Goal: Information Seeking & Learning: Learn about a topic

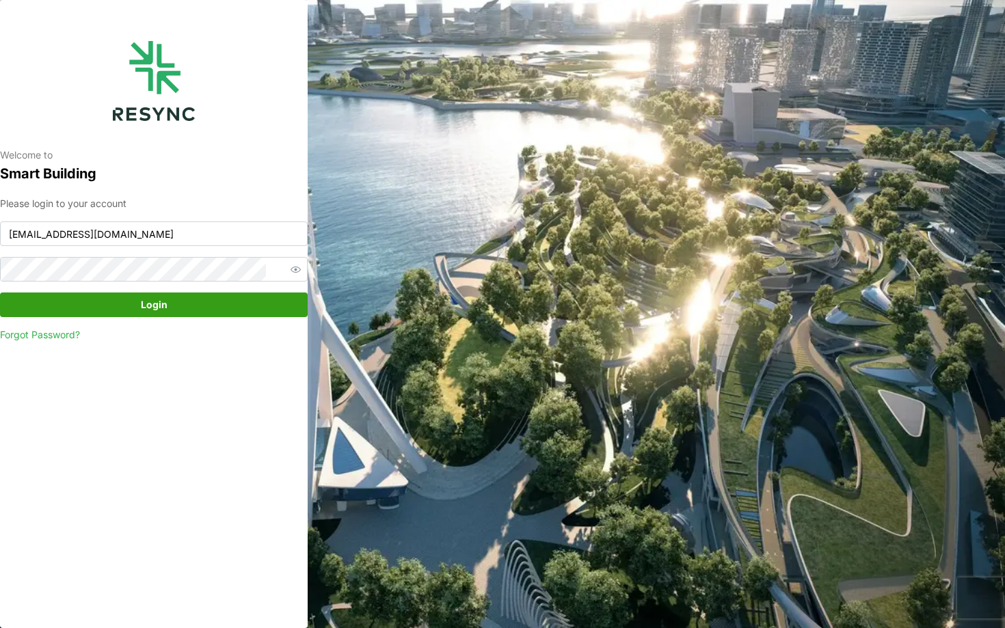
click at [124, 306] on span "Login" at bounding box center [154, 304] width 282 height 23
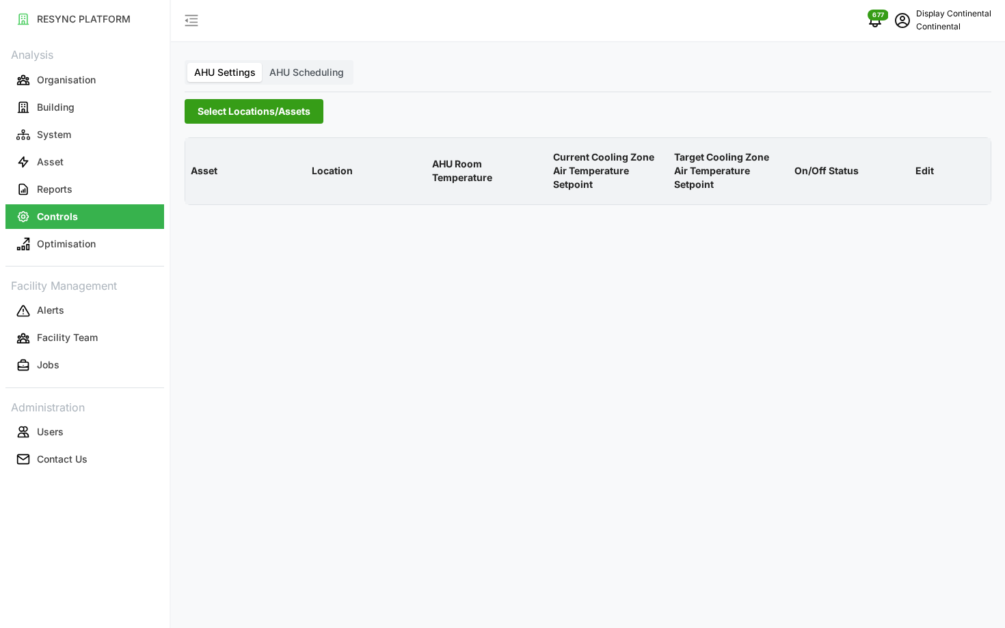
click at [248, 116] on span "Select Locations/Assets" at bounding box center [254, 111] width 113 height 23
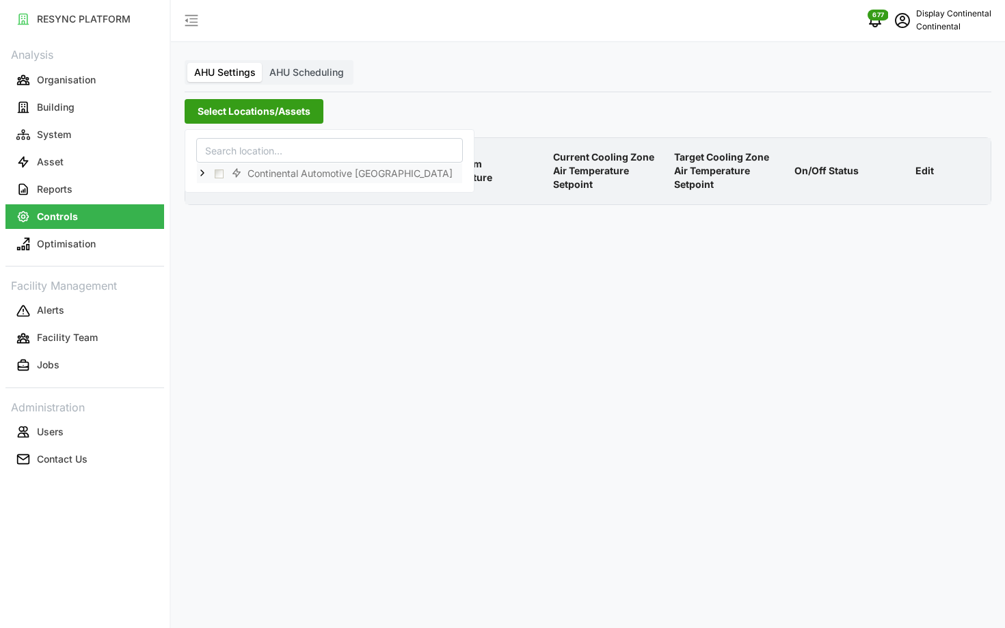
click at [206, 172] on icon at bounding box center [202, 172] width 11 height 11
click at [230, 191] on span "Select CA1" at bounding box center [230, 193] width 9 height 9
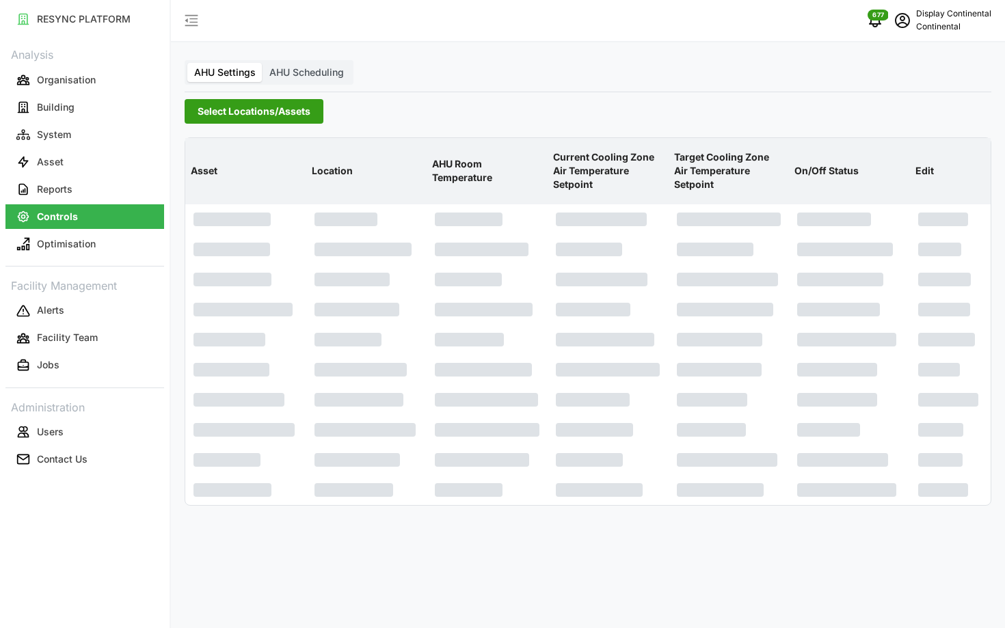
click at [595, 165] on p "Current Cooling Zone Air Temperature Setpoint" at bounding box center [608, 171] width 116 height 64
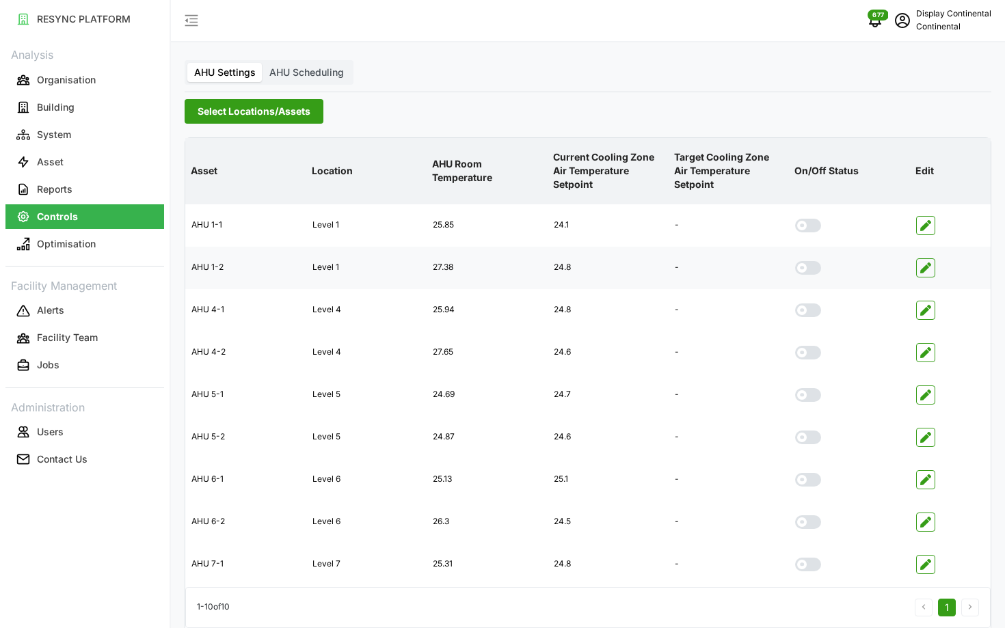
scroll to position [55, 0]
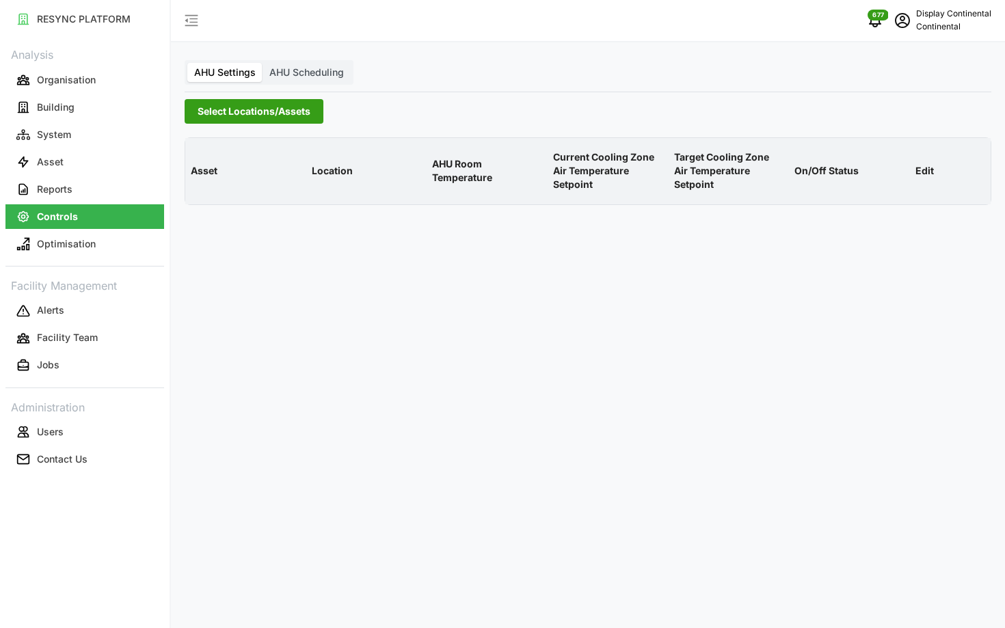
click at [234, 116] on span "Select Locations/Assets" at bounding box center [254, 111] width 113 height 23
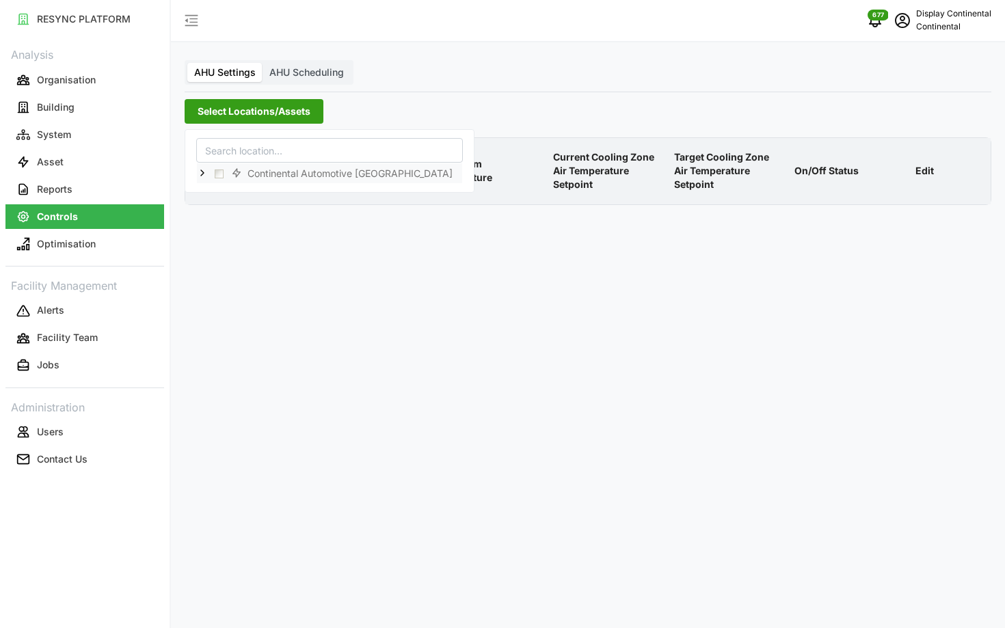
click at [206, 173] on icon at bounding box center [202, 172] width 11 height 11
click at [226, 191] on span "Select CA1" at bounding box center [230, 193] width 9 height 9
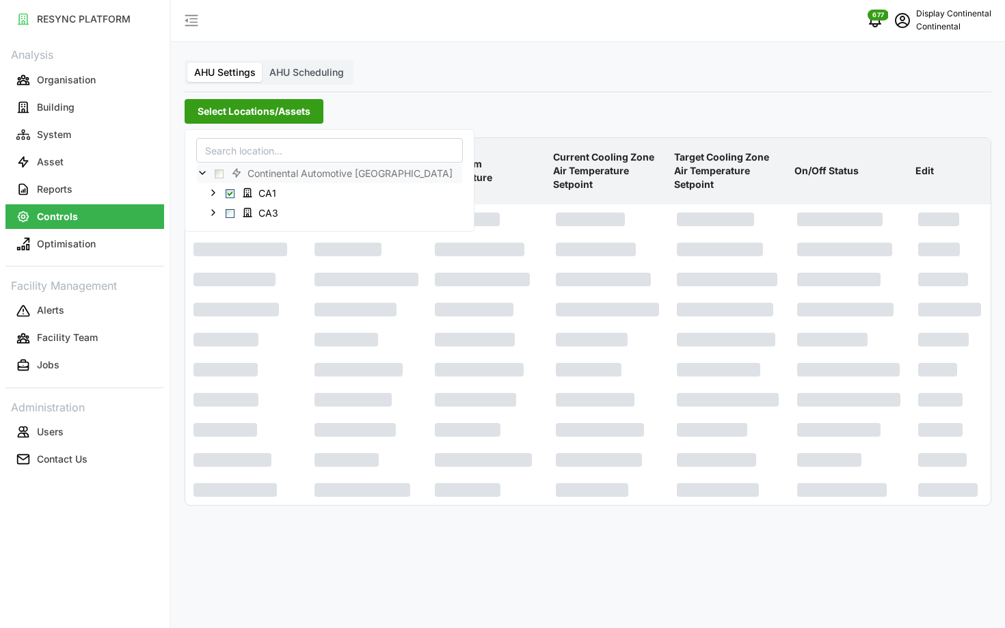
click at [574, 176] on p "Current Cooling Zone Air Temperature Setpoint" at bounding box center [608, 171] width 116 height 64
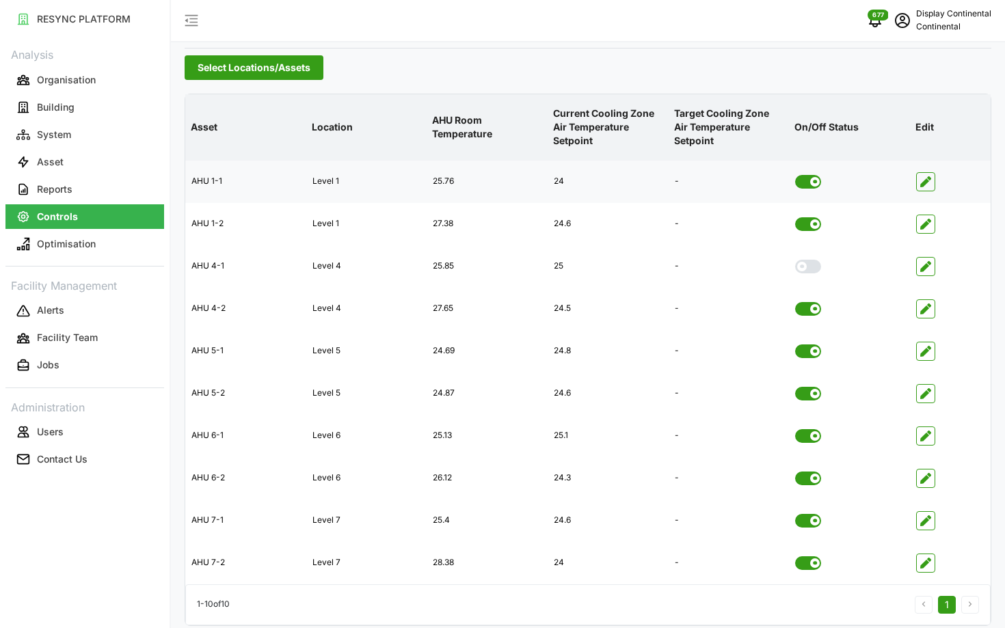
scroll to position [42, 0]
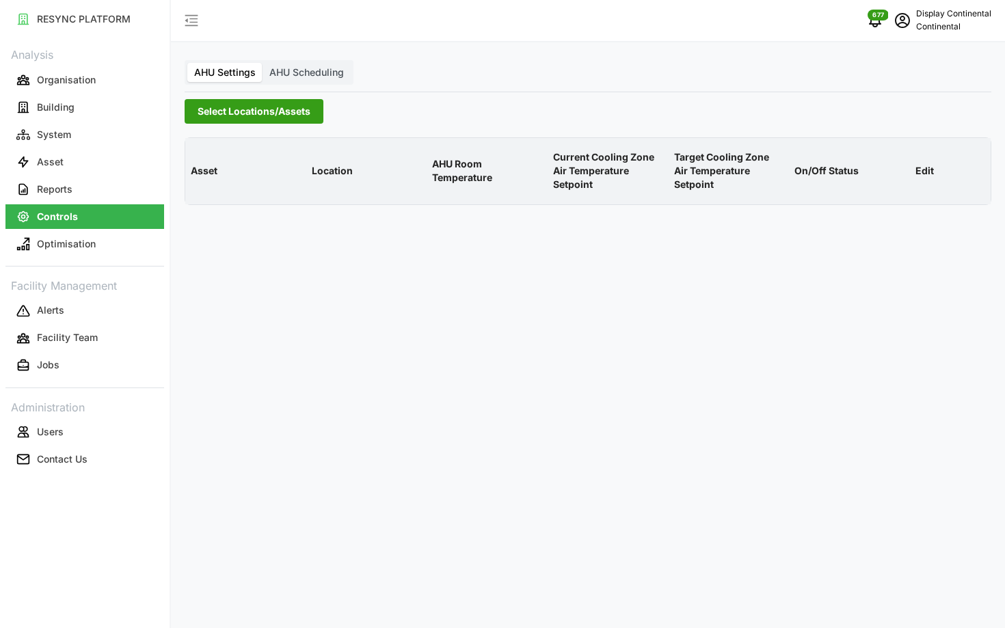
click at [256, 118] on span "Select Locations/Assets" at bounding box center [254, 111] width 113 height 23
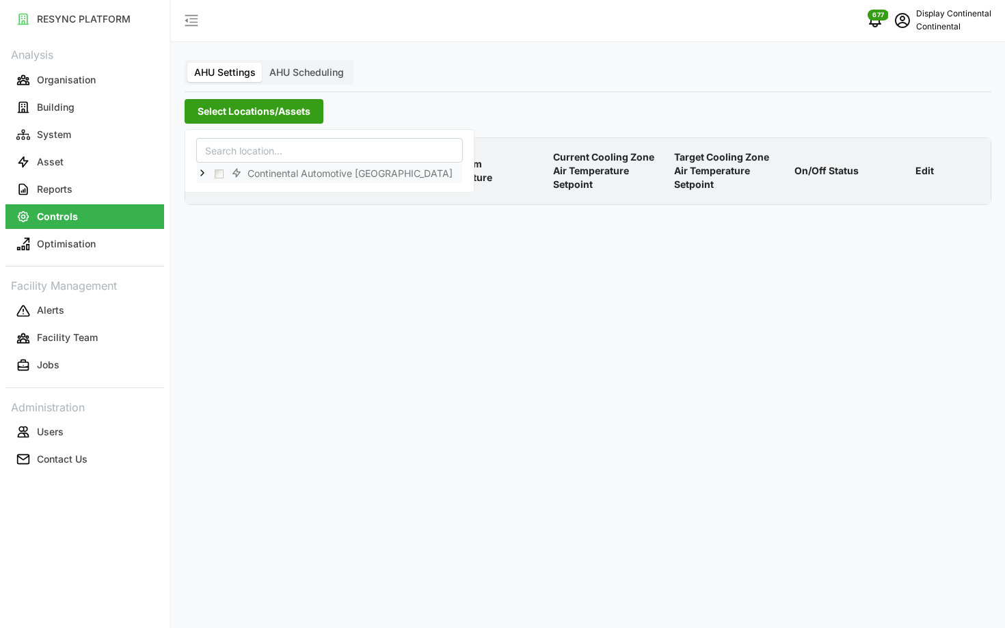
click at [207, 172] on icon at bounding box center [202, 172] width 11 height 11
click at [230, 193] on span "Select CA1" at bounding box center [230, 193] width 9 height 9
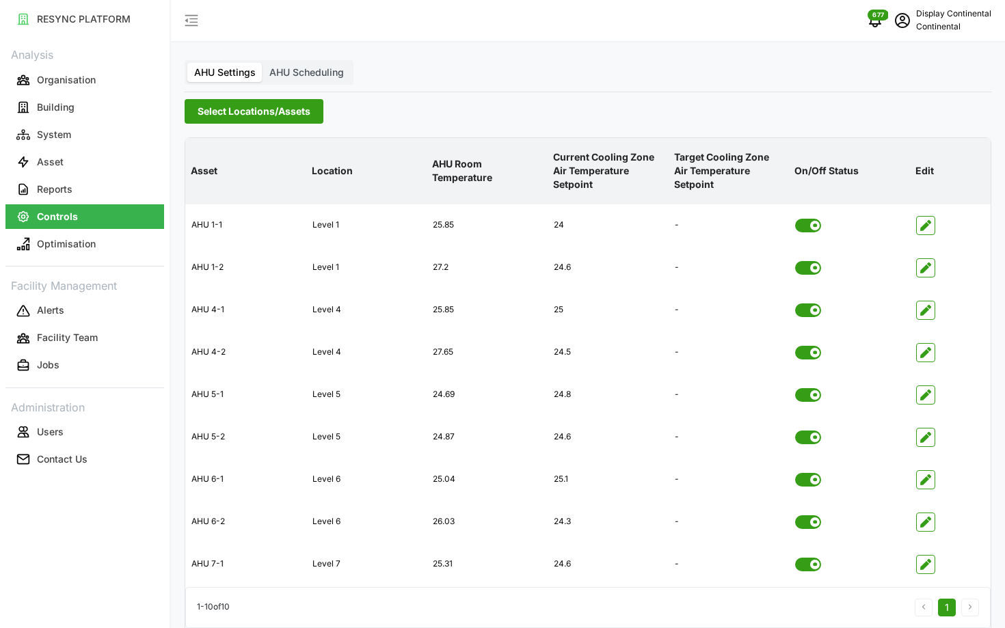
click at [640, 87] on div "AHU Settings AHU Scheduling Select Locations/Assets Asset Location AHU Room Tem…" at bounding box center [588, 341] width 834 height 683
click at [901, 14] on icon "schedule" at bounding box center [902, 20] width 16 height 16
click at [888, 100] on button "Logout" at bounding box center [933, 103] width 130 height 24
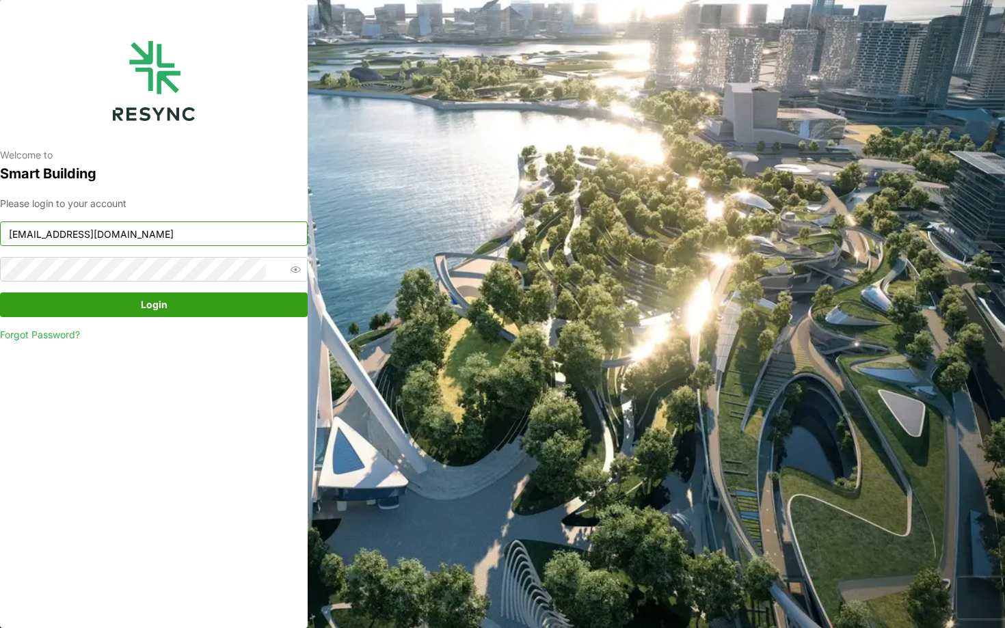
click at [136, 236] on input "continental_display@resynctech.com" at bounding box center [154, 233] width 308 height 25
type input "[EMAIL_ADDRESS][DOMAIN_NAME]"
click at [159, 236] on input "ponte_group_display@resynctech.com" at bounding box center [154, 233] width 308 height 25
click at [206, 375] on div "Welcome to Smart Building Please login to your account ponte_group_display@resy…" at bounding box center [154, 314] width 308 height 628
click at [165, 316] on button "Login" at bounding box center [154, 305] width 308 height 25
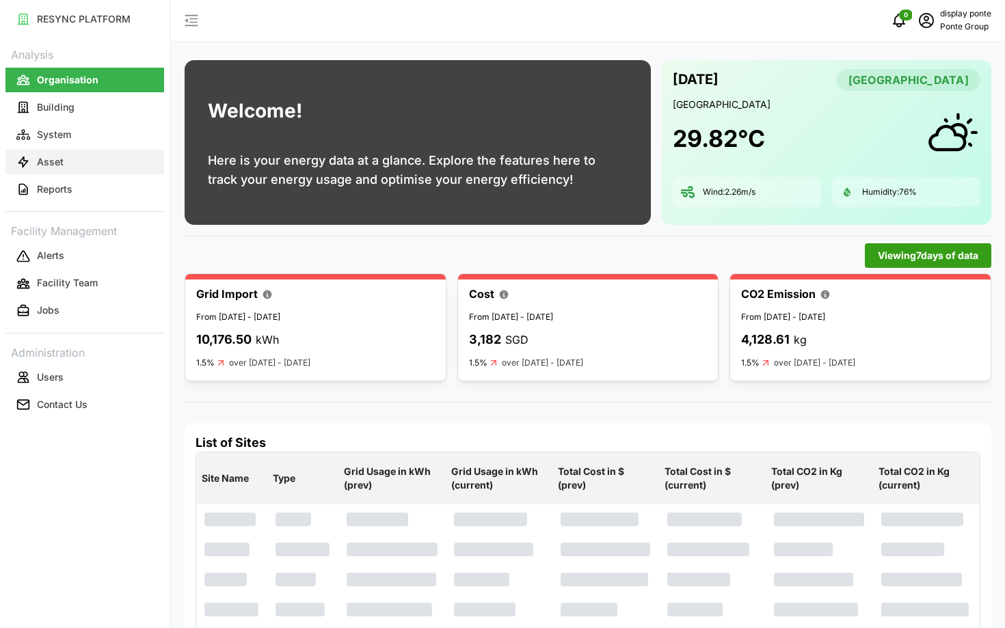
click at [98, 157] on button "Asset" at bounding box center [84, 162] width 159 height 25
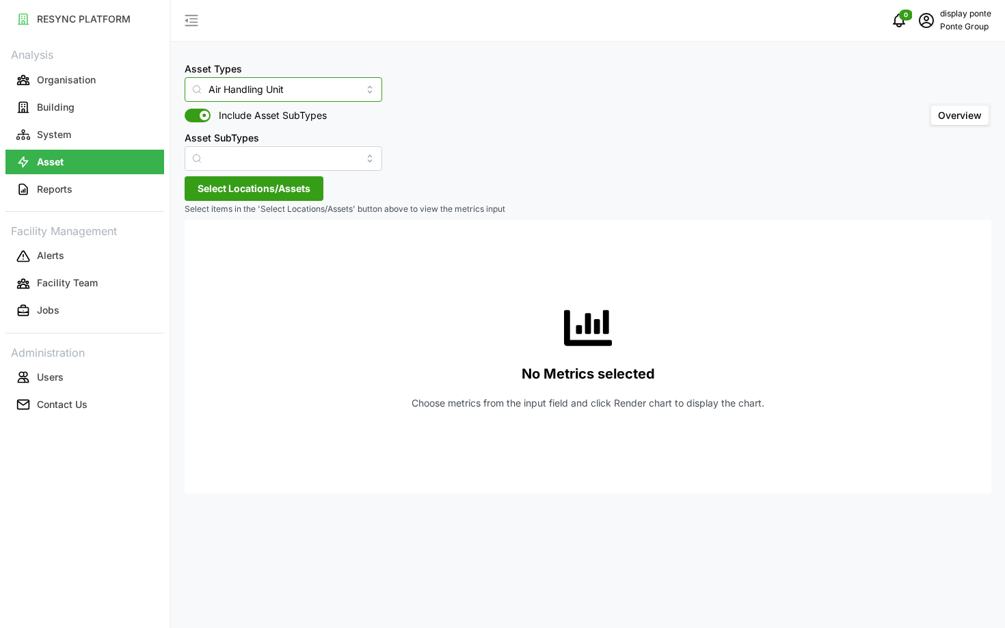
click at [232, 92] on input "Air Handling Unit" at bounding box center [284, 89] width 198 height 25
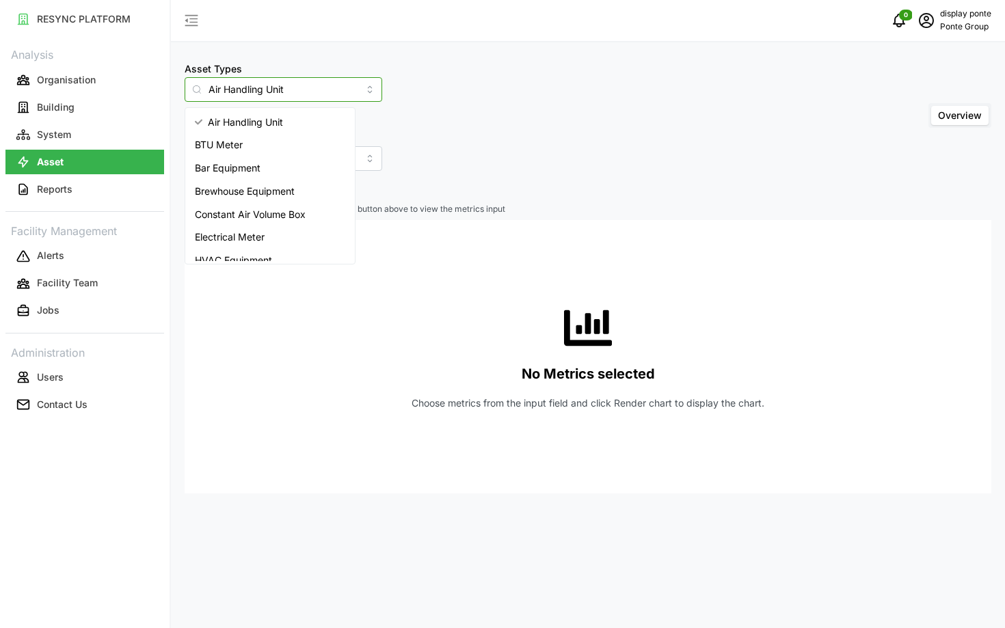
scroll to position [195, 0]
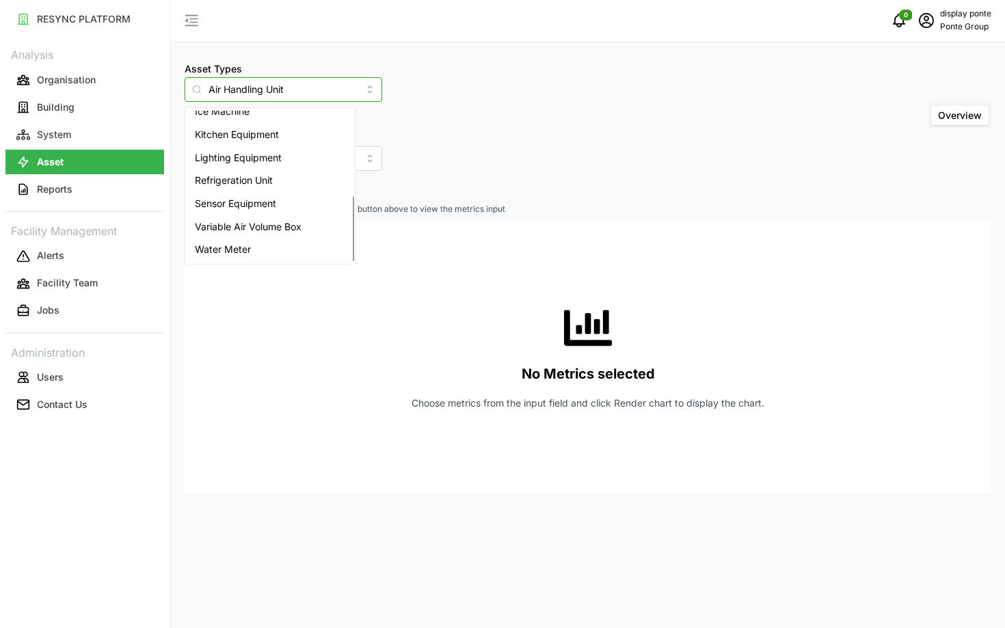
click at [239, 231] on span "Variable Air Volume Box" at bounding box center [248, 226] width 107 height 15
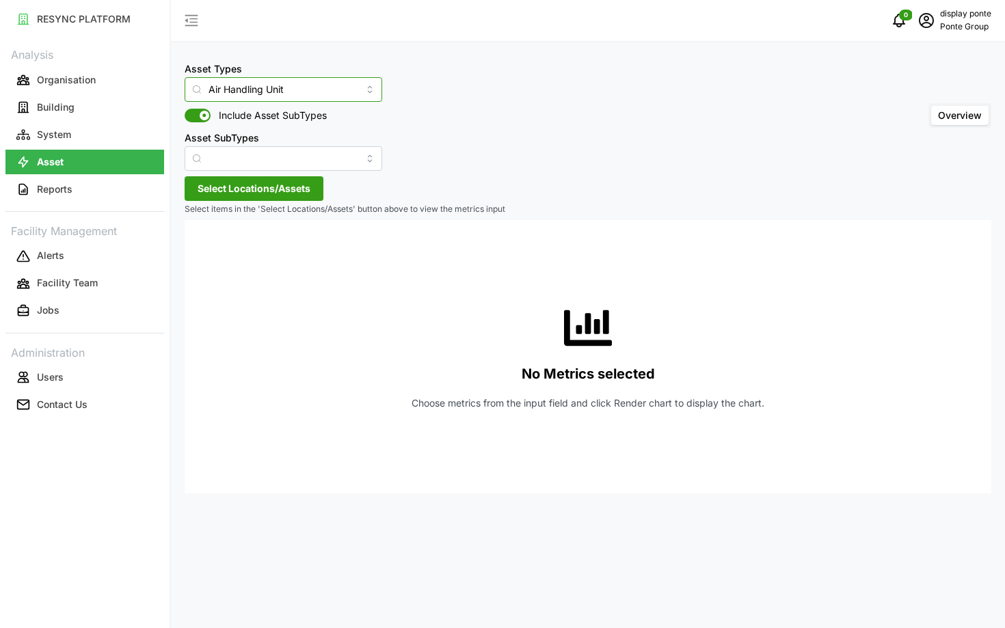
type input "Variable Air Volume Box"
click at [235, 185] on span "Select Locations/Assets" at bounding box center [254, 188] width 113 height 23
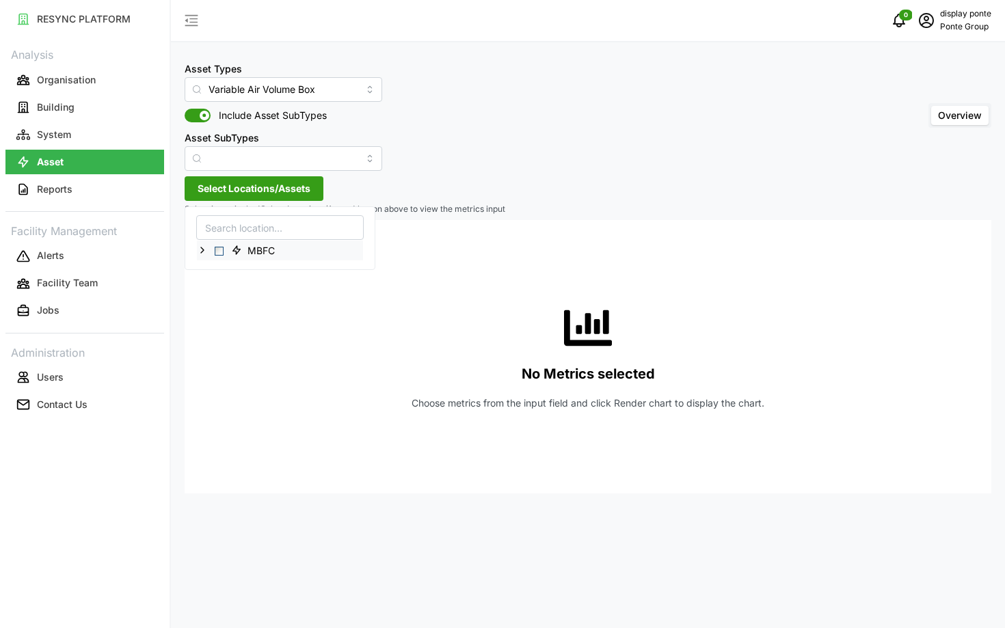
click at [217, 249] on span "Select MBFC" at bounding box center [219, 251] width 9 height 9
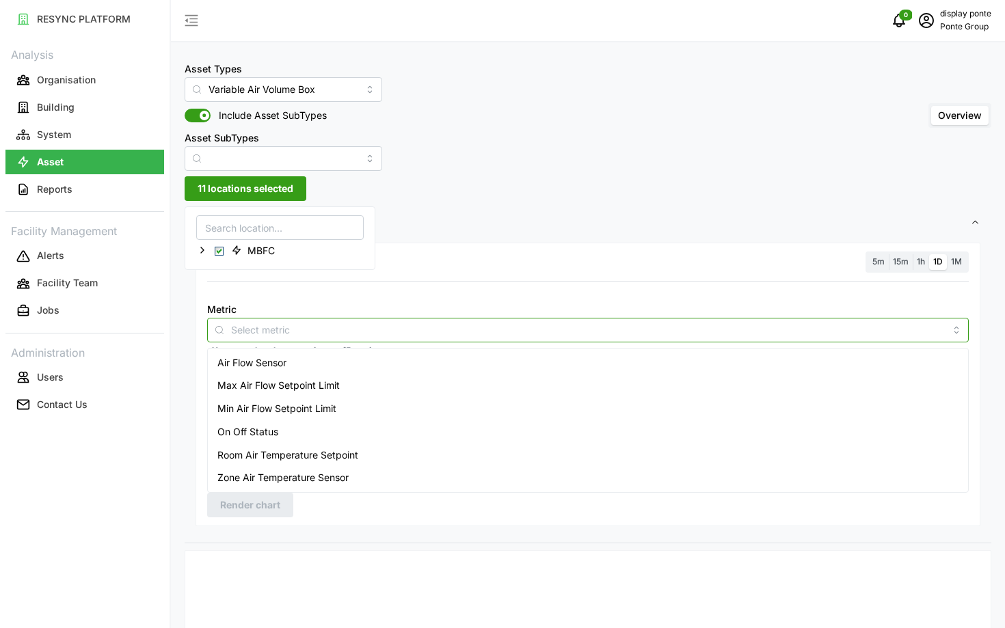
click at [301, 323] on input "Metric" at bounding box center [588, 329] width 714 height 15
click at [304, 457] on span "Room Air Temperature Setpoint" at bounding box center [287, 455] width 141 height 15
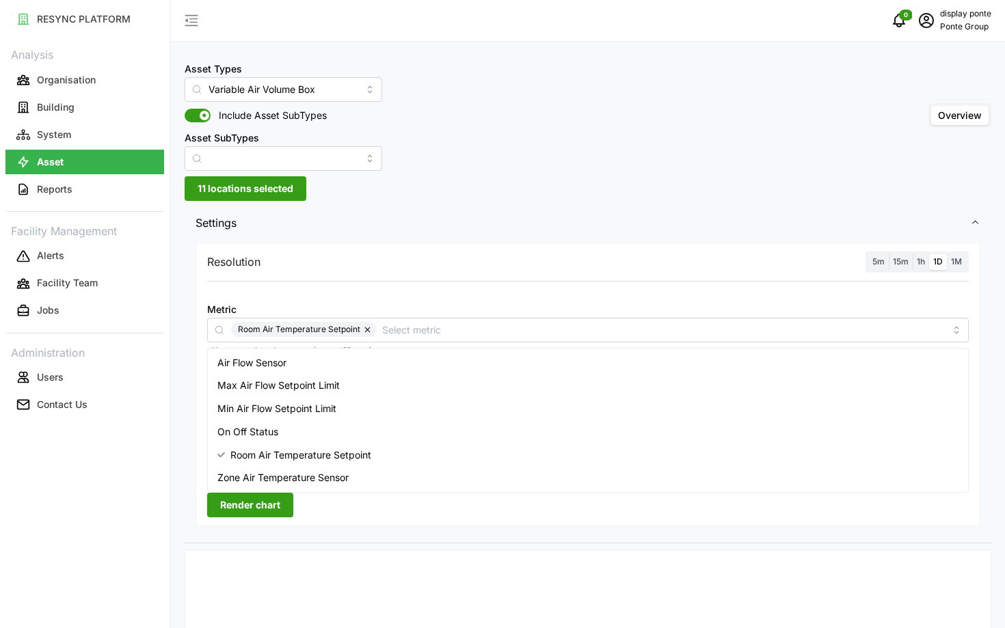
click at [372, 560] on div at bounding box center [323, 561] width 264 height 11
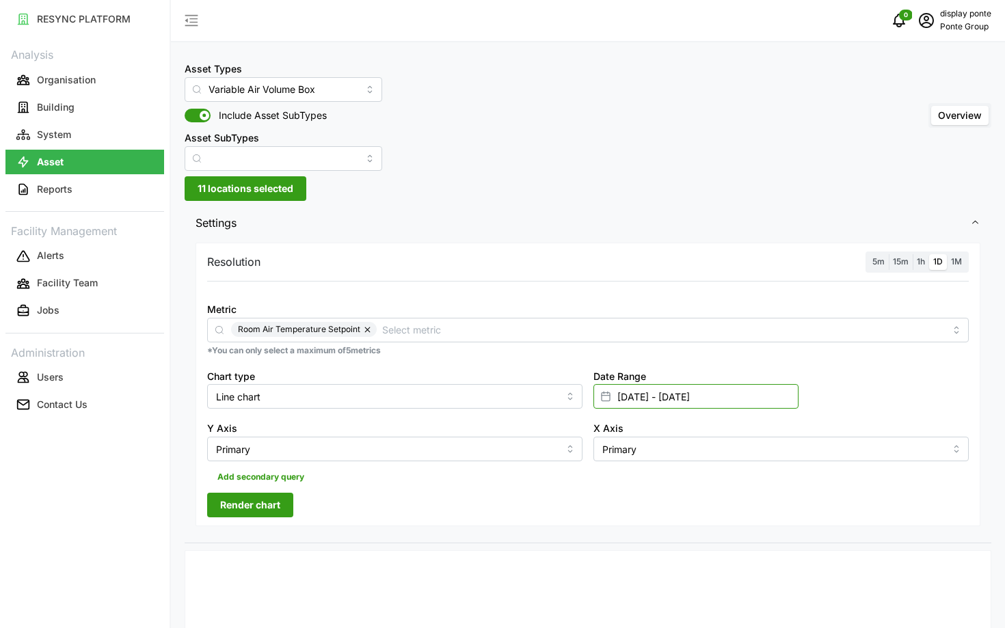
click at [752, 406] on input "[DATE] - [DATE]" at bounding box center [695, 396] width 205 height 25
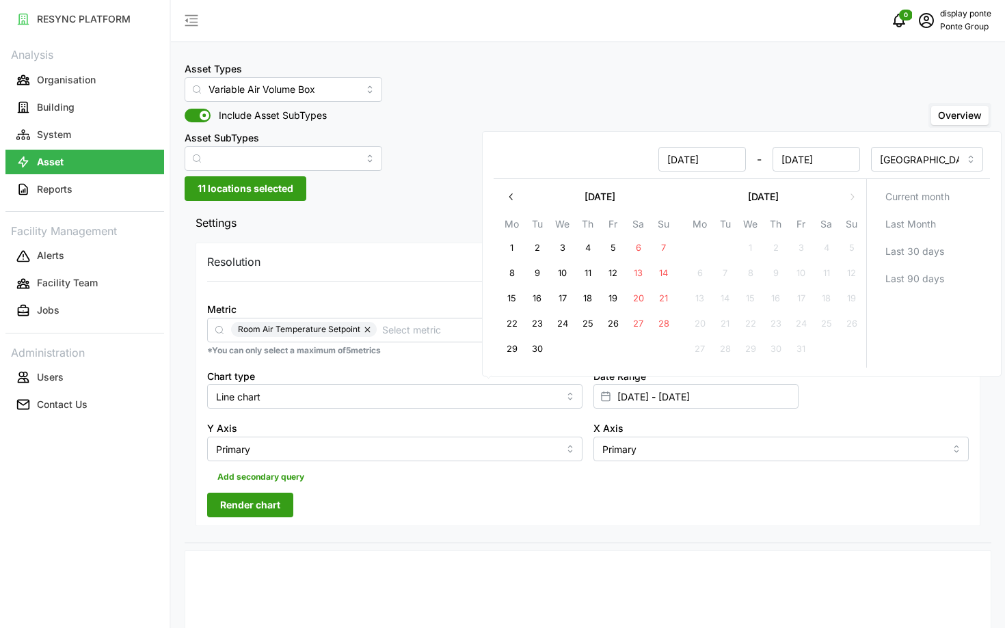
click at [530, 357] on button "30" at bounding box center [537, 349] width 25 height 25
type input "[DATE] - [DATE]"
type input "[DATE]"
click at [515, 351] on button "29" at bounding box center [512, 349] width 25 height 25
type input "[DATE] - [DATE]"
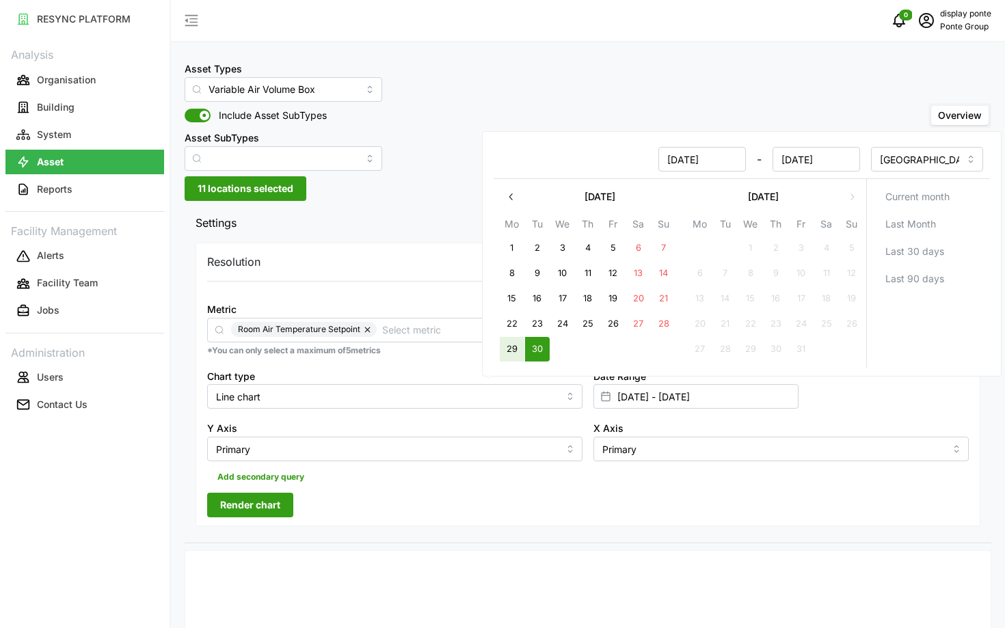
type input "[DATE]"
click at [553, 508] on div "Resolution 5m 15m 1h 1D 1M Metric Room Air Temperature Setpoint *You can only s…" at bounding box center [587, 385] width 785 height 284
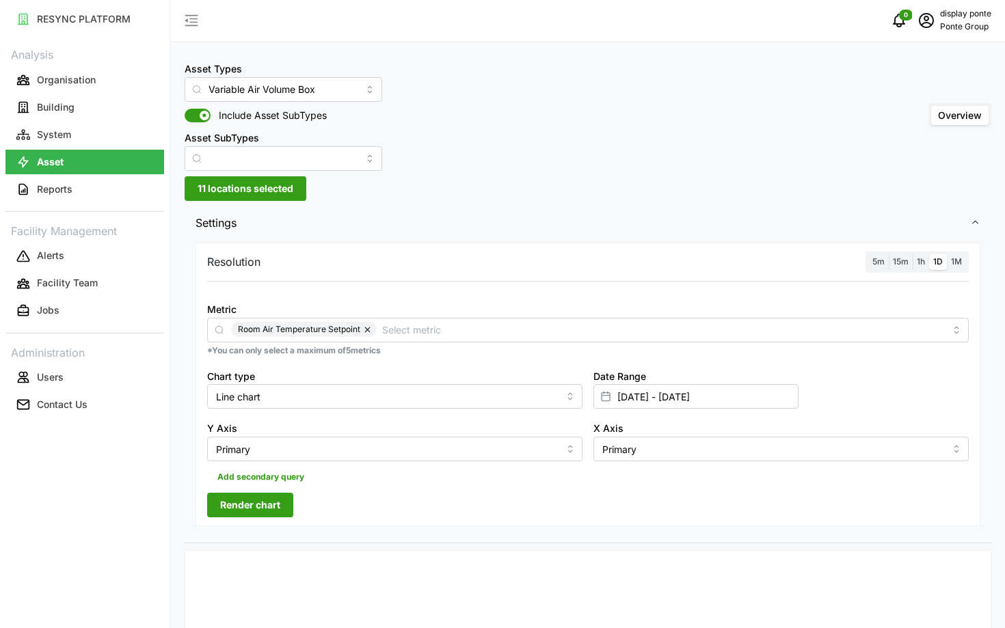
click at [876, 261] on span "5m" at bounding box center [878, 261] width 12 height 10
click at [868, 254] on input "5m" at bounding box center [868, 254] width 0 height 0
click at [278, 503] on span "Render chart" at bounding box center [250, 504] width 60 height 23
click at [217, 185] on span "11 locations selected" at bounding box center [246, 188] width 96 height 23
click at [198, 247] on icon at bounding box center [202, 250] width 11 height 11
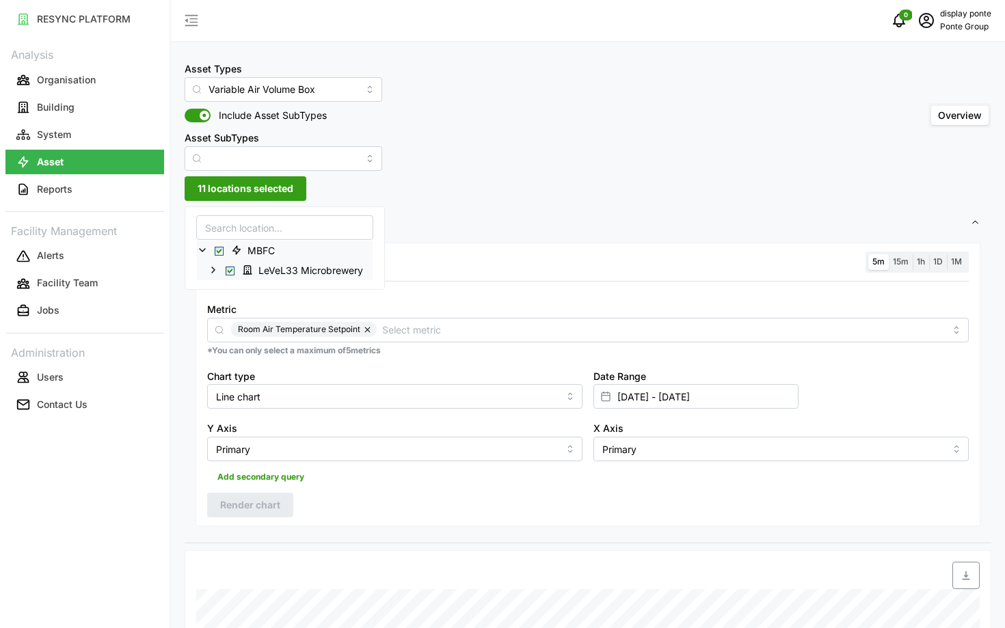
click at [211, 270] on icon at bounding box center [213, 269] width 11 height 11
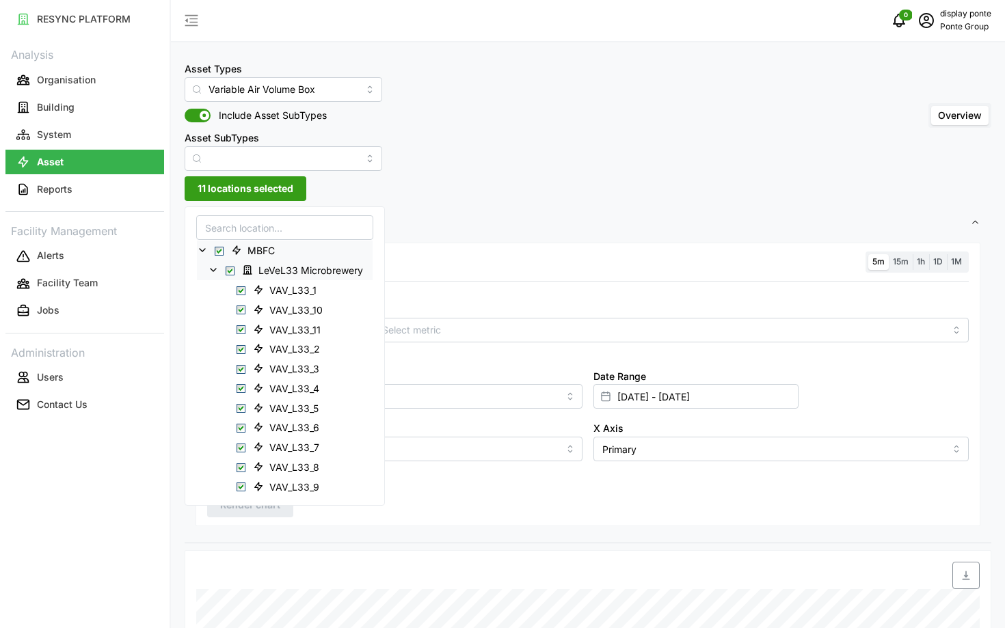
click at [509, 278] on div "Resolution 5m 15m 1h 1D 1M Metric Room Air Temperature Setpoint *You can only s…" at bounding box center [587, 385] width 785 height 284
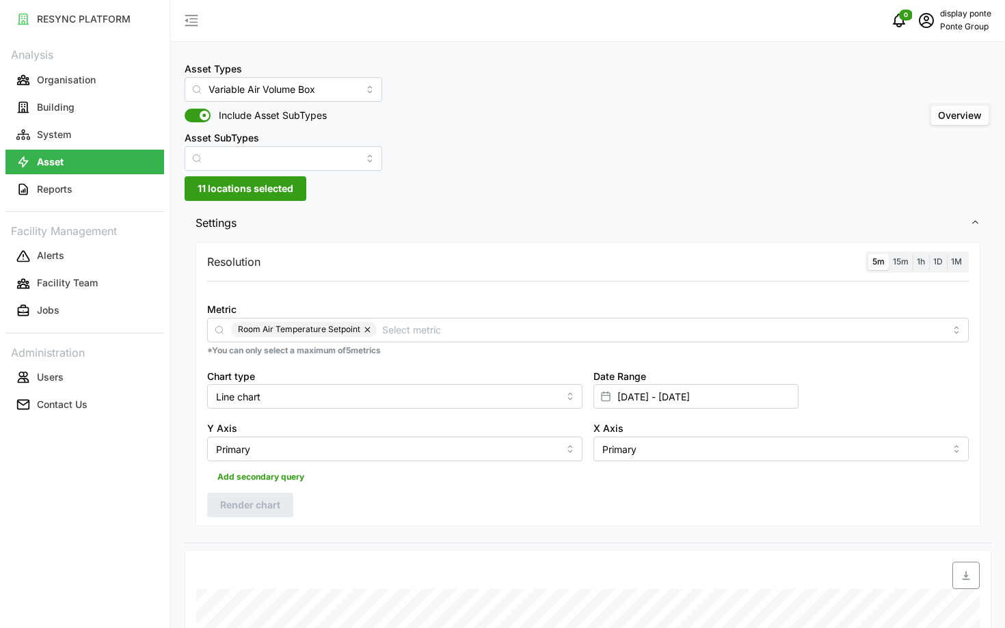
click at [247, 188] on span "11 locations selected" at bounding box center [246, 188] width 96 height 23
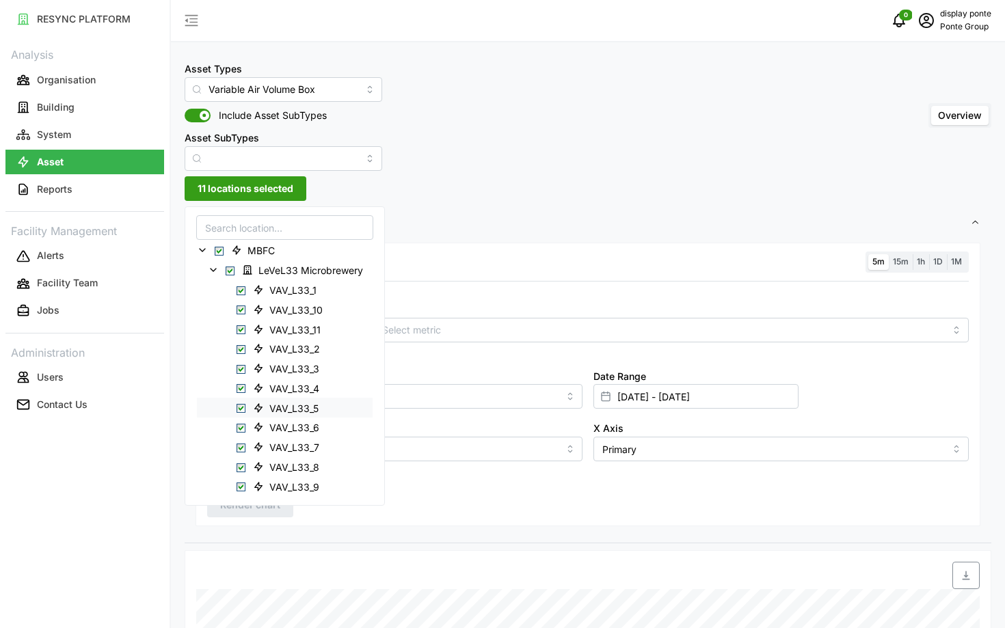
scroll to position [14, 0]
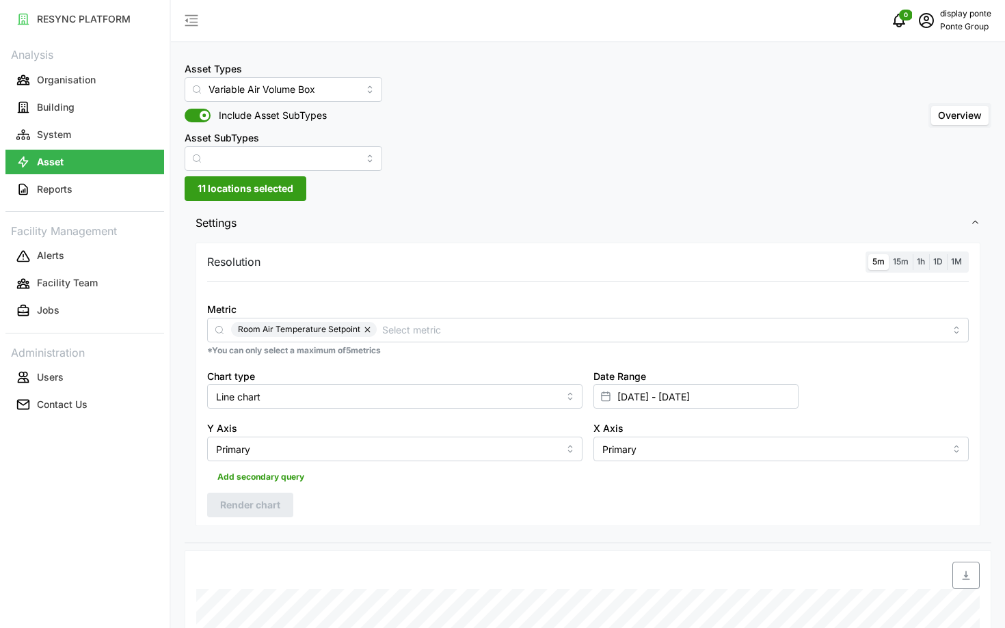
click at [471, 276] on div "Resolution 5m 15m 1h 1D 1M Metric Room Air Temperature Setpoint *You can only s…" at bounding box center [587, 385] width 785 height 284
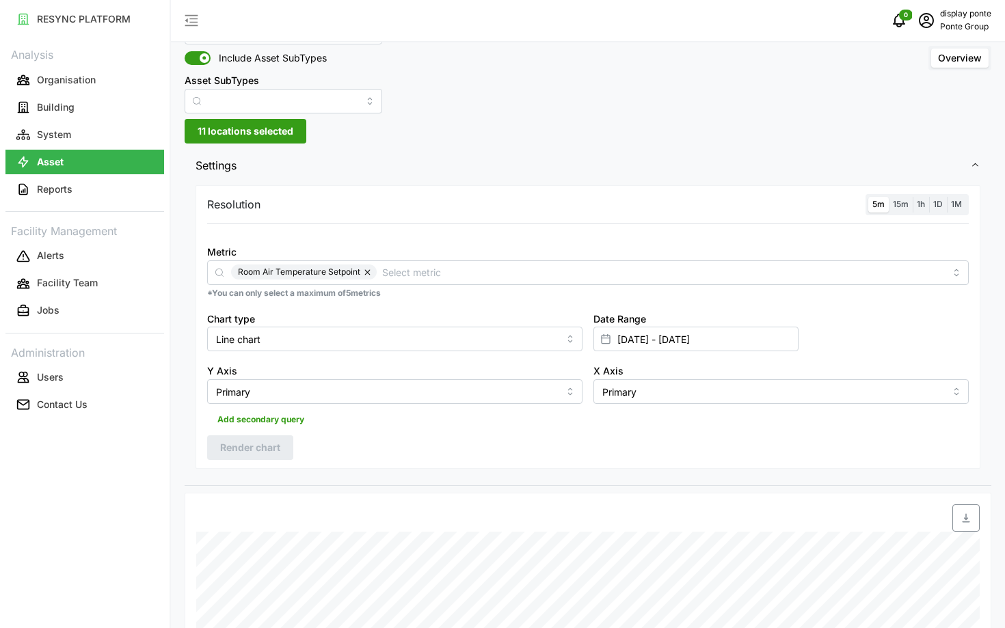
scroll to position [0, 0]
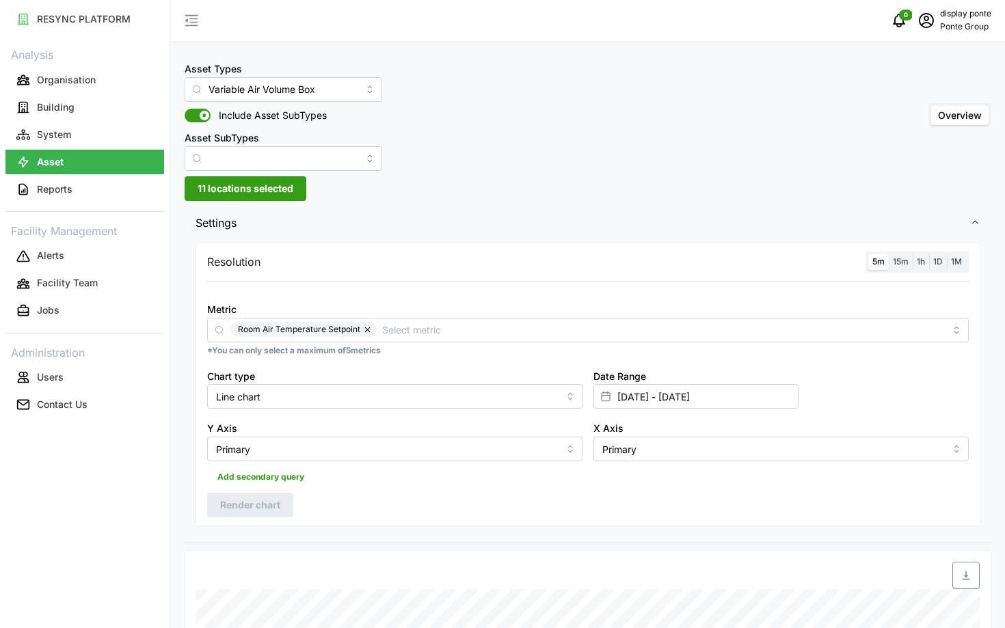
click at [249, 194] on span "11 locations selected" at bounding box center [246, 188] width 96 height 23
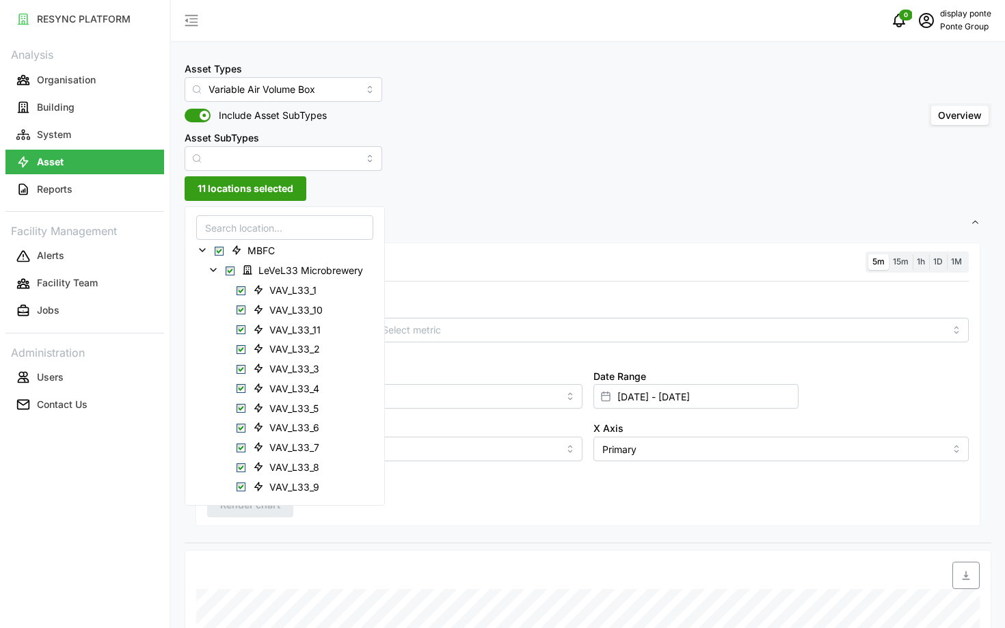
click at [249, 194] on span "11 locations selected" at bounding box center [246, 188] width 96 height 23
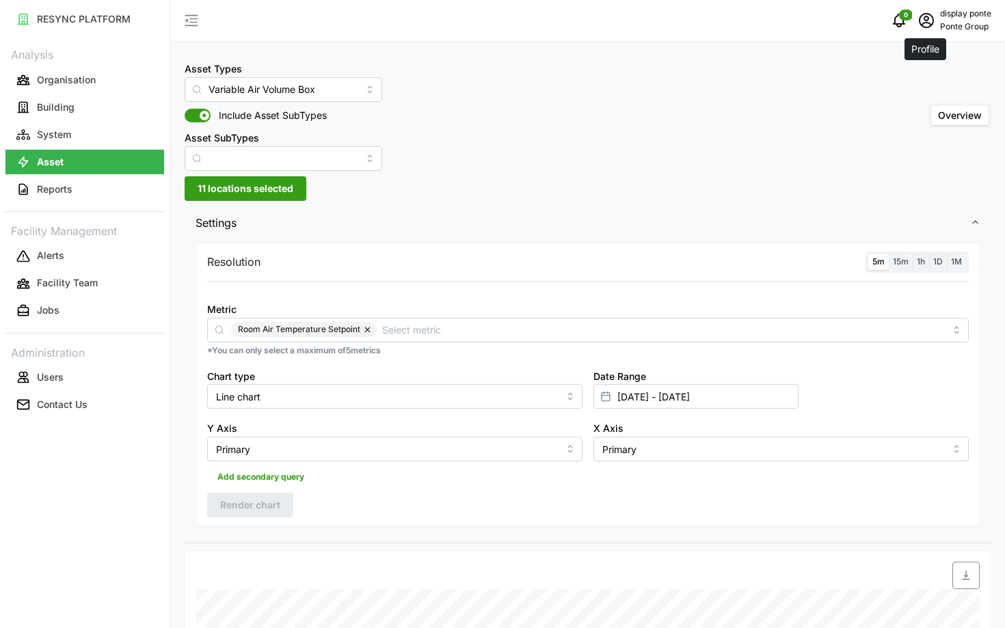
click at [936, 24] on span "schedule" at bounding box center [926, 21] width 26 height 26
click at [921, 99] on div "Logout" at bounding box center [941, 103] width 97 height 15
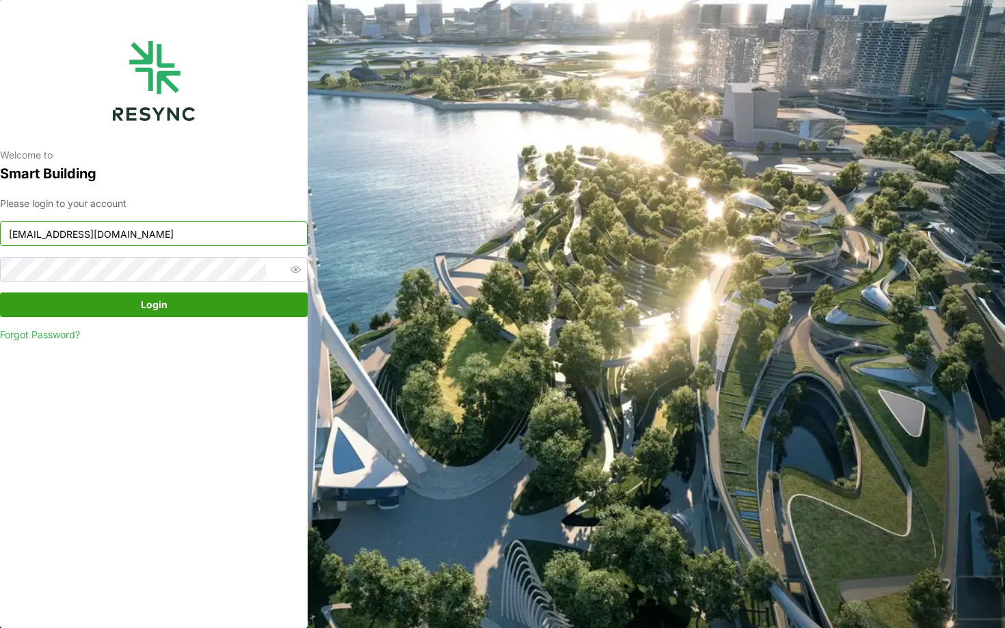
click at [229, 238] on input "[EMAIL_ADDRESS][DOMAIN_NAME]" at bounding box center [154, 233] width 308 height 25
type input "ciputra_display@resynctech.com"
click at [217, 310] on span "Login" at bounding box center [154, 304] width 282 height 23
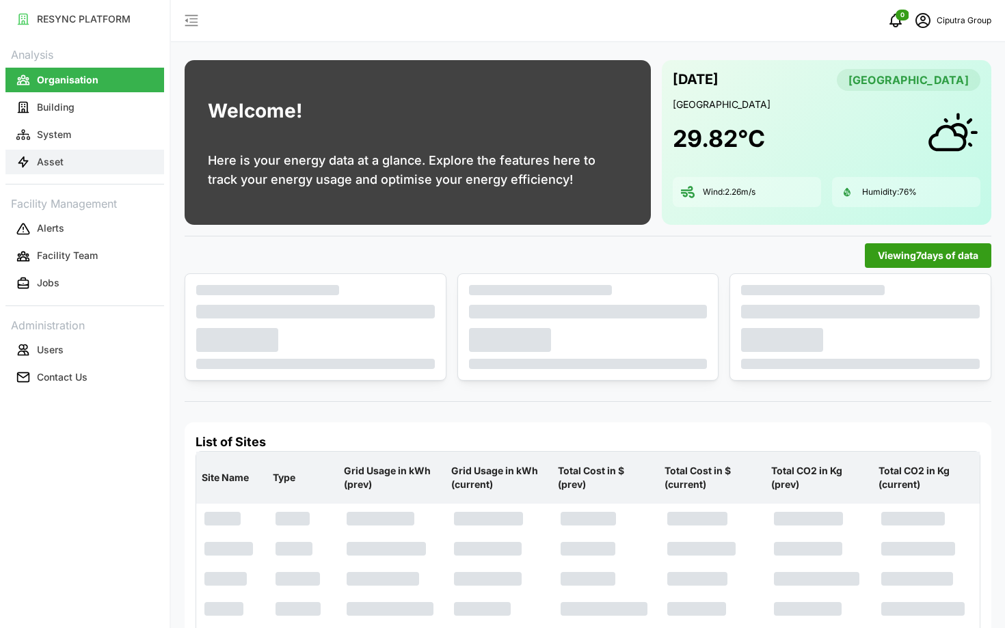
click at [99, 152] on button "Asset" at bounding box center [84, 162] width 159 height 25
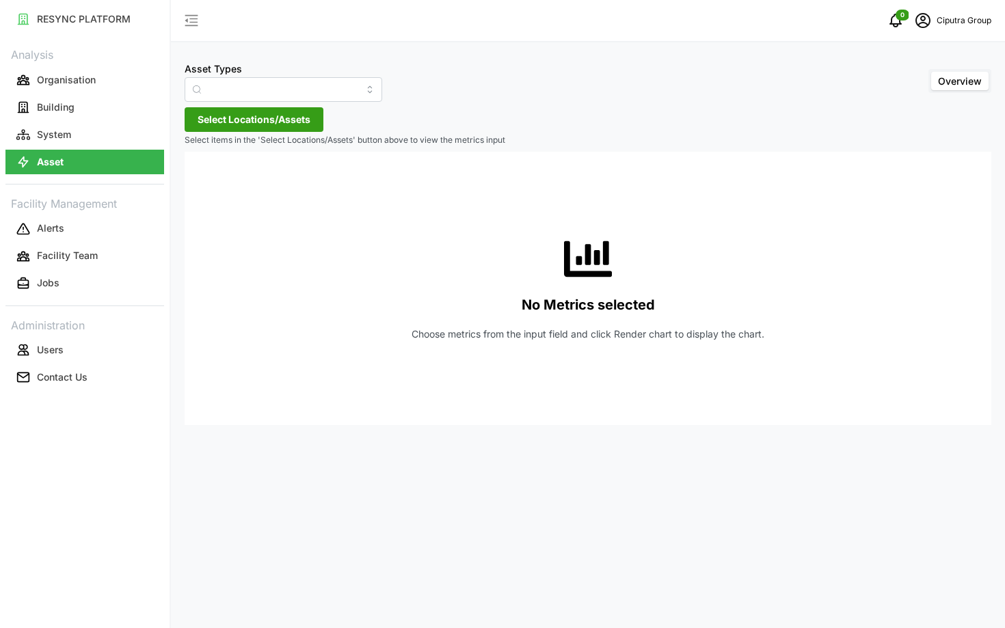
type input "Air Handling Unit"
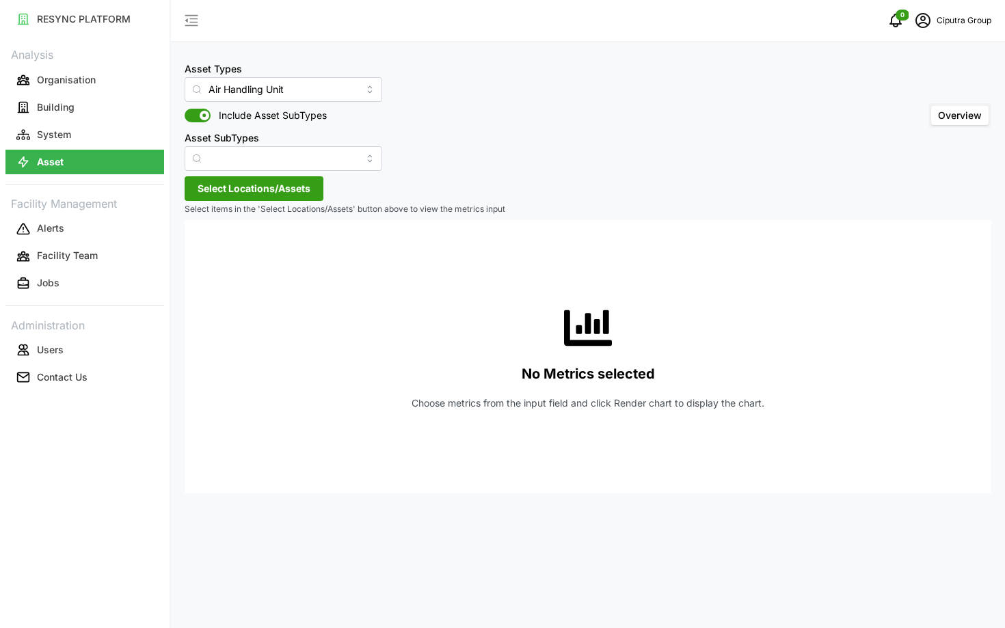
click at [218, 185] on span "Select Locations/Assets" at bounding box center [254, 188] width 113 height 23
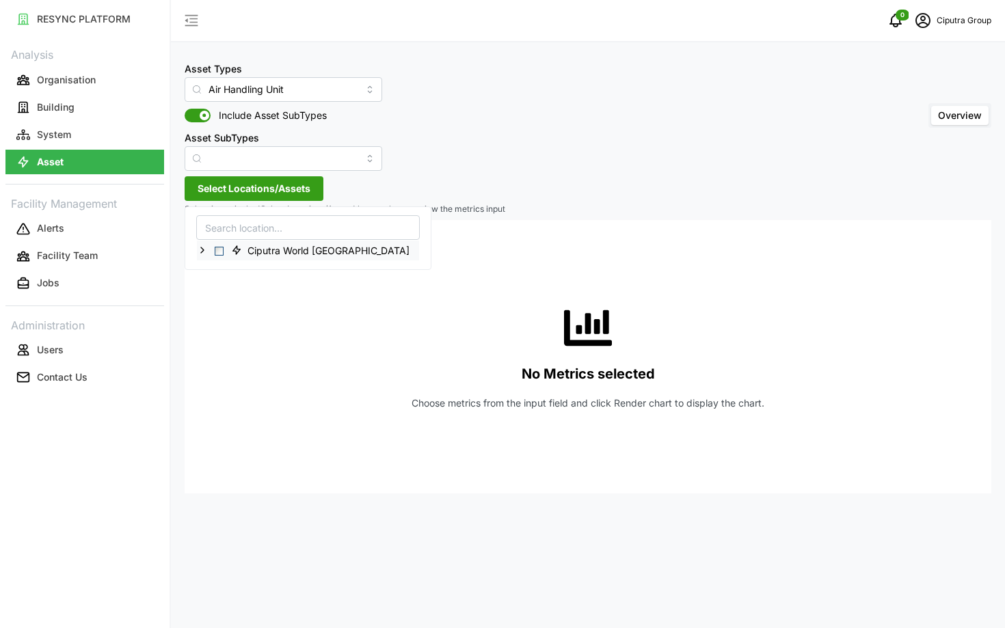
click at [206, 249] on icon at bounding box center [202, 250] width 11 height 11
click at [220, 268] on div "Ciputra Mall 2" at bounding box center [308, 270] width 222 height 20
click at [213, 268] on polyline at bounding box center [213, 269] width 3 height 5
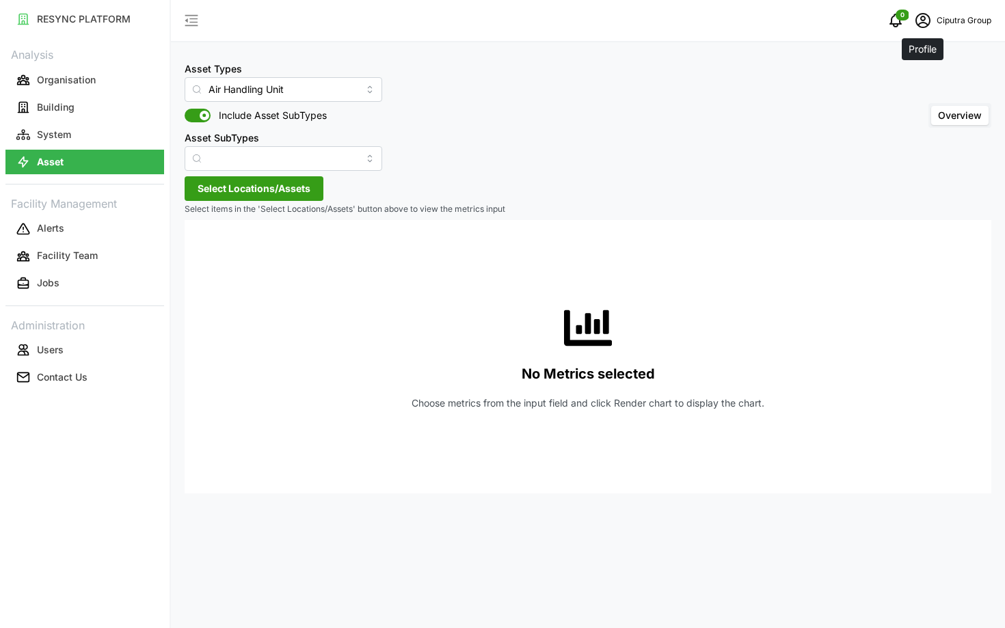
click at [921, 26] on icon "schedule" at bounding box center [922, 20] width 16 height 16
click at [929, 107] on div "Logout" at bounding box center [941, 103] width 97 height 15
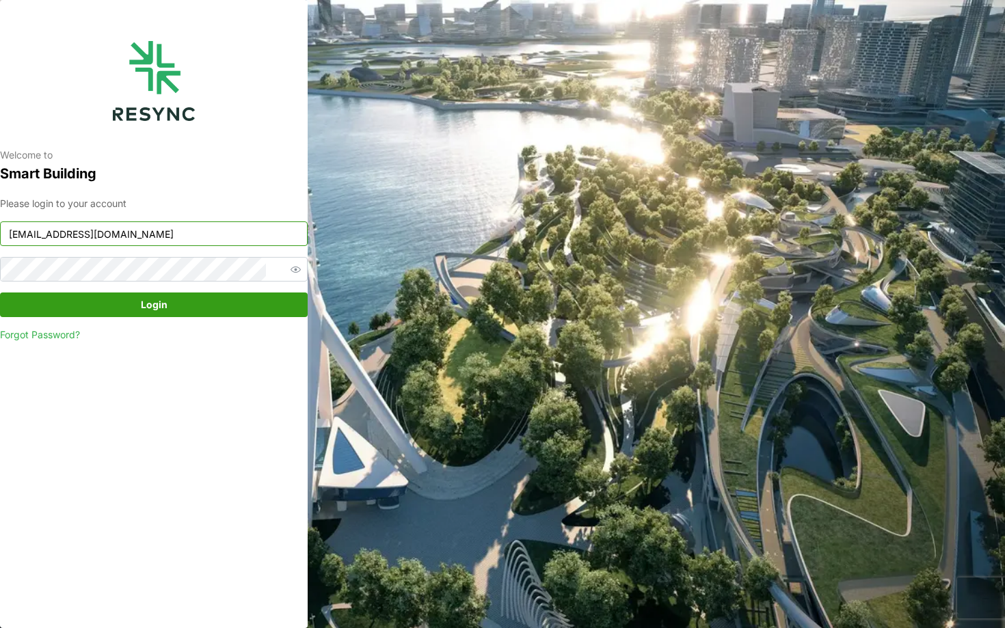
click at [121, 232] on input "[EMAIL_ADDRESS][DOMAIN_NAME]" at bounding box center [154, 233] width 308 height 25
type input "[EMAIL_ADDRESS][DOMAIN_NAME]"
click at [241, 319] on div "Please login to your account [EMAIL_ADDRESS][DOMAIN_NAME] Login Forgot Password?" at bounding box center [154, 269] width 308 height 146
click at [234, 314] on span "Login" at bounding box center [154, 304] width 282 height 23
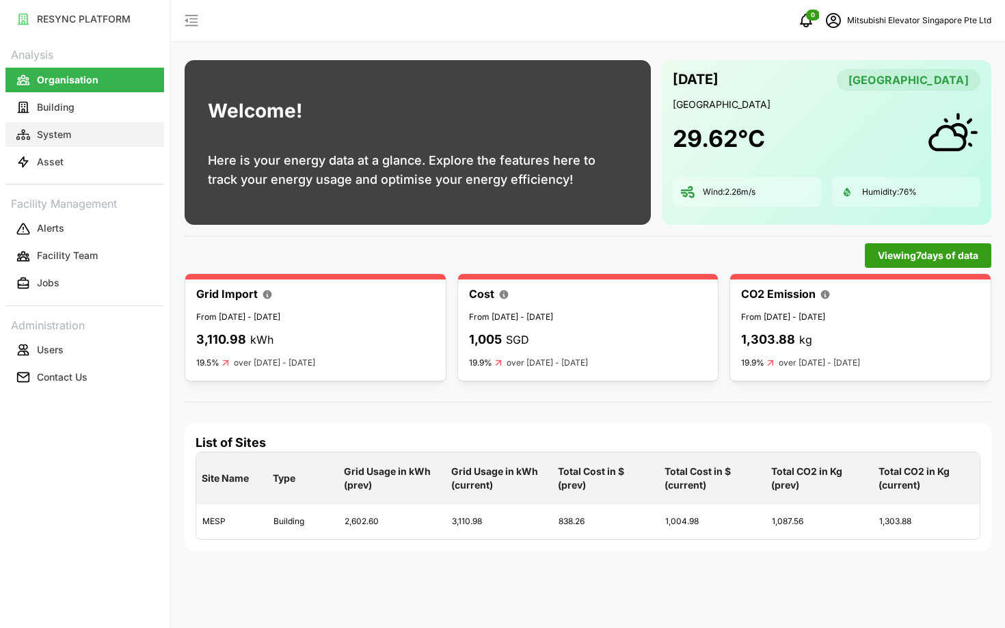
click at [79, 139] on button "System" at bounding box center [84, 134] width 159 height 25
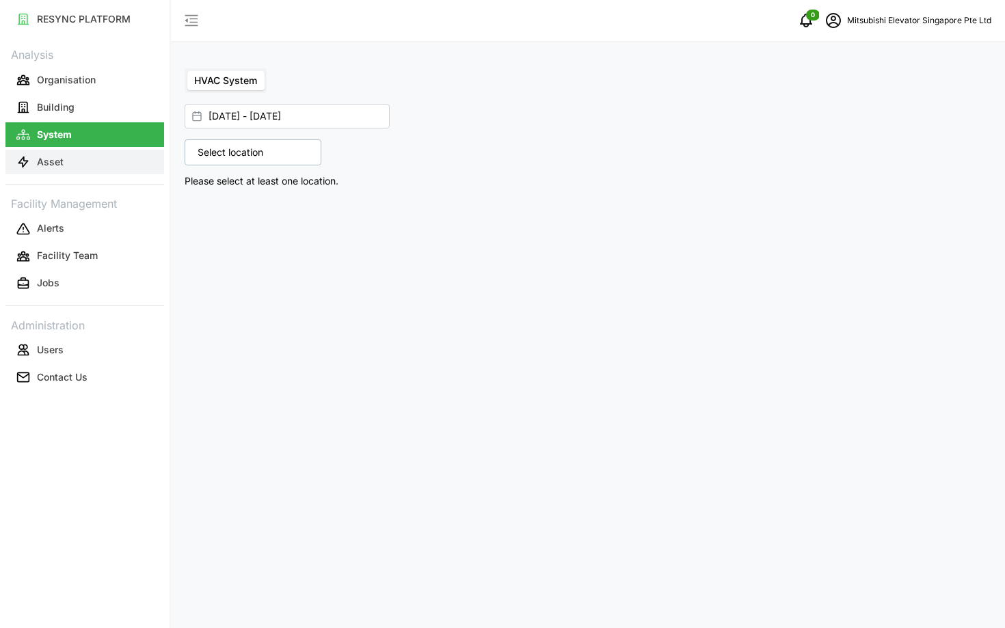
click at [90, 165] on button "Asset" at bounding box center [84, 162] width 159 height 25
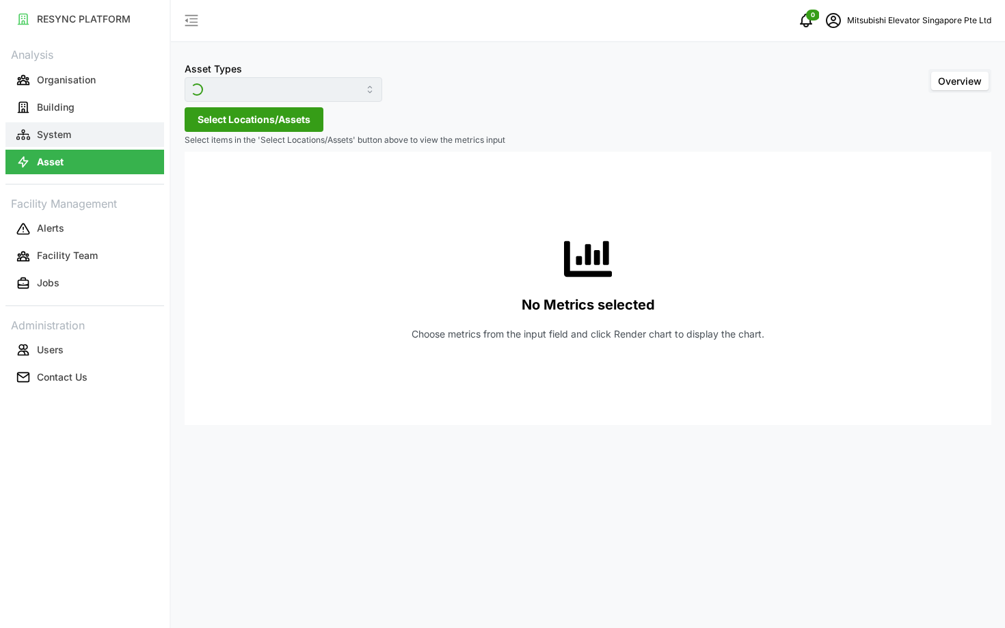
click at [86, 141] on button "System" at bounding box center [84, 134] width 159 height 25
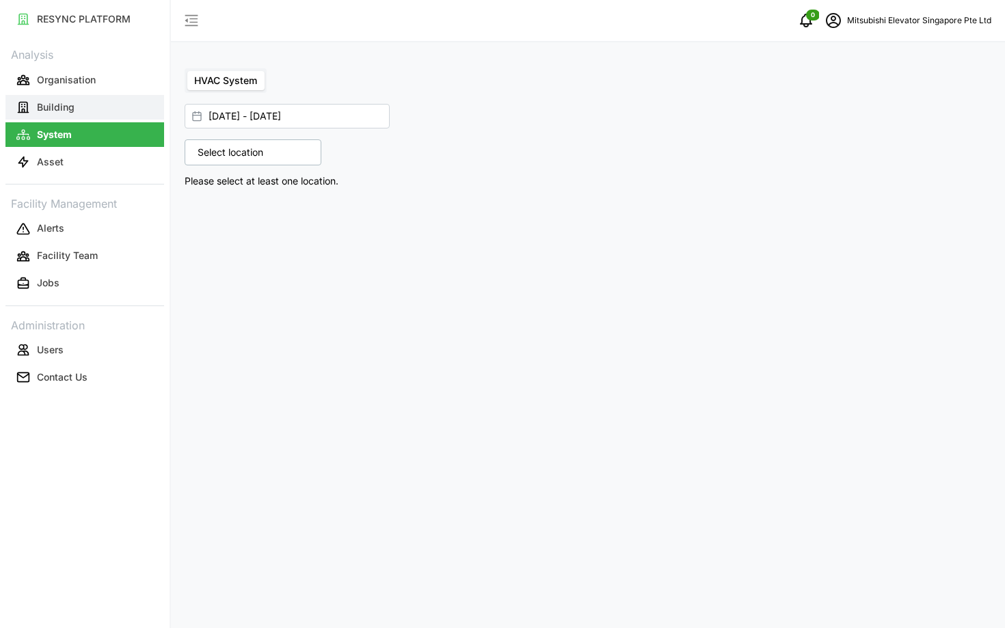
click at [94, 107] on button "Building" at bounding box center [84, 107] width 159 height 25
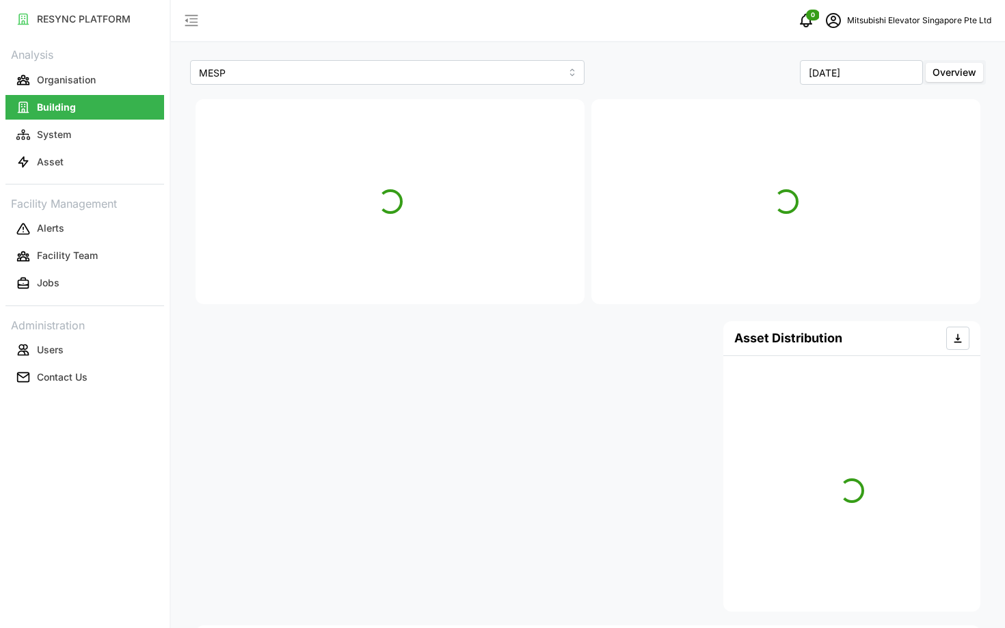
click at [615, 299] on div at bounding box center [785, 201] width 389 height 205
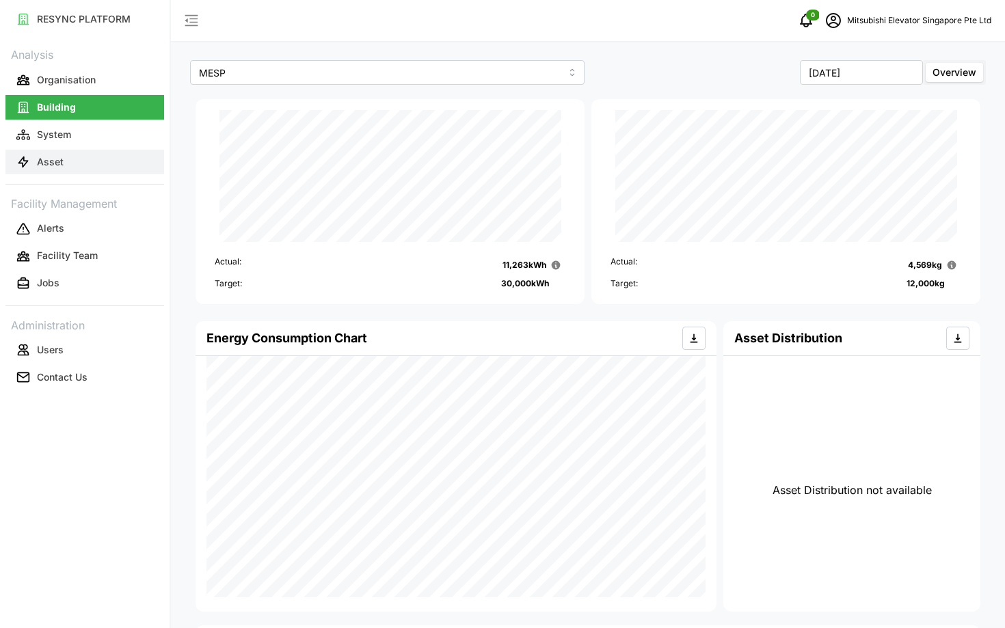
click at [105, 172] on button "Asset" at bounding box center [84, 162] width 159 height 25
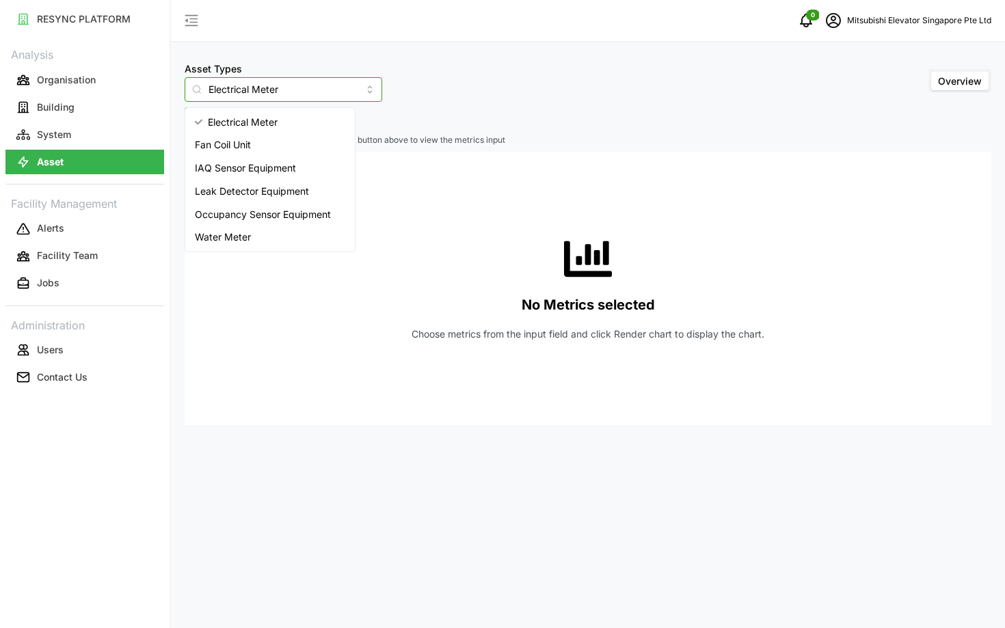
click at [246, 90] on input "Electrical Meter" at bounding box center [284, 89] width 198 height 25
click at [254, 149] on div "Fan Coil Unit" at bounding box center [270, 144] width 164 height 23
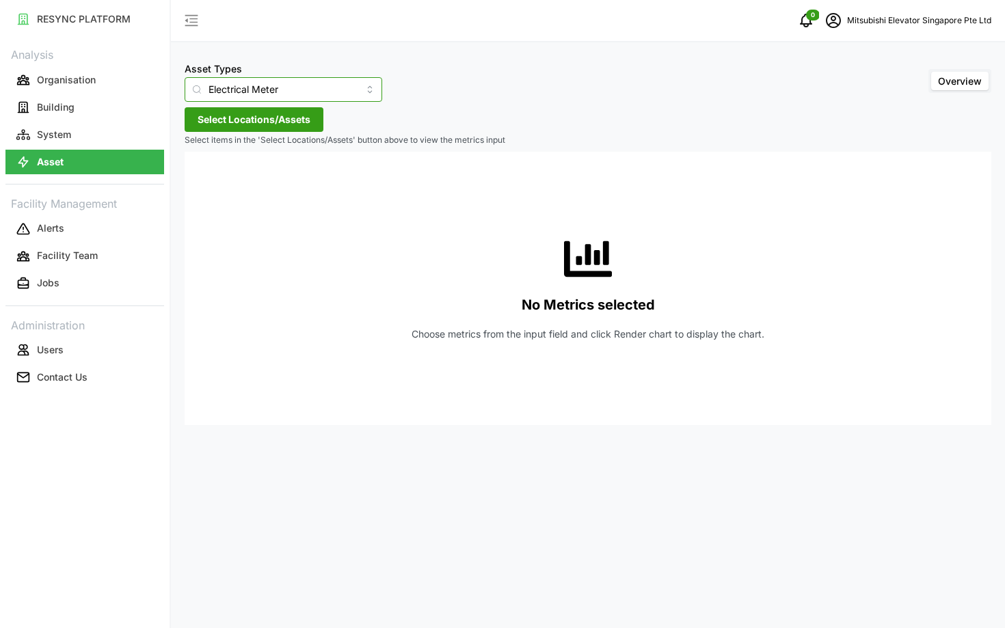
type input "Fan Coil Unit"
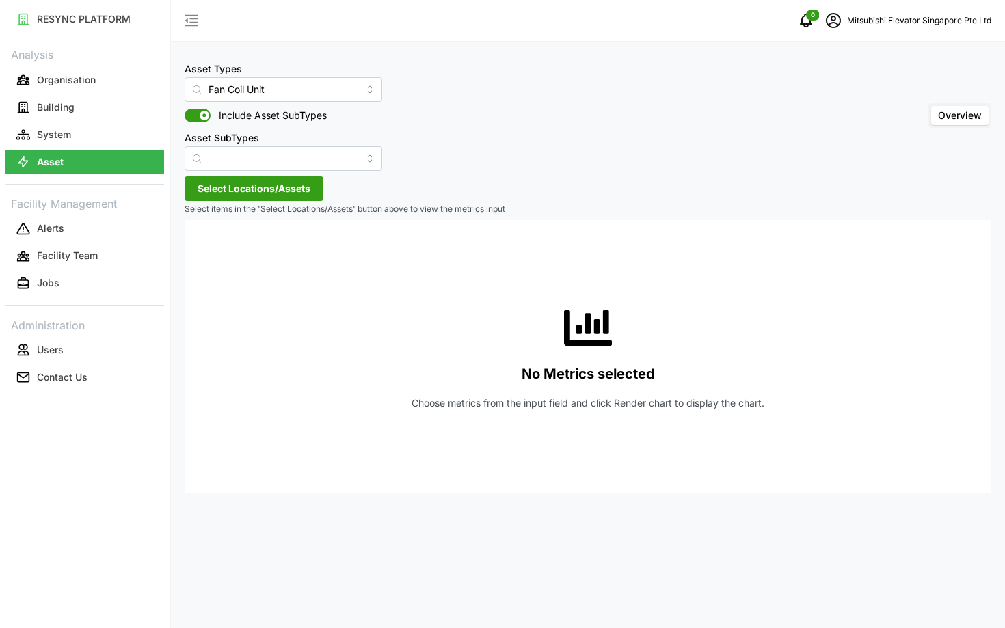
click at [231, 176] on div "Asset Types Fan Coil Unit Include Asset SubTypes Asset SubTypes Overview Select…" at bounding box center [588, 314] width 834 height 628
click at [221, 204] on p "Select items in the 'Select Locations/Assets' button above to view the metrics …" at bounding box center [588, 210] width 806 height 12
click at [211, 191] on span "Select Locations/Assets" at bounding box center [254, 188] width 113 height 23
click at [215, 247] on span "Select MESP" at bounding box center [219, 251] width 9 height 9
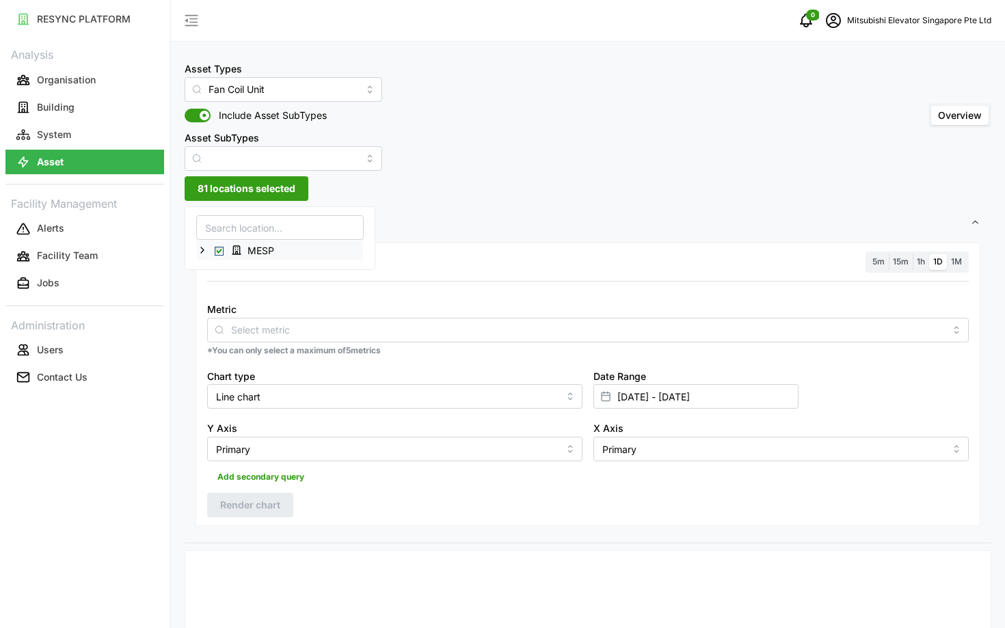
click at [213, 247] on div "MESP" at bounding box center [280, 251] width 166 height 20
click at [221, 249] on span "Select MESP" at bounding box center [219, 251] width 9 height 9
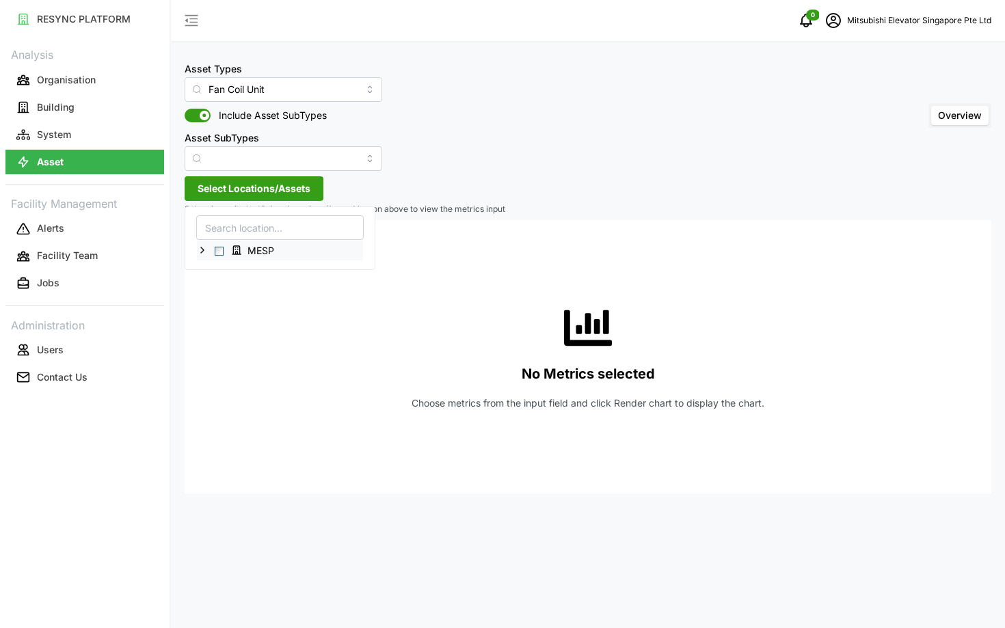
click at [207, 249] on icon at bounding box center [202, 250] width 11 height 11
click at [228, 272] on span "Select Level 01" at bounding box center [230, 270] width 9 height 9
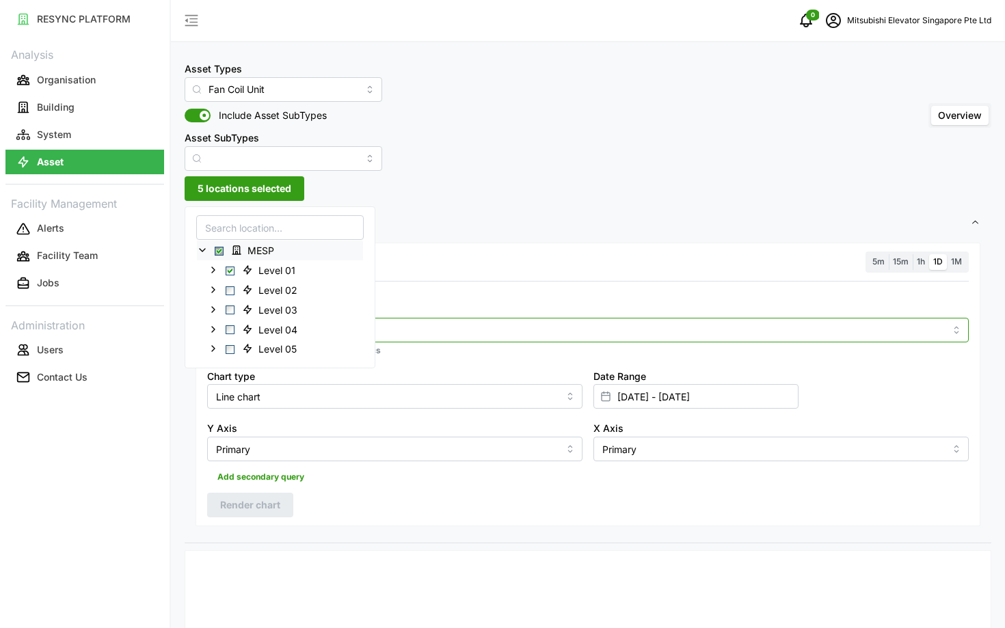
click at [416, 335] on input "Metric" at bounding box center [588, 329] width 714 height 15
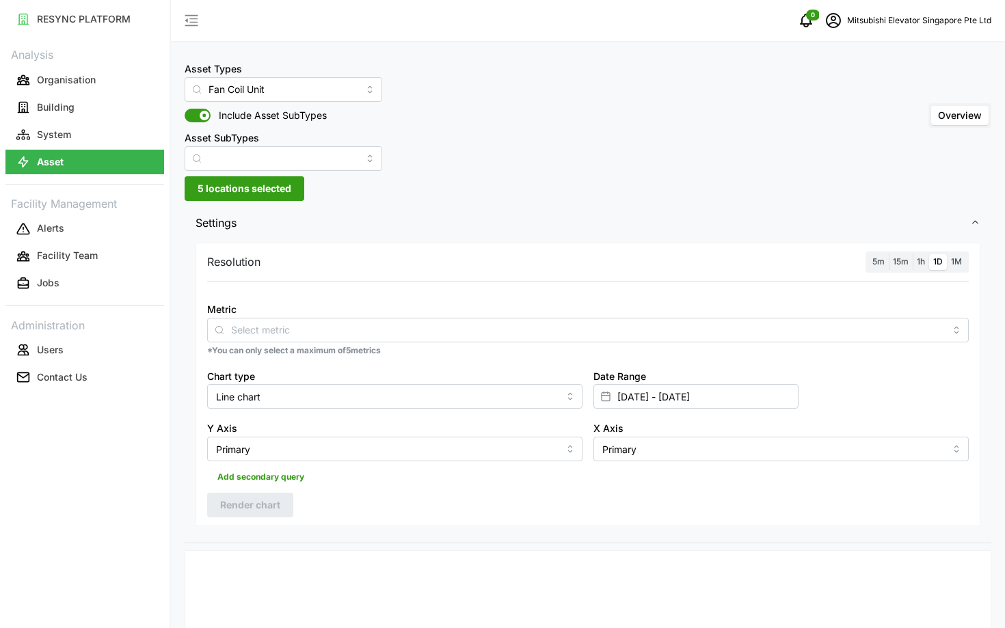
click at [437, 307] on div "Metric" at bounding box center [587, 322] width 761 height 42
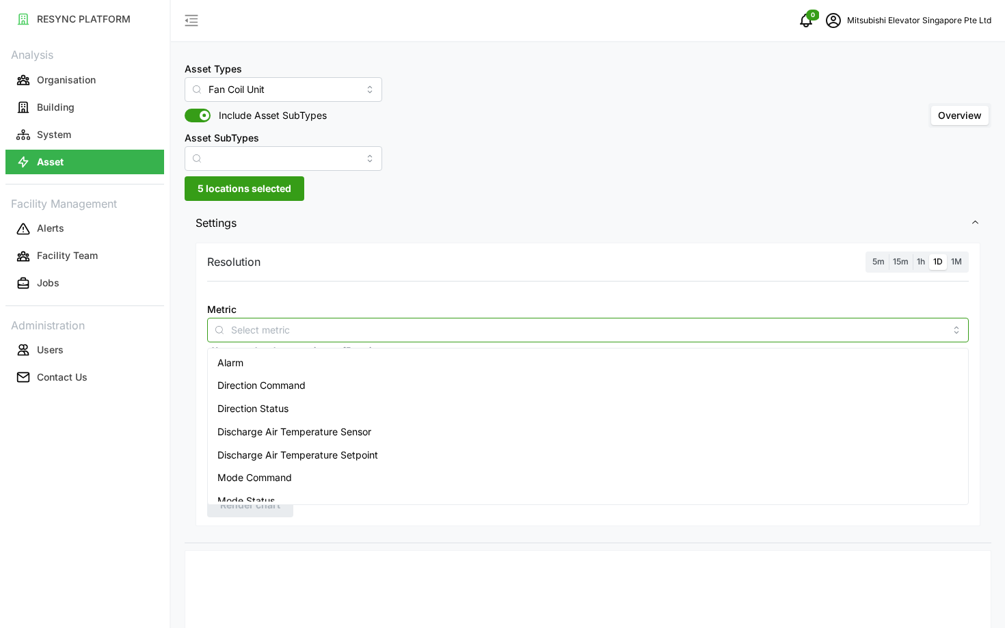
click at [420, 329] on input "Metric" at bounding box center [588, 329] width 714 height 15
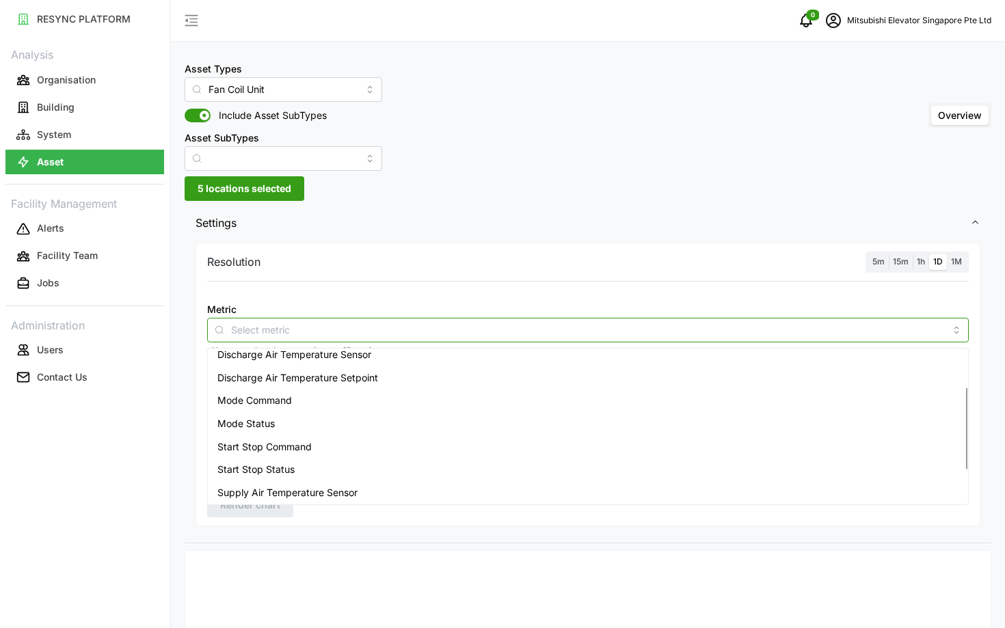
scroll to position [85, 0]
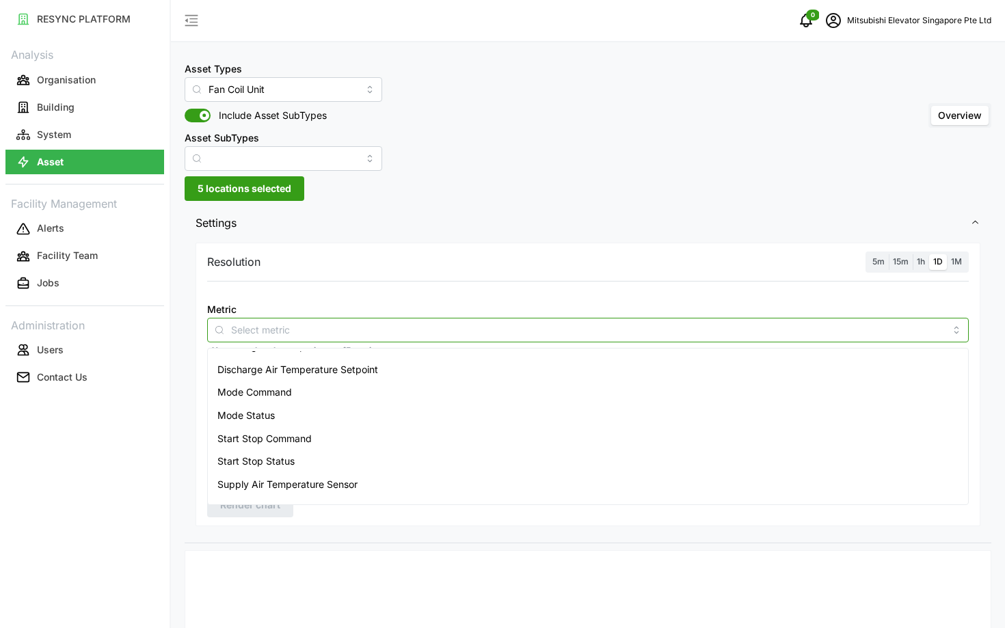
click at [334, 394] on div "Mode Command" at bounding box center [588, 392] width 755 height 23
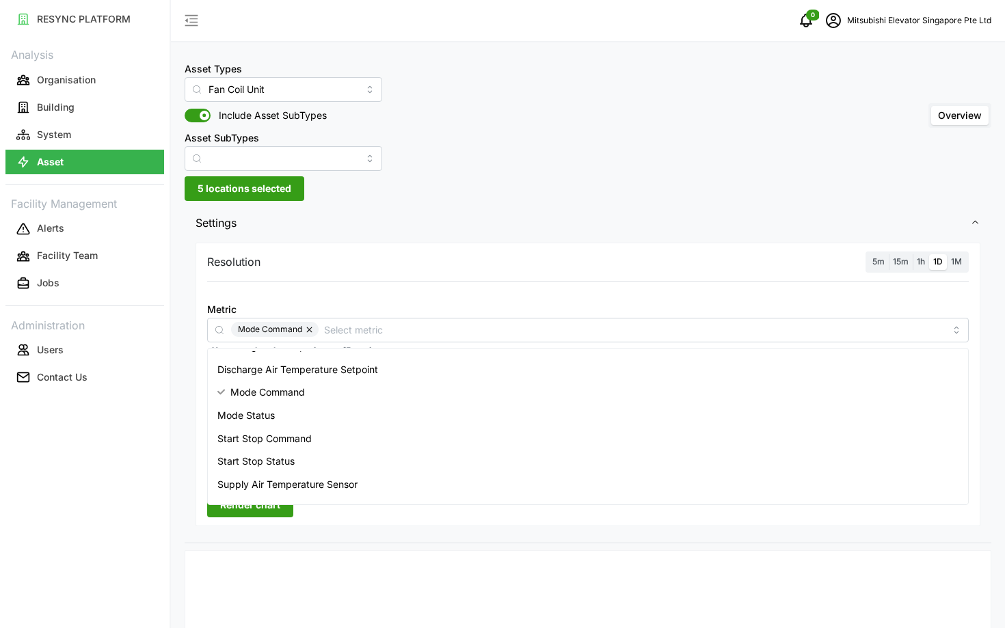
click at [162, 461] on div "RESYNC PLATFORM Analysis Organisation Building System Asset Facility Management…" at bounding box center [84, 314] width 169 height 628
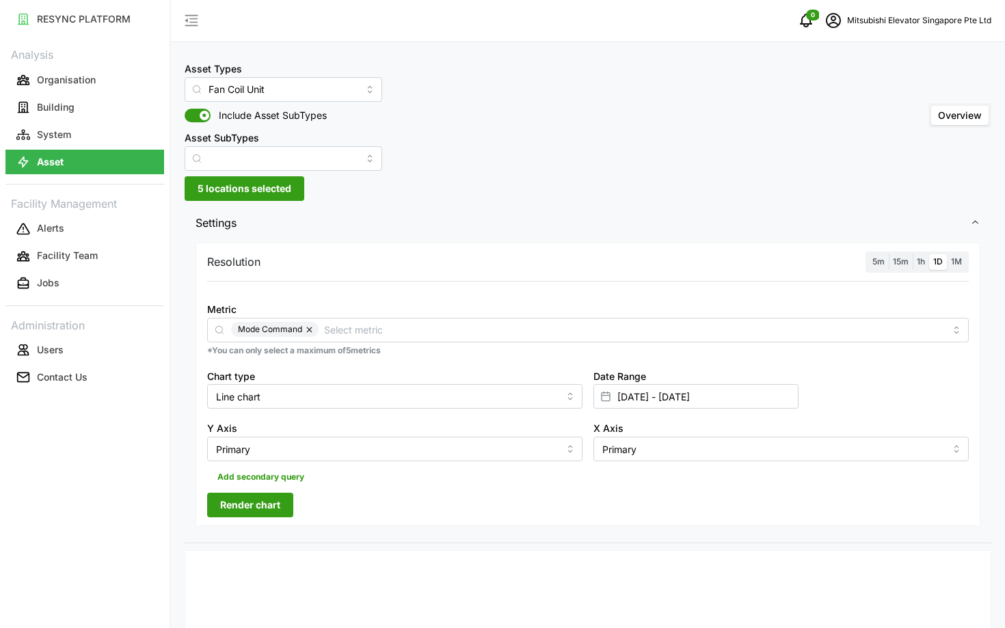
click at [879, 266] on span "5m" at bounding box center [878, 261] width 12 height 10
click at [868, 254] on input "5m" at bounding box center [868, 254] width 0 height 0
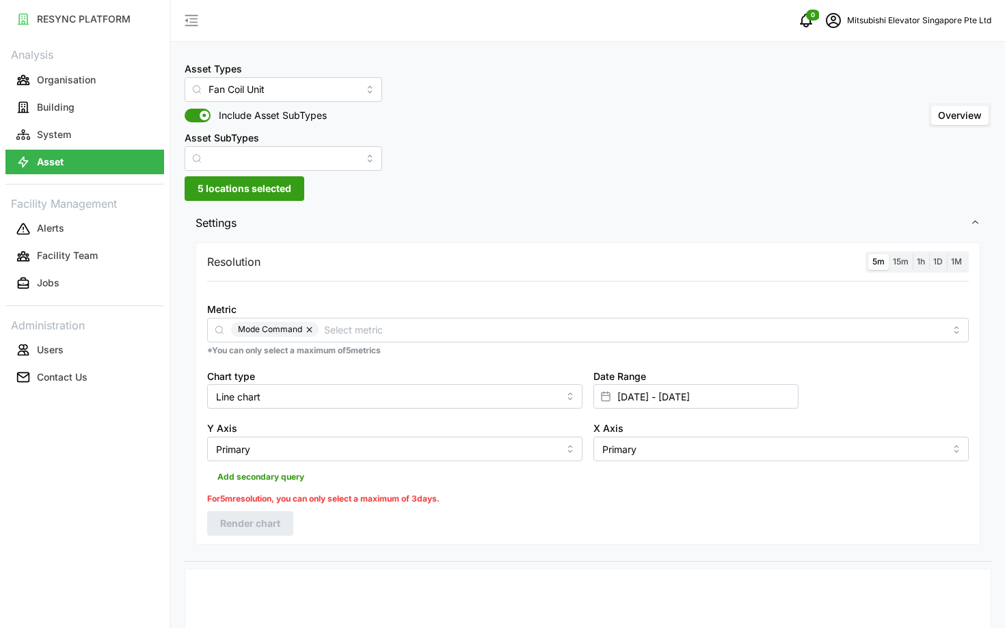
click at [715, 412] on div "Date Range [DATE] - [DATE]" at bounding box center [781, 388] width 386 height 53
click at [705, 403] on input "[DATE] - [DATE]" at bounding box center [695, 396] width 205 height 25
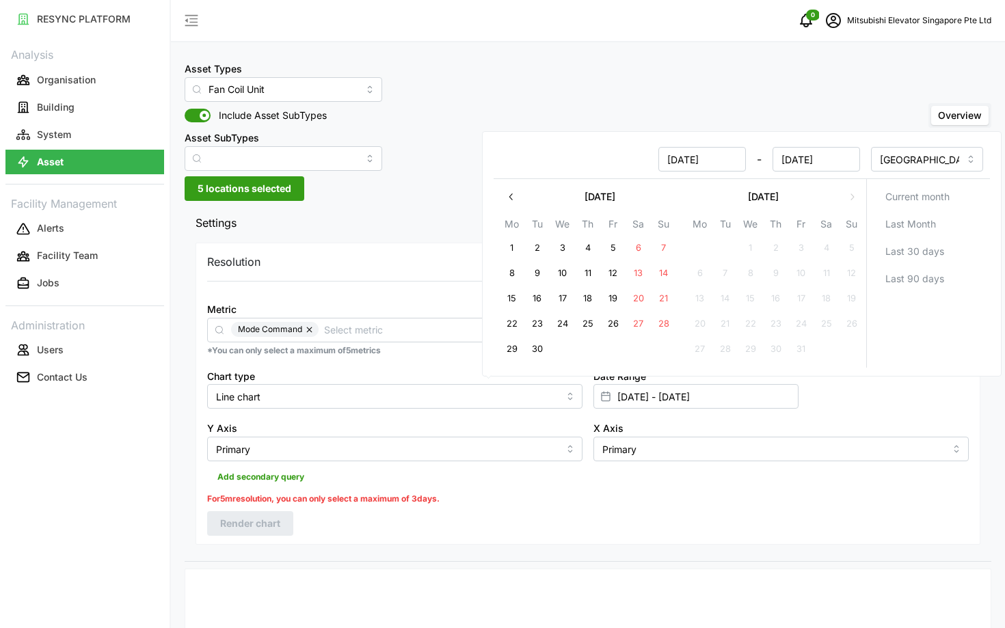
click at [541, 350] on button "30" at bounding box center [537, 349] width 25 height 25
type input "[DATE] - [DATE]"
type input "[DATE]"
click at [509, 354] on button "29" at bounding box center [512, 349] width 25 height 25
type input "[DATE] - [DATE]"
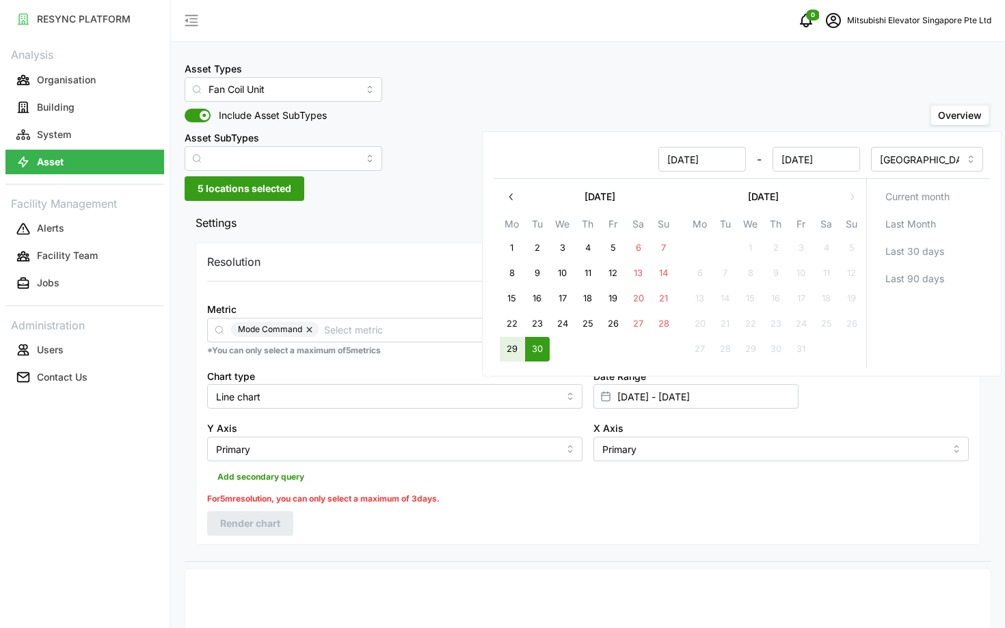
type input "[DATE]"
click at [487, 485] on div "Add secondary query" at bounding box center [587, 474] width 761 height 26
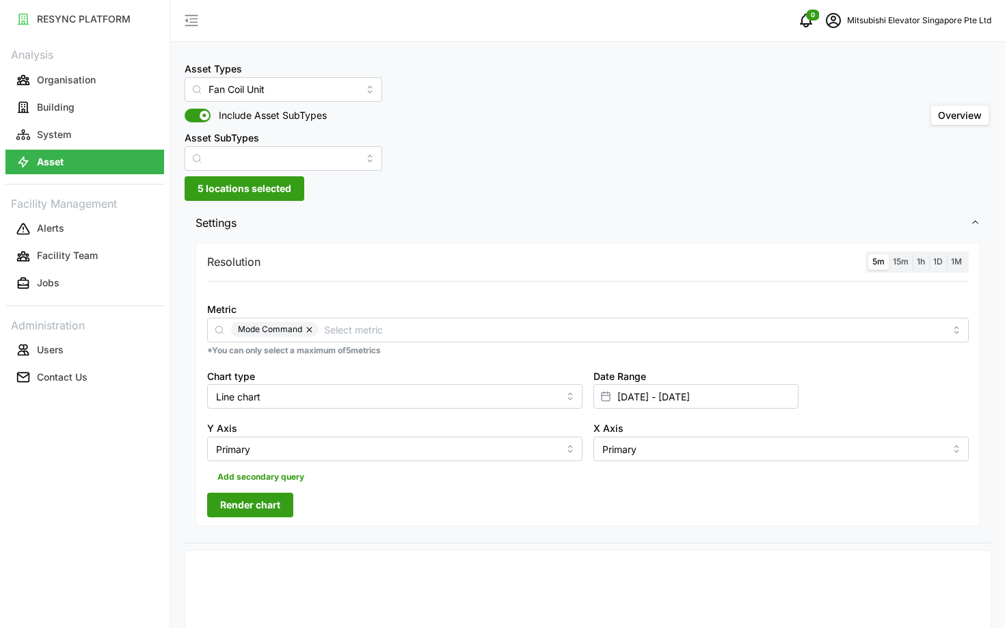
click at [250, 502] on span "Render chart" at bounding box center [250, 504] width 60 height 23
click at [221, 176] on div "Asset Types Fan Coil Unit Include Asset SubTypes Asset SubTypes Overview 5 loca…" at bounding box center [588, 553] width 834 height 1106
click at [223, 181] on span "5 locations selected" at bounding box center [245, 188] width 94 height 23
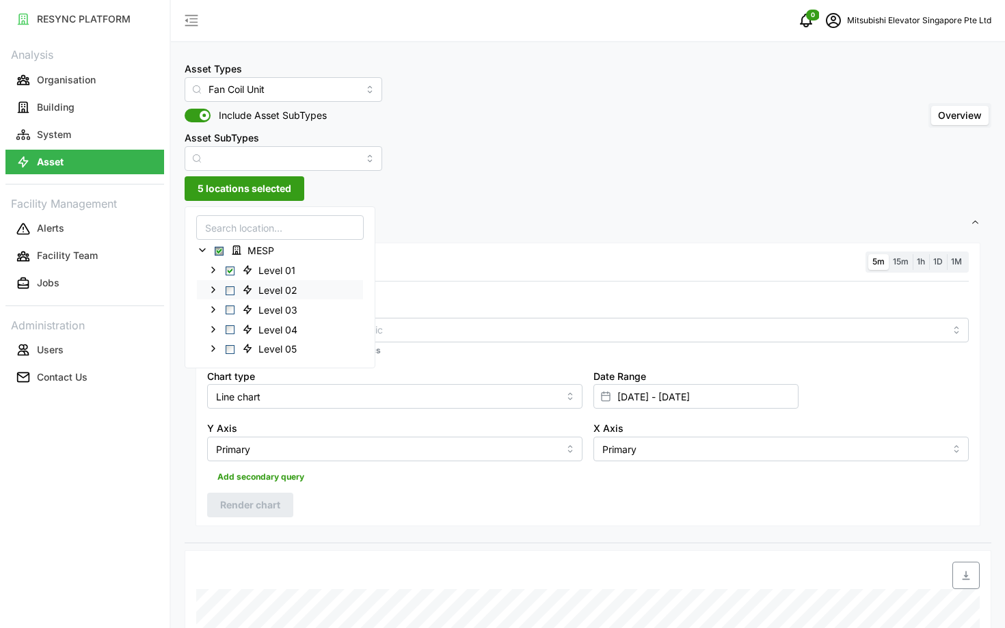
click at [232, 292] on span "Select Level 02" at bounding box center [230, 290] width 9 height 9
click at [248, 501] on span "Render chart" at bounding box center [250, 504] width 60 height 23
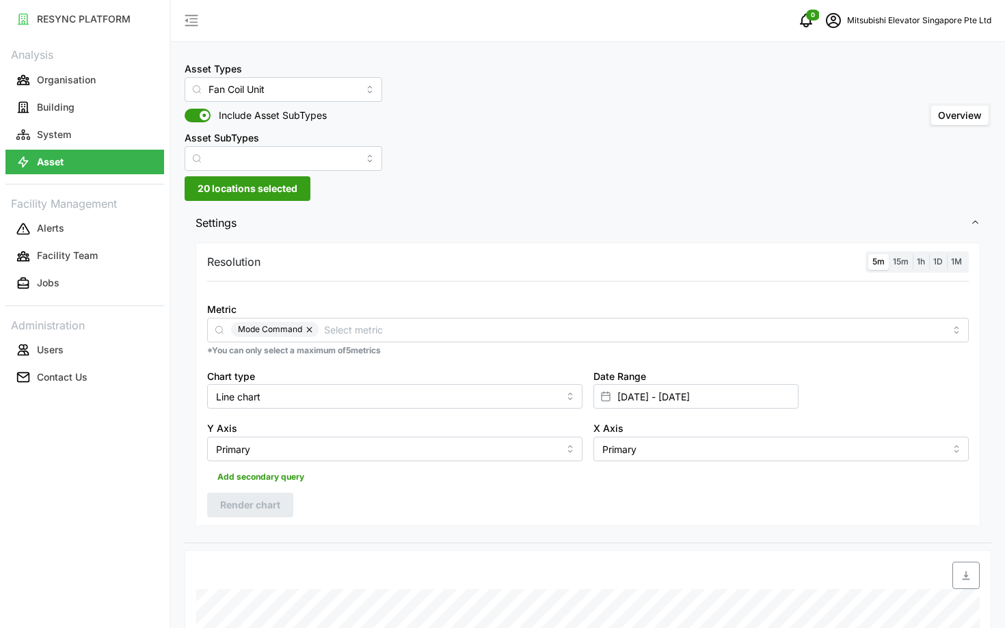
click at [219, 183] on span "20 locations selected" at bounding box center [248, 188] width 100 height 23
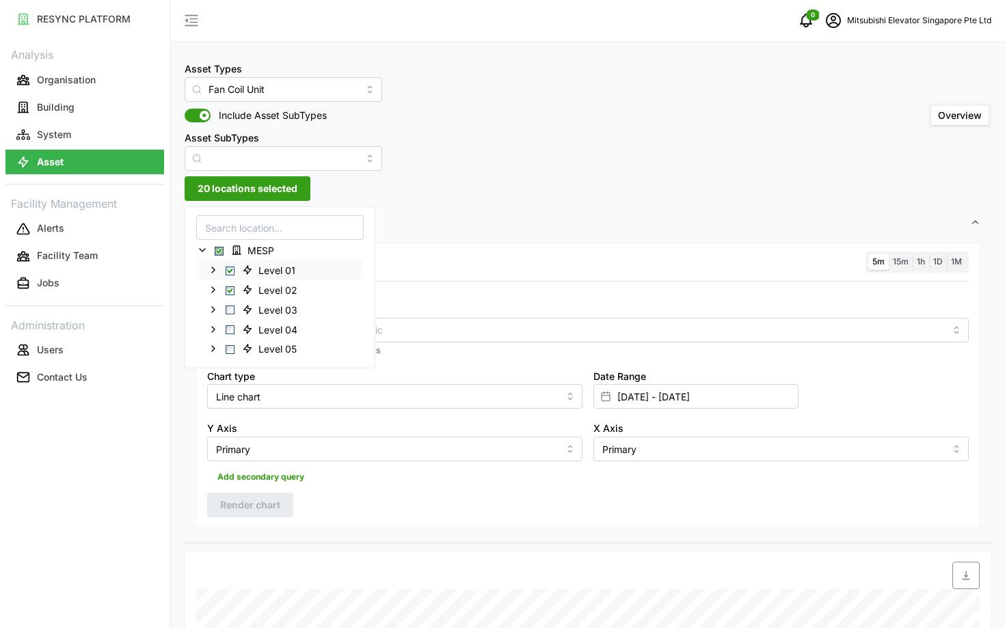
click at [229, 271] on span "Select Level 01" at bounding box center [230, 270] width 9 height 9
click at [229, 308] on span "Select Level 03" at bounding box center [230, 310] width 9 height 9
click at [230, 287] on span "Select Level 02" at bounding box center [230, 290] width 9 height 9
click at [265, 498] on span "Render chart" at bounding box center [250, 504] width 60 height 23
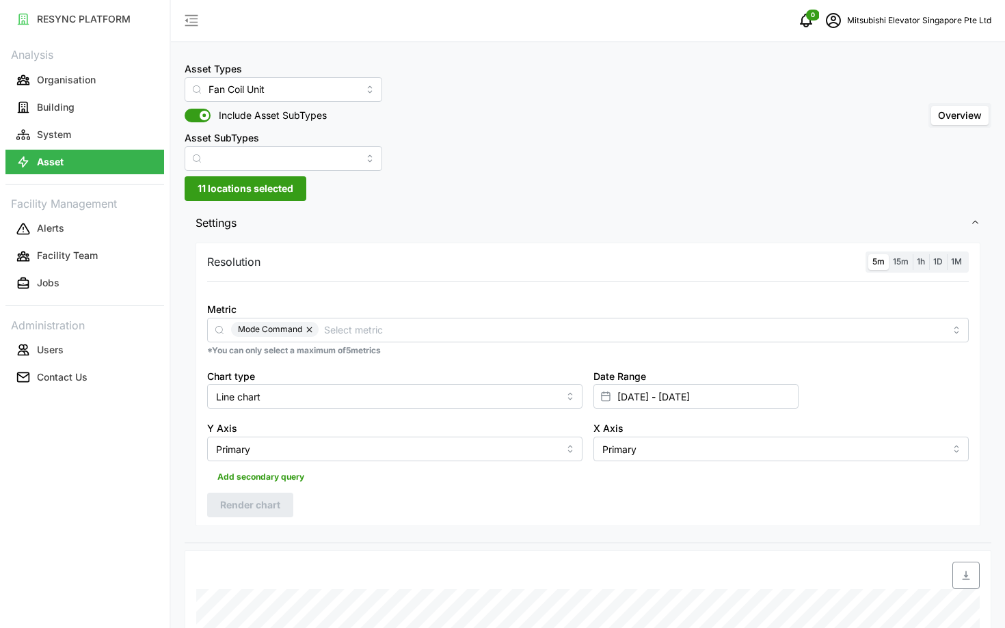
click at [239, 191] on span "11 locations selected" at bounding box center [246, 188] width 96 height 23
click at [235, 327] on div "Level 04" at bounding box center [280, 329] width 166 height 20
click at [231, 327] on span "Select Level 04" at bounding box center [230, 329] width 9 height 9
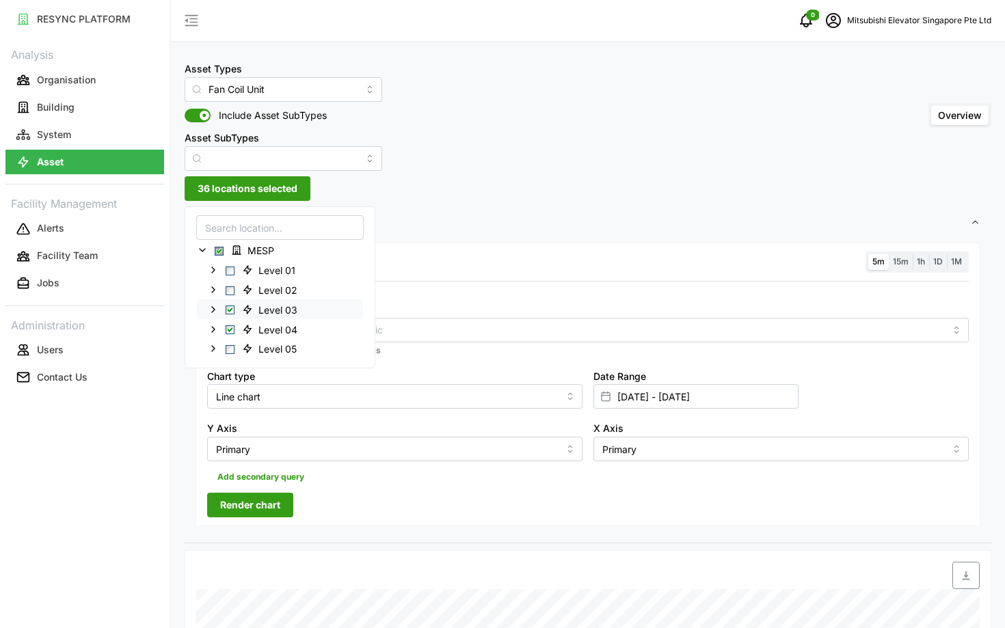
click at [231, 312] on span "Select Level 03" at bounding box center [230, 310] width 9 height 9
click at [244, 500] on span "Render chart" at bounding box center [250, 504] width 60 height 23
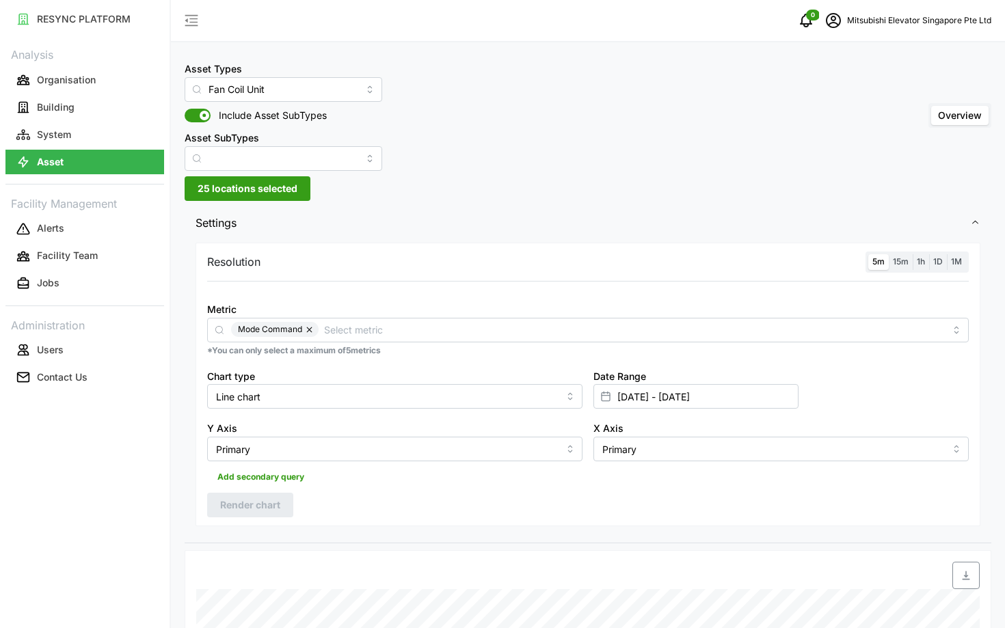
click at [226, 178] on span "25 locations selected" at bounding box center [248, 188] width 100 height 23
click at [233, 349] on span "Select Level 05" at bounding box center [230, 348] width 9 height 9
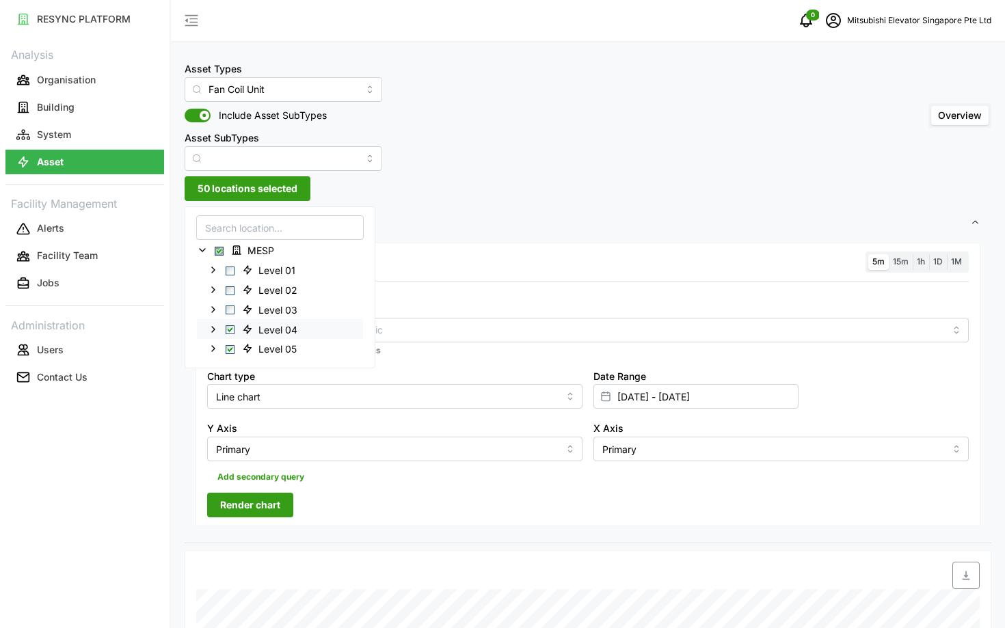
click at [232, 325] on span "Select Level 04" at bounding box center [230, 329] width 9 height 9
click at [274, 496] on span "Render chart" at bounding box center [250, 504] width 60 height 23
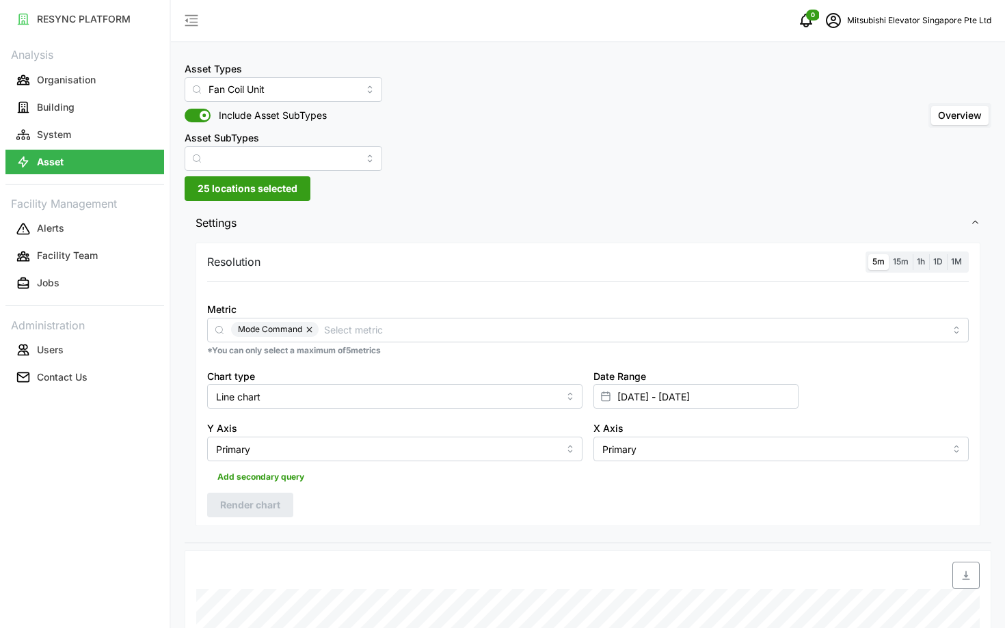
click at [729, 410] on div "Date Range [DATE] - [DATE]" at bounding box center [781, 388] width 386 height 53
click at [720, 407] on input "[DATE] - [DATE]" at bounding box center [695, 396] width 205 height 25
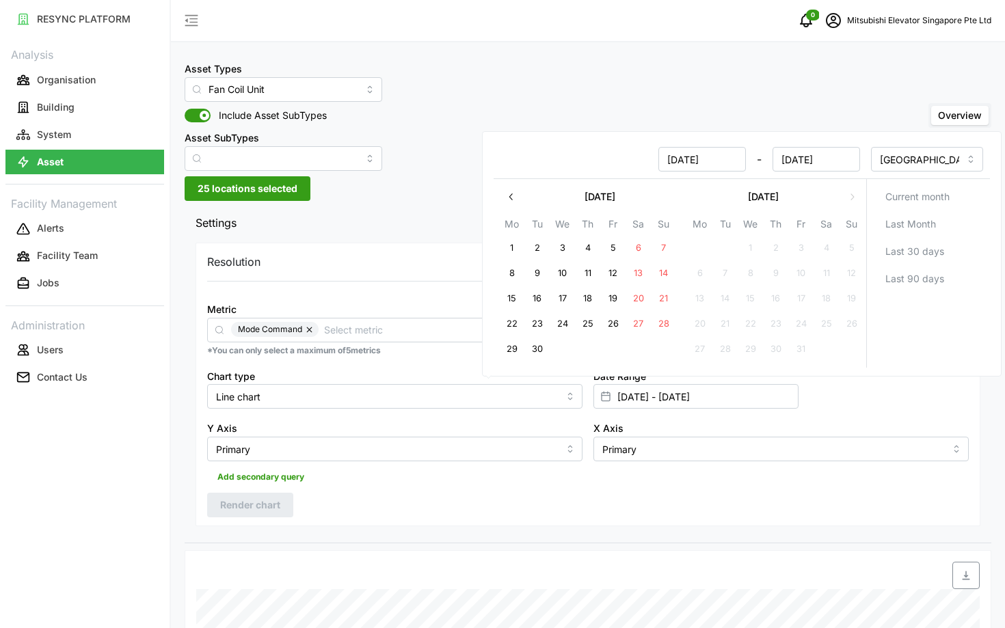
click at [547, 349] on button "30" at bounding box center [537, 349] width 25 height 25
type input "[DATE] - [DATE]"
type input "[DATE]"
click at [547, 349] on button "30" at bounding box center [537, 349] width 25 height 25
click at [536, 461] on input "Primary" at bounding box center [394, 449] width 375 height 25
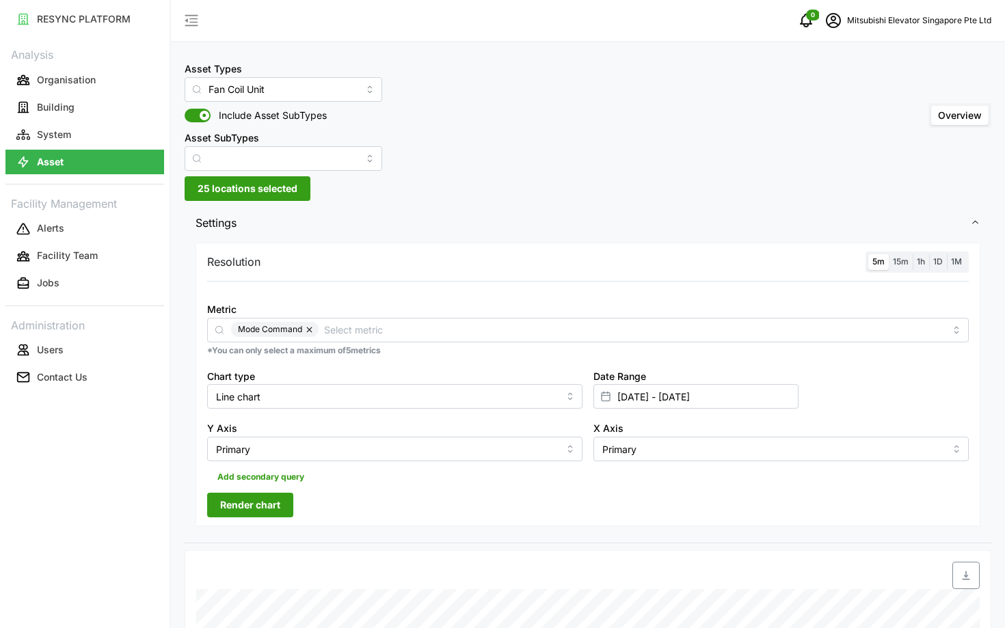
click at [407, 509] on div "Resolution 5m 15m 1h 1D 1M Metric Mode Command *You can only select a maximum o…" at bounding box center [587, 385] width 785 height 284
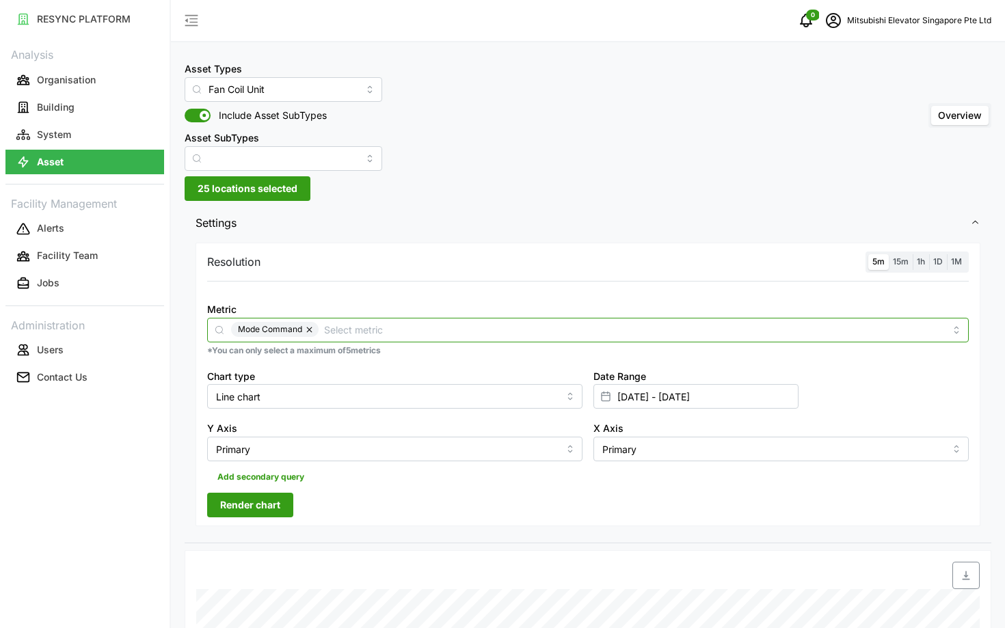
click at [336, 325] on input "Metric" at bounding box center [634, 329] width 621 height 15
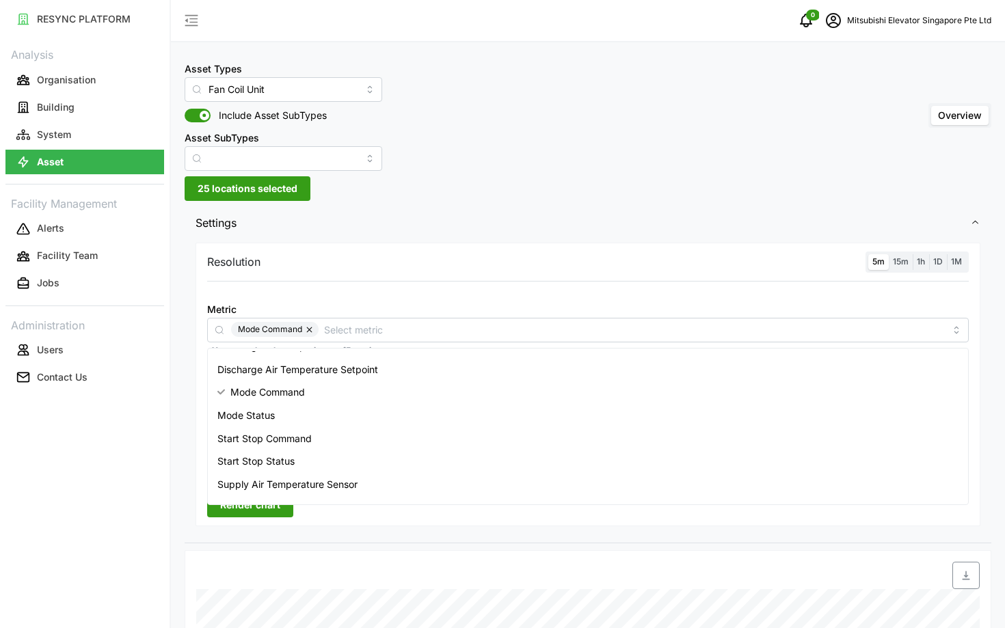
click at [277, 195] on span "25 locations selected" at bounding box center [248, 188] width 100 height 23
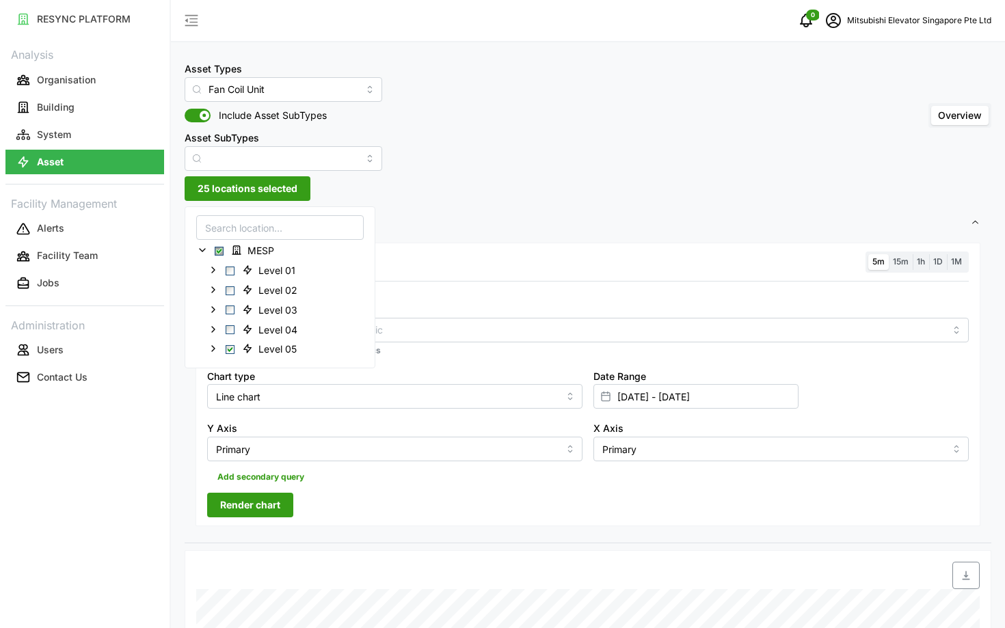
click at [258, 223] on input at bounding box center [279, 227] width 167 height 25
click at [230, 345] on span "Select Level 05" at bounding box center [230, 348] width 9 height 9
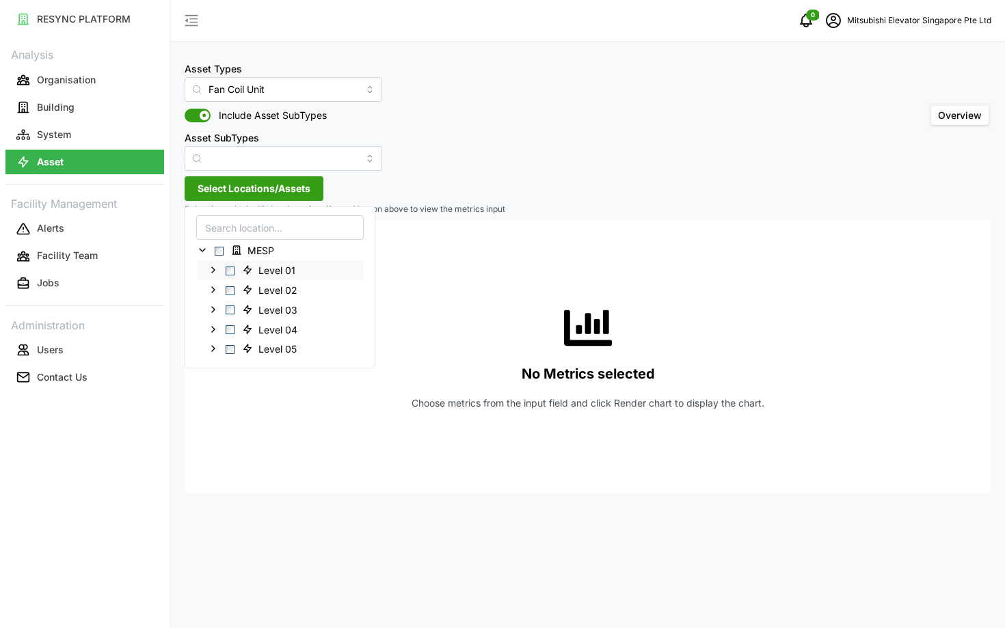
click at [221, 271] on div "Level 01" at bounding box center [280, 270] width 166 height 20
click at [213, 271] on icon at bounding box center [213, 269] width 11 height 11
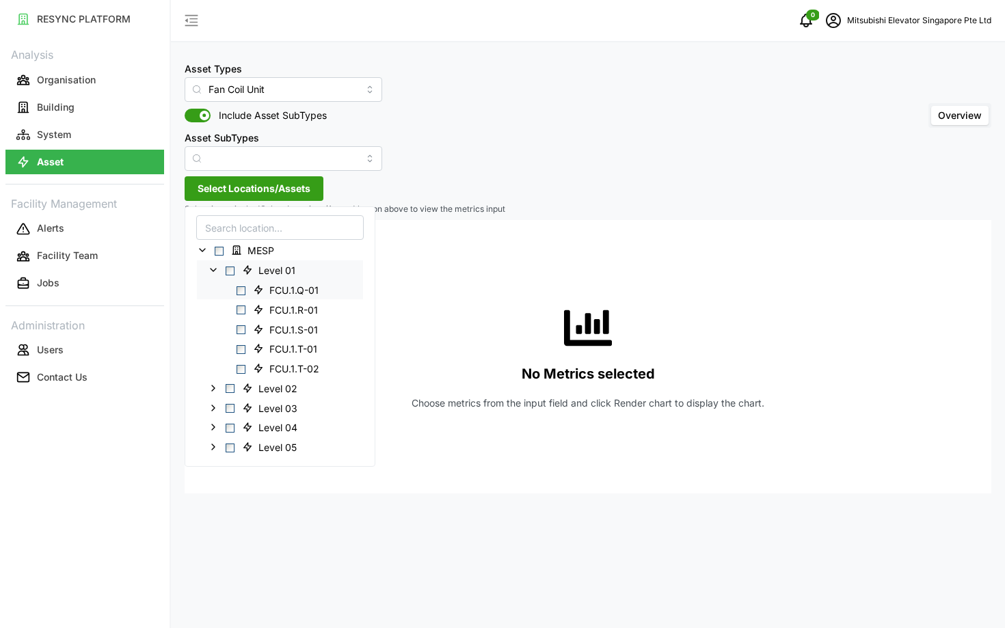
click at [239, 290] on span "Select FCU.1.Q-01" at bounding box center [240, 290] width 9 height 9
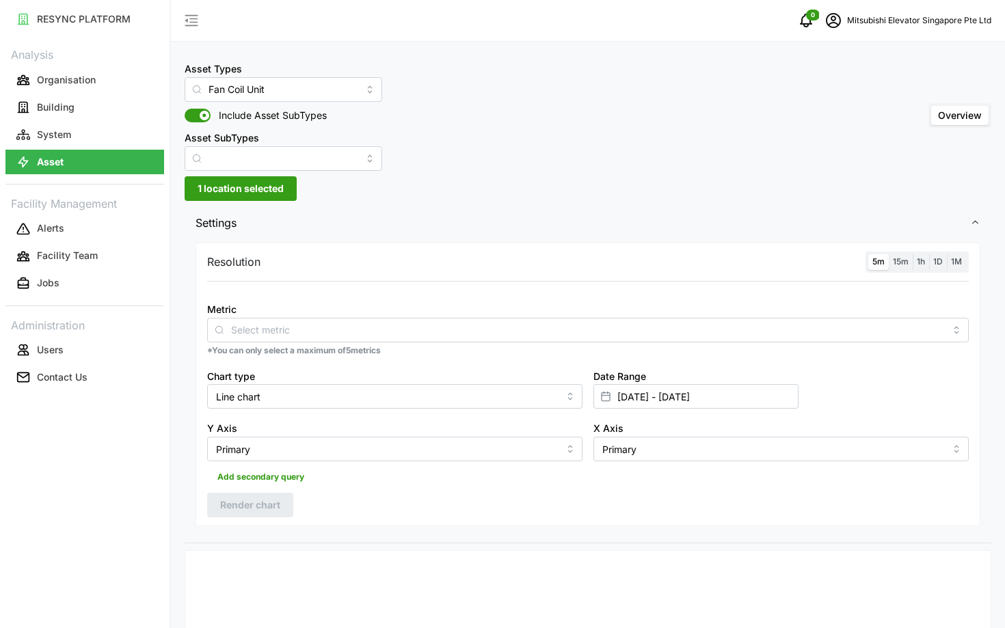
click at [463, 277] on div "Resolution 5m 15m 1h 1D 1M Metric *You can only select a maximum of 5 metrics C…" at bounding box center [587, 385] width 785 height 284
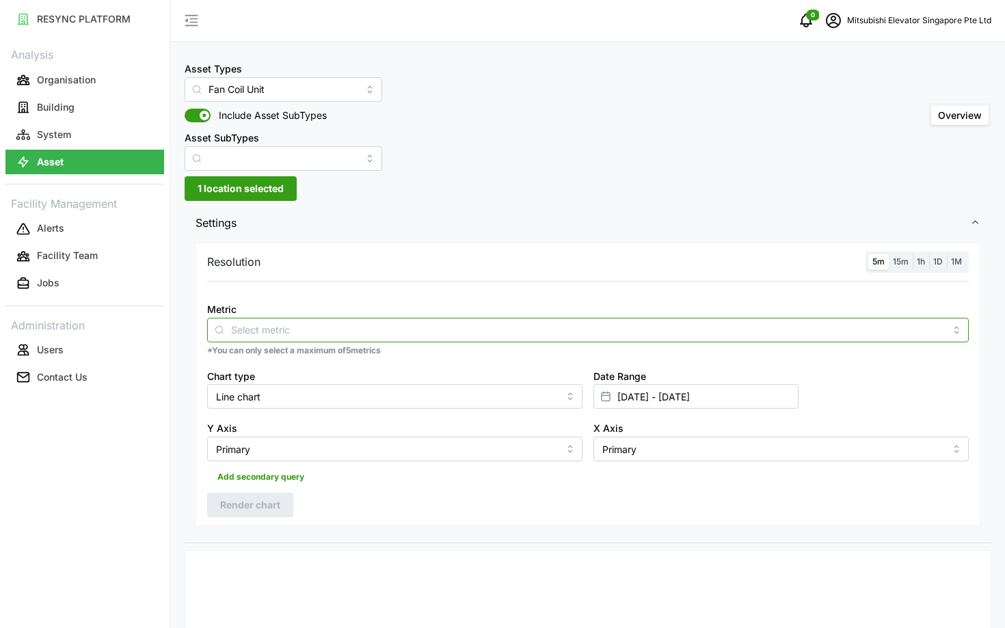
click at [440, 329] on input "Metric" at bounding box center [588, 329] width 714 height 15
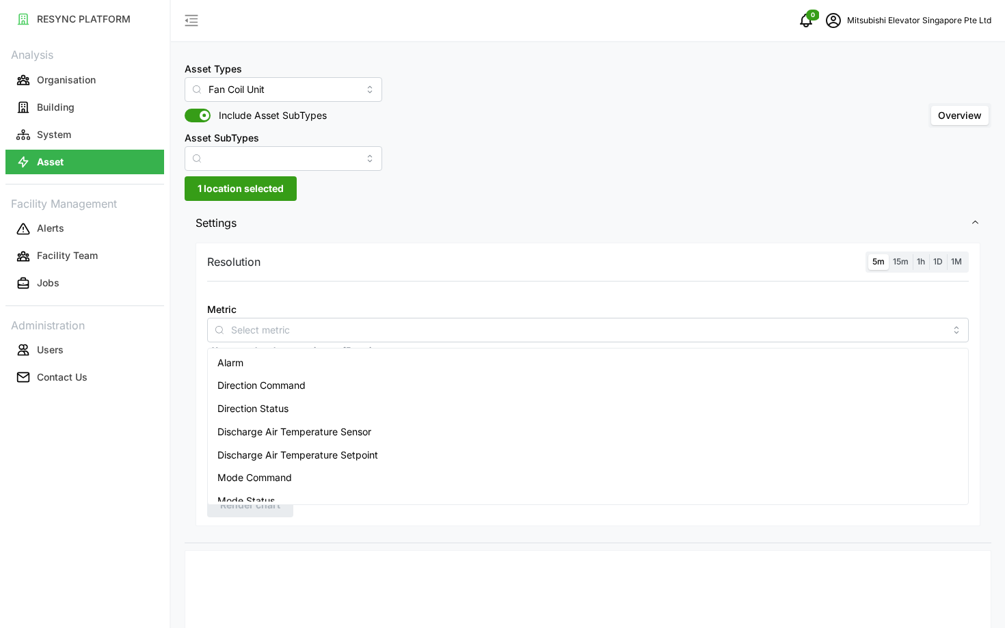
click at [435, 306] on div "Metric" at bounding box center [587, 322] width 761 height 42
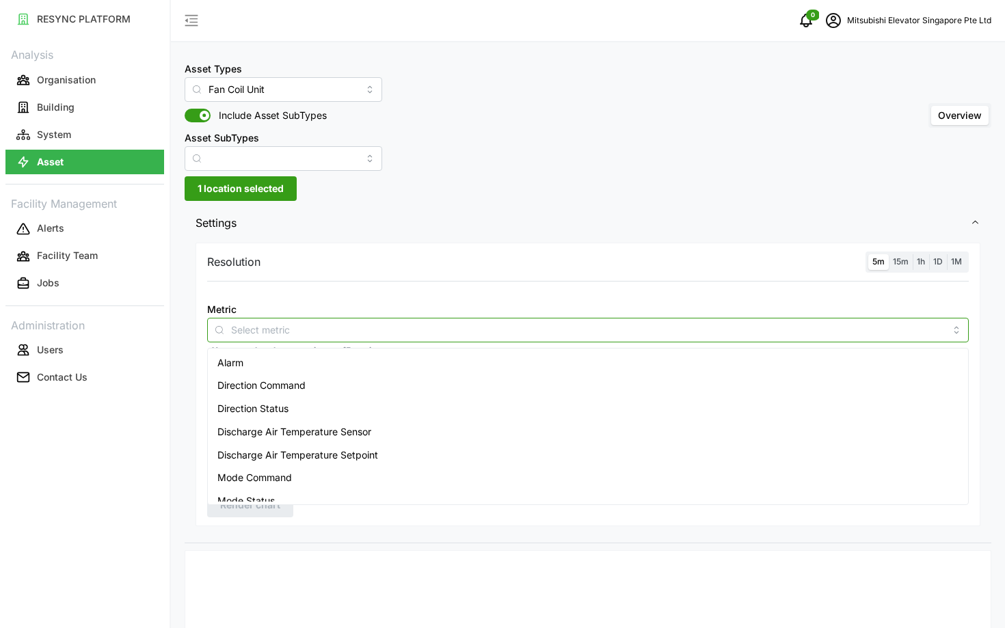
click at [580, 325] on input "Metric" at bounding box center [588, 329] width 714 height 15
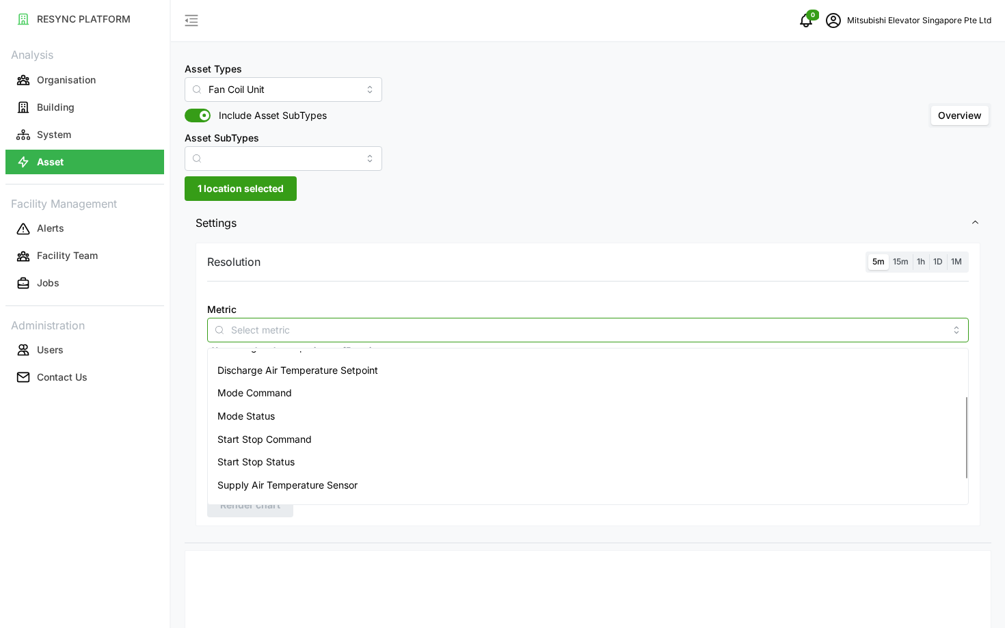
scroll to position [87, 0]
click at [362, 401] on div "Mode Command" at bounding box center [588, 390] width 755 height 23
click at [237, 417] on span "Mode Status" at bounding box center [245, 414] width 57 height 15
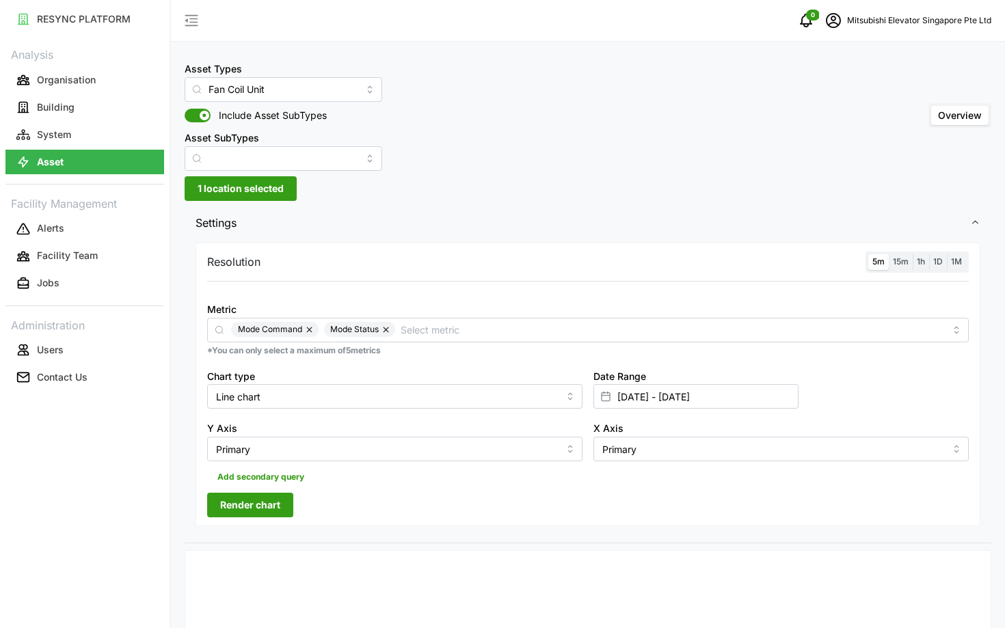
click at [146, 472] on div "RESYNC PLATFORM Analysis Organisation Building System Asset Facility Management…" at bounding box center [84, 314] width 169 height 628
click at [234, 504] on span "Render chart" at bounding box center [250, 504] width 60 height 23
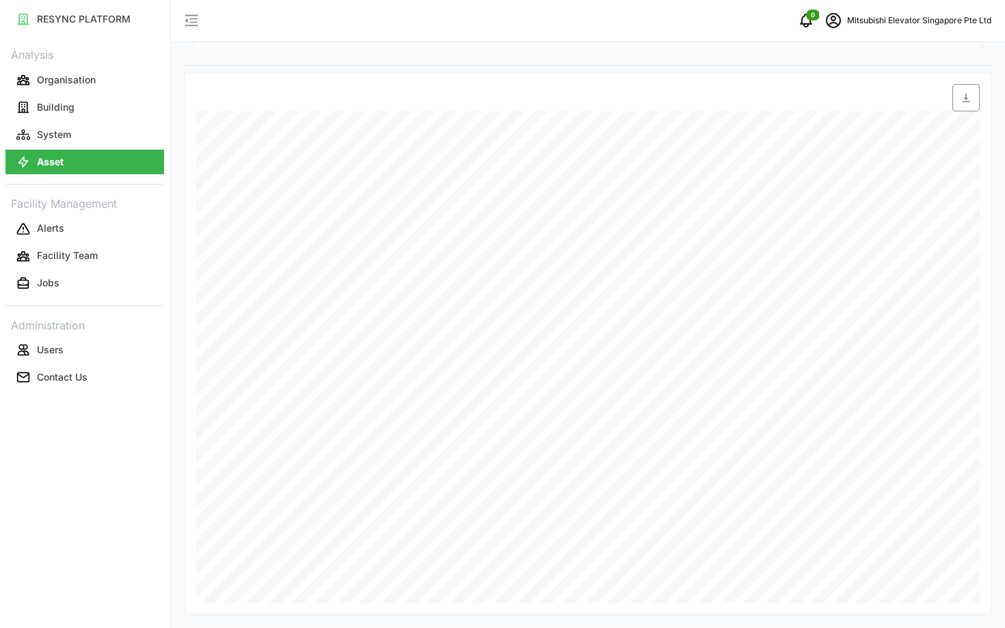
scroll to position [0, 0]
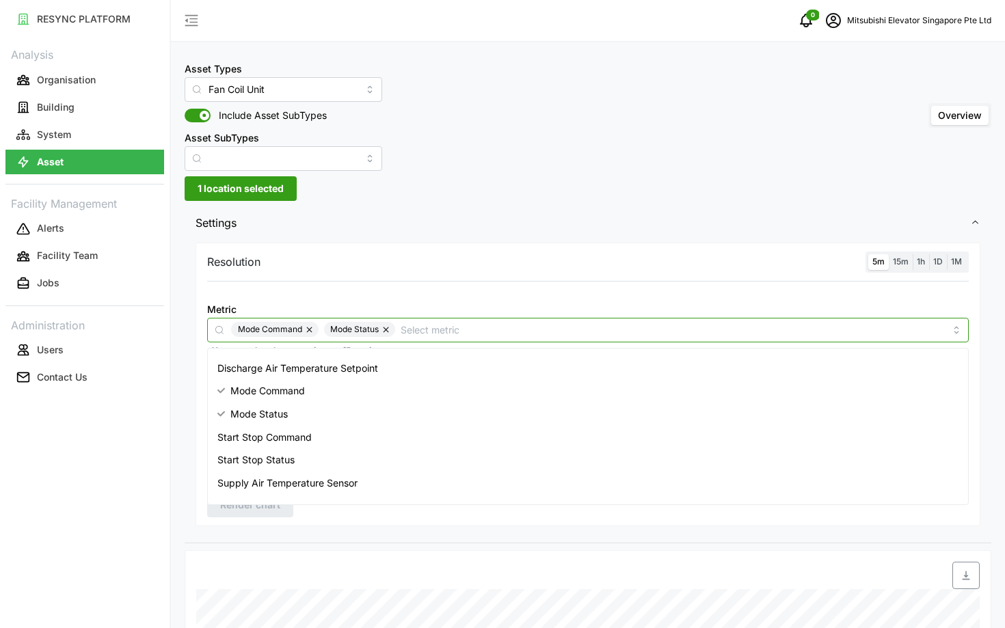
click at [464, 331] on input "Metric" at bounding box center [673, 329] width 544 height 15
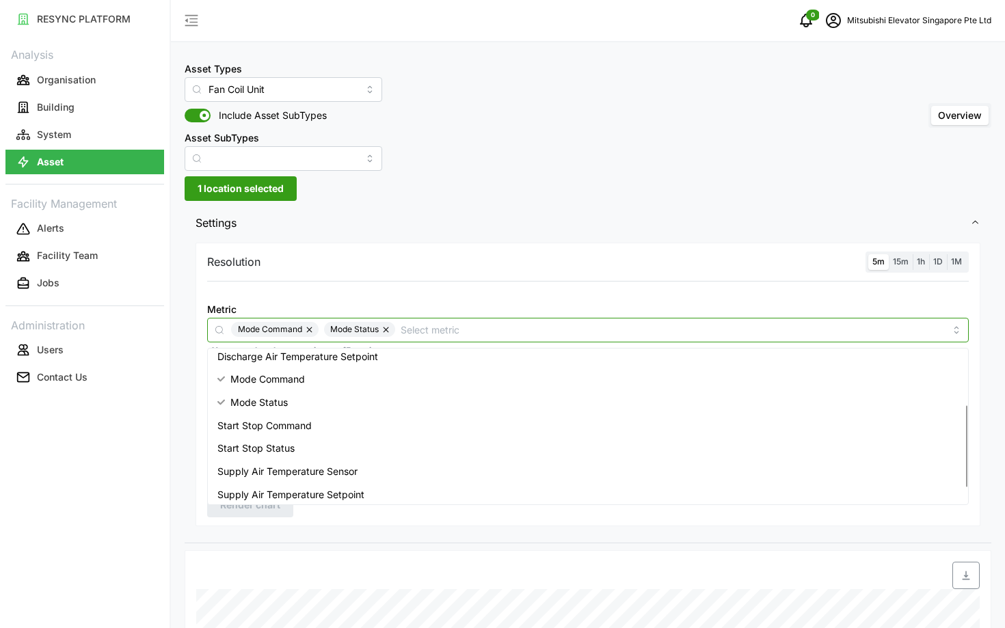
click at [388, 426] on div "Start Stop Command" at bounding box center [588, 425] width 755 height 23
click at [366, 444] on div "Start Stop Status" at bounding box center [588, 448] width 755 height 23
click at [290, 423] on span "Start Stop Command" at bounding box center [277, 425] width 94 height 15
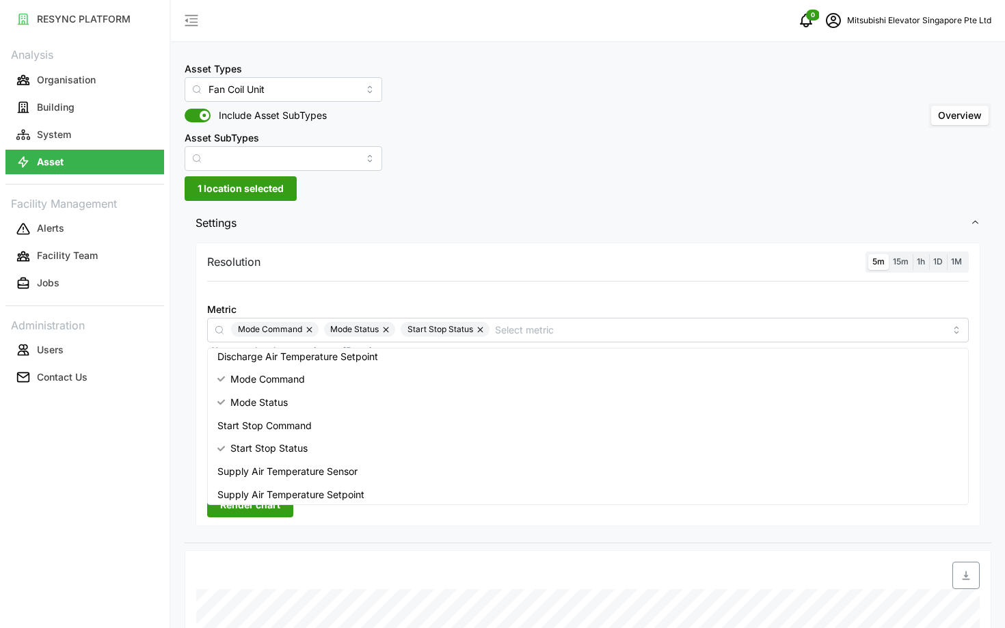
click at [146, 484] on div "RESYNC PLATFORM Analysis Organisation Building System Asset Facility Management…" at bounding box center [84, 314] width 169 height 628
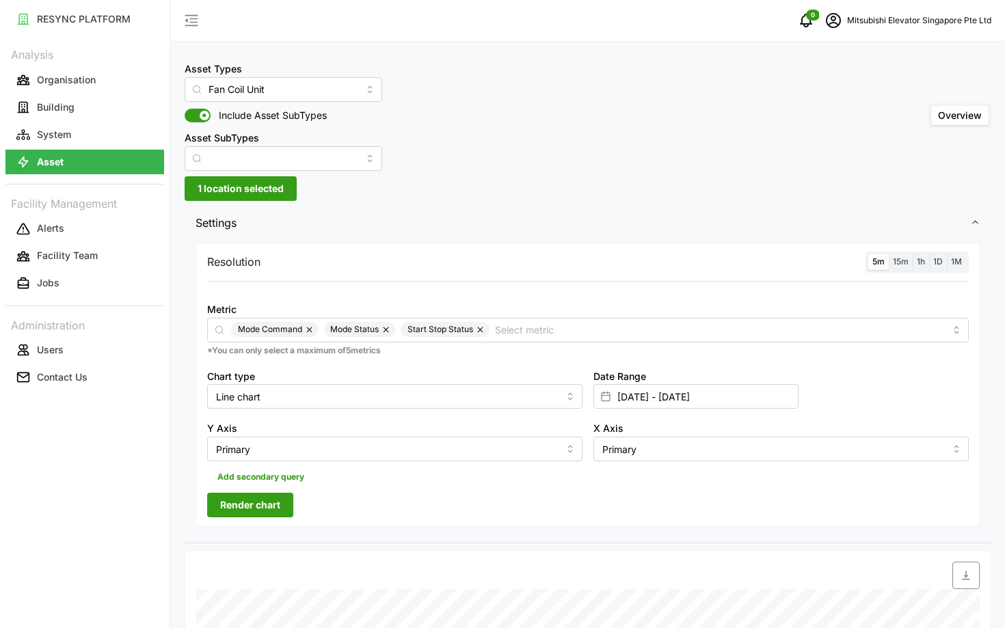
click at [253, 506] on span "Render chart" at bounding box center [250, 504] width 60 height 23
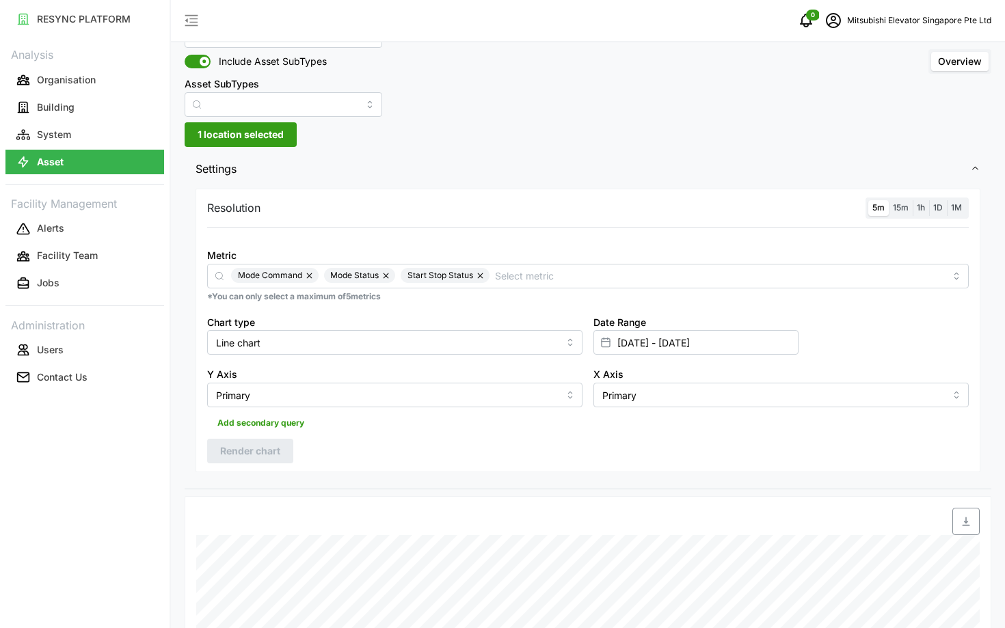
scroll to position [0, 0]
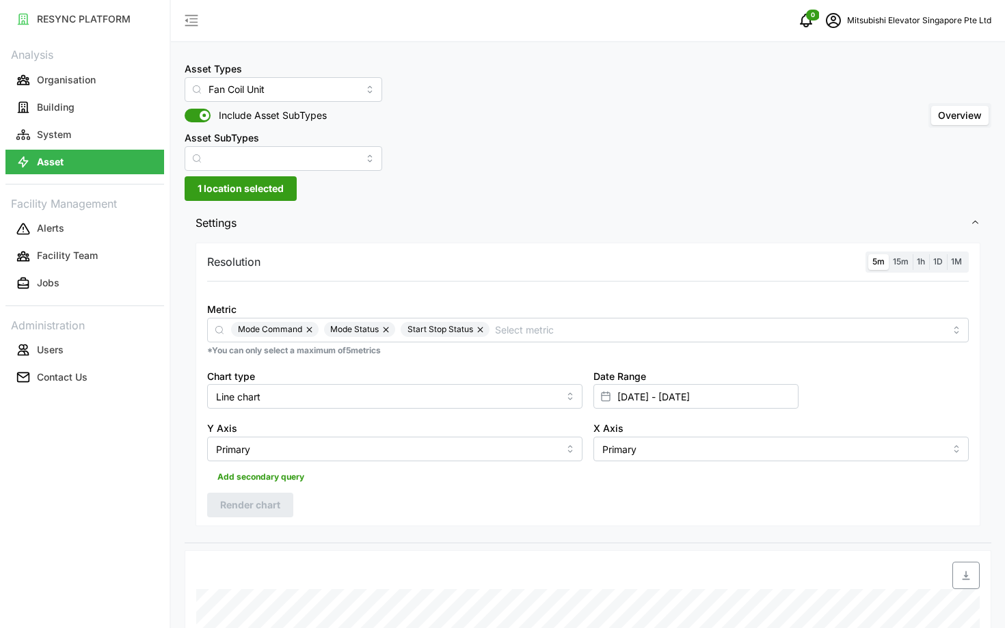
click at [266, 198] on span "1 location selected" at bounding box center [241, 188] width 86 height 23
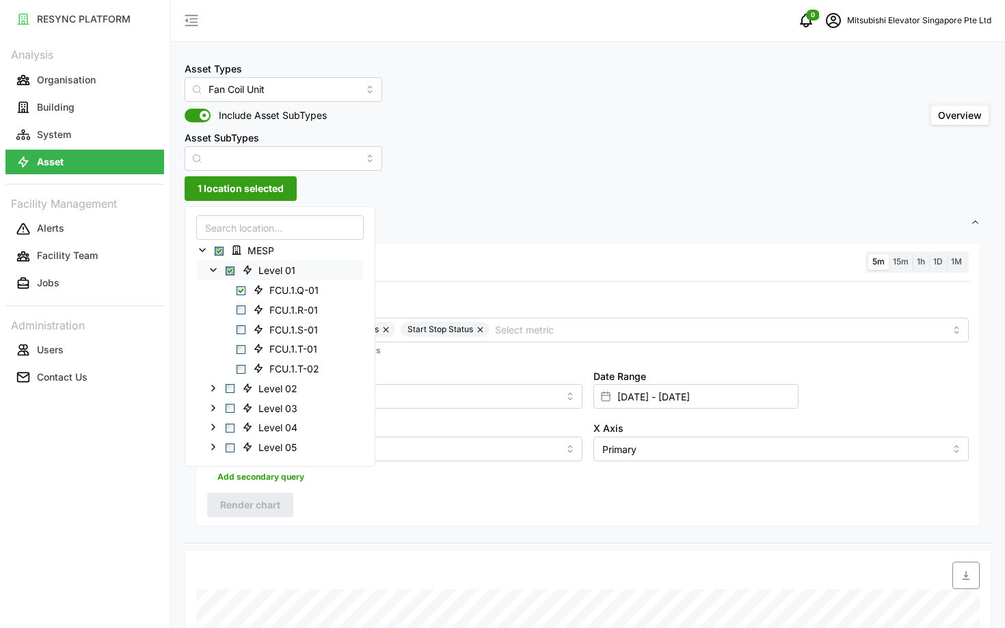
click at [227, 269] on span "Select Level 01" at bounding box center [230, 270] width 9 height 9
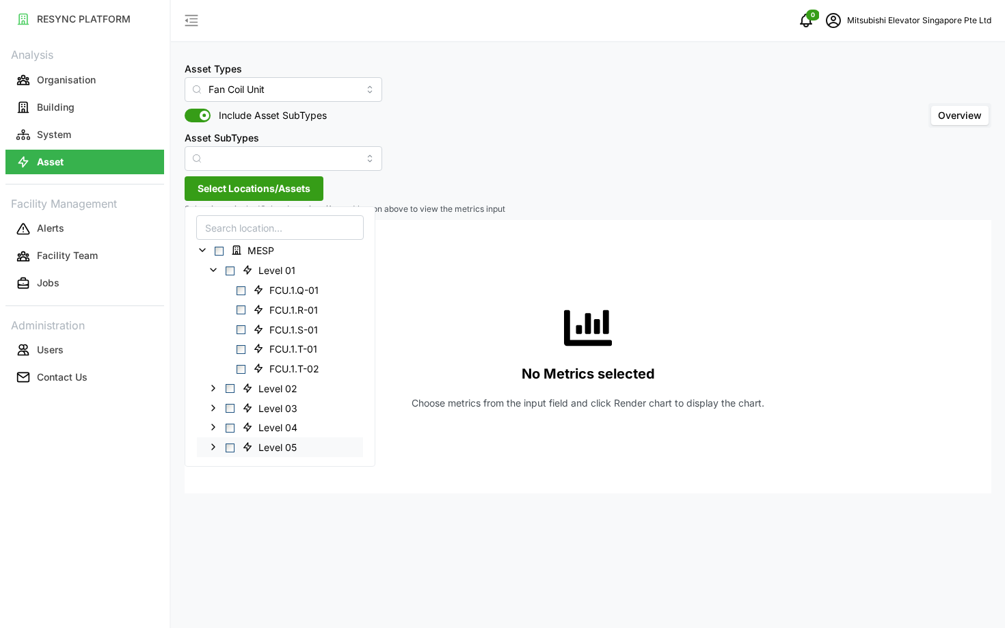
click at [218, 446] on icon at bounding box center [213, 447] width 11 height 11
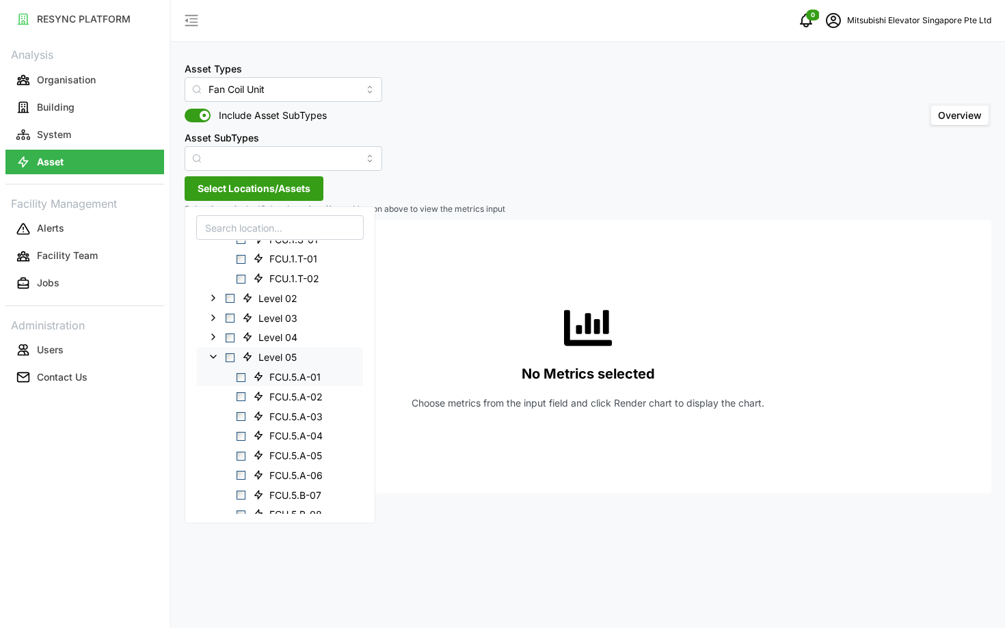
scroll to position [450, 0]
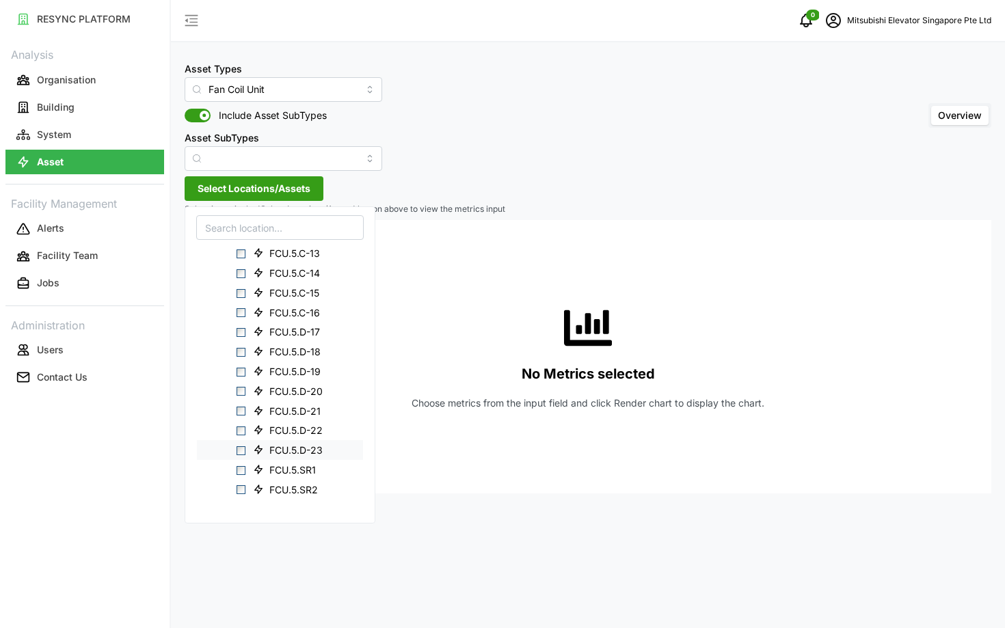
click at [241, 447] on span "Select FCU.5.D-23" at bounding box center [240, 450] width 9 height 9
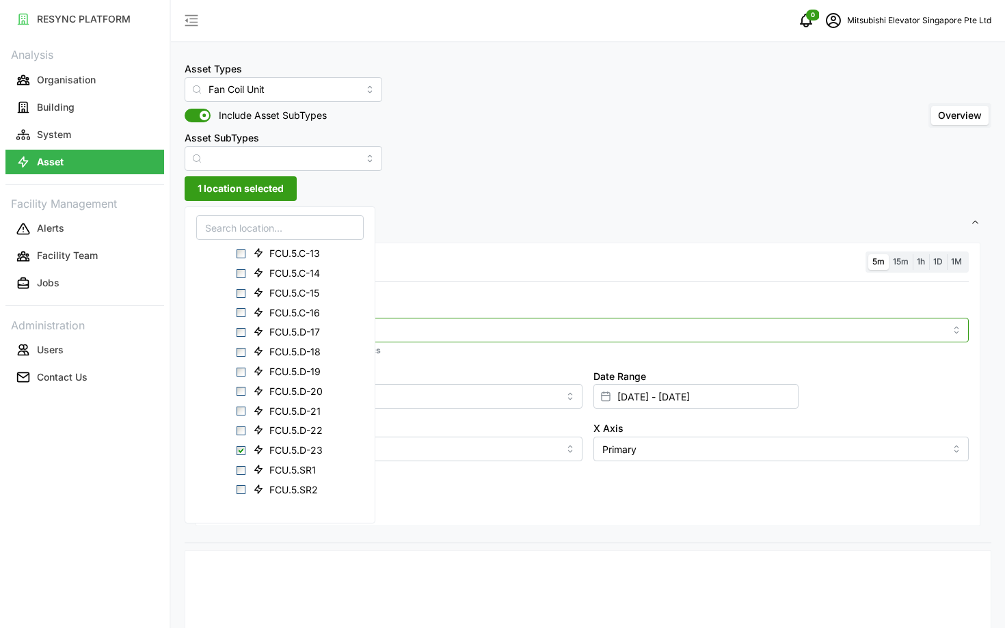
click at [460, 327] on input "Metric" at bounding box center [588, 329] width 714 height 15
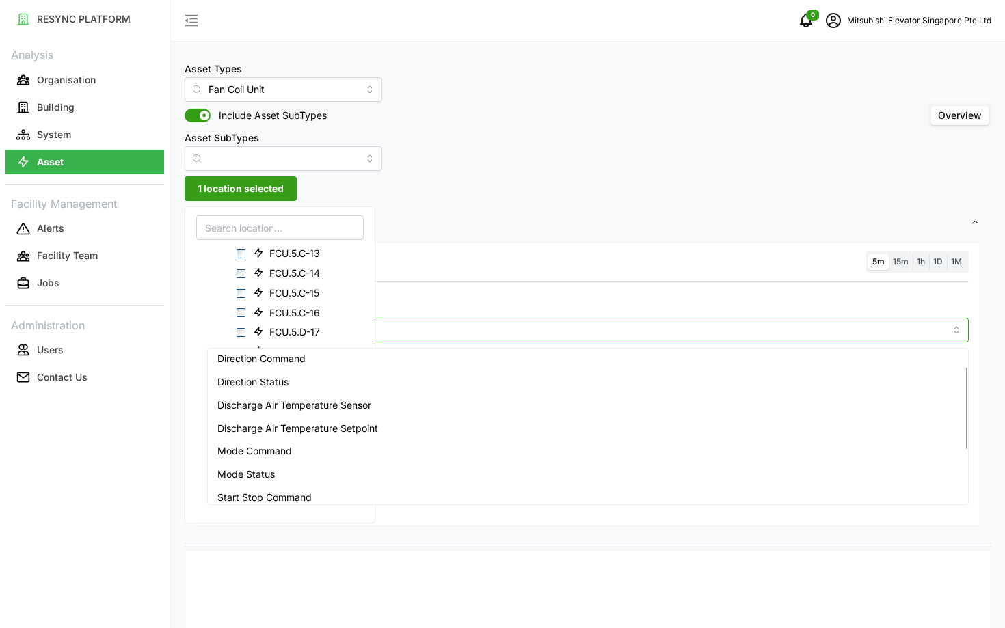
scroll to position [31, 0]
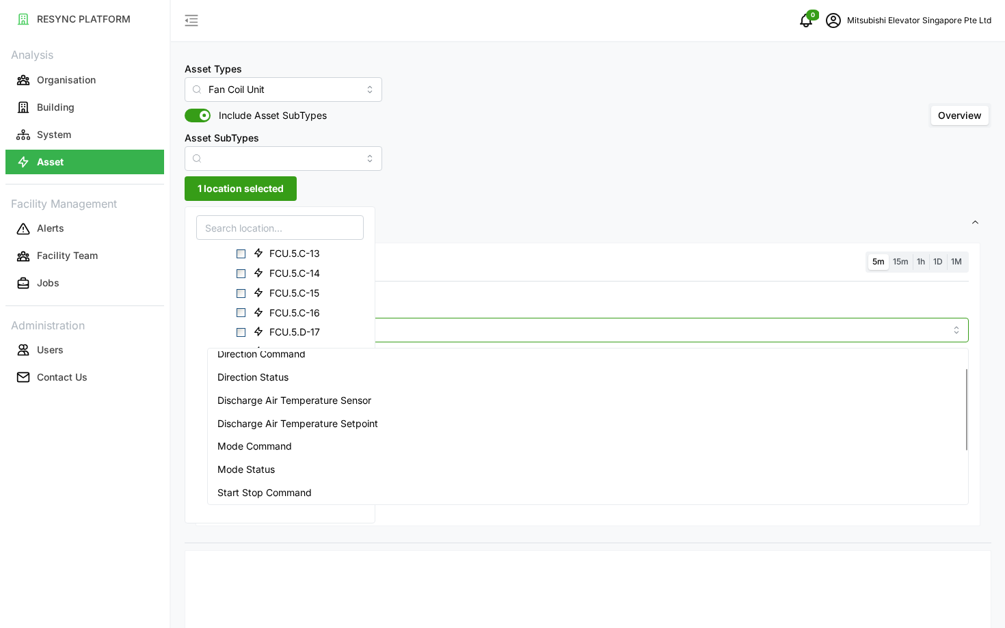
click at [455, 452] on div "Mode Command" at bounding box center [588, 446] width 755 height 23
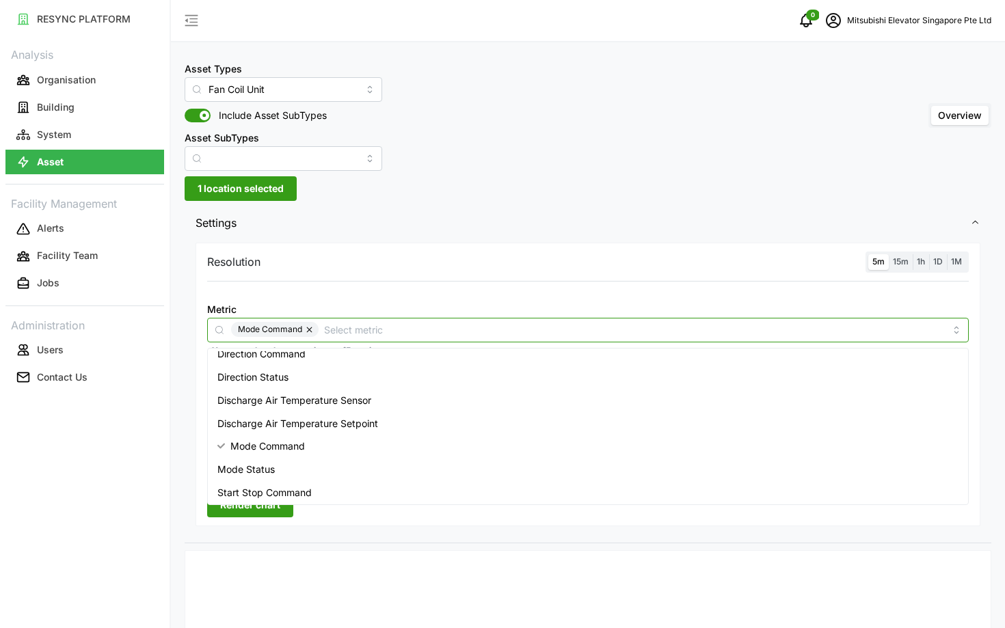
click at [424, 473] on div "Mode Status" at bounding box center [588, 469] width 755 height 23
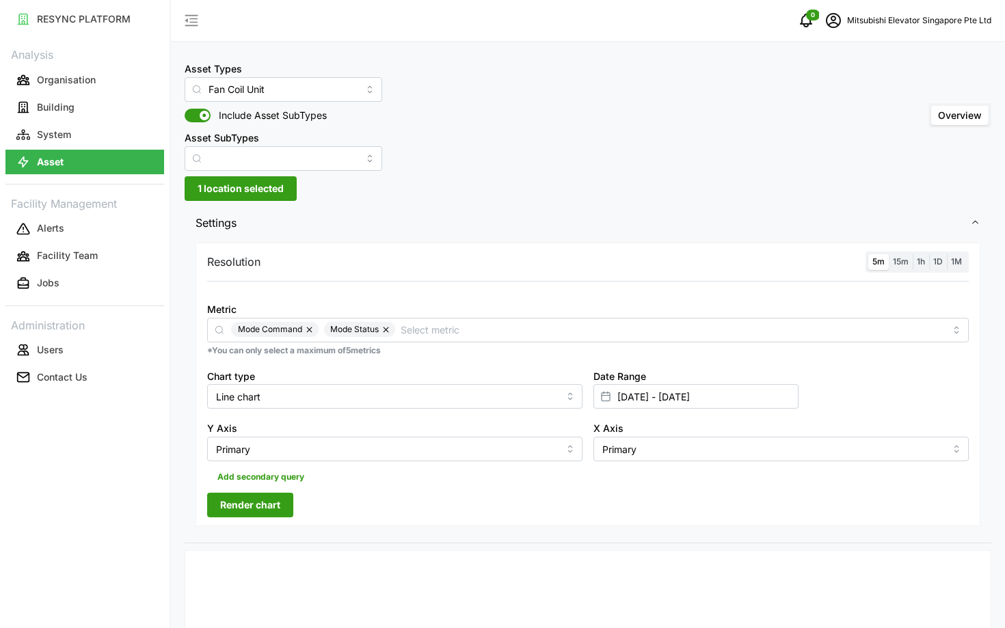
click at [260, 491] on div "Resolution 5m 15m 1h 1D 1M Metric Mode Command Mode Status *You can only select…" at bounding box center [587, 385] width 785 height 284
click at [270, 508] on span "Render chart" at bounding box center [250, 504] width 60 height 23
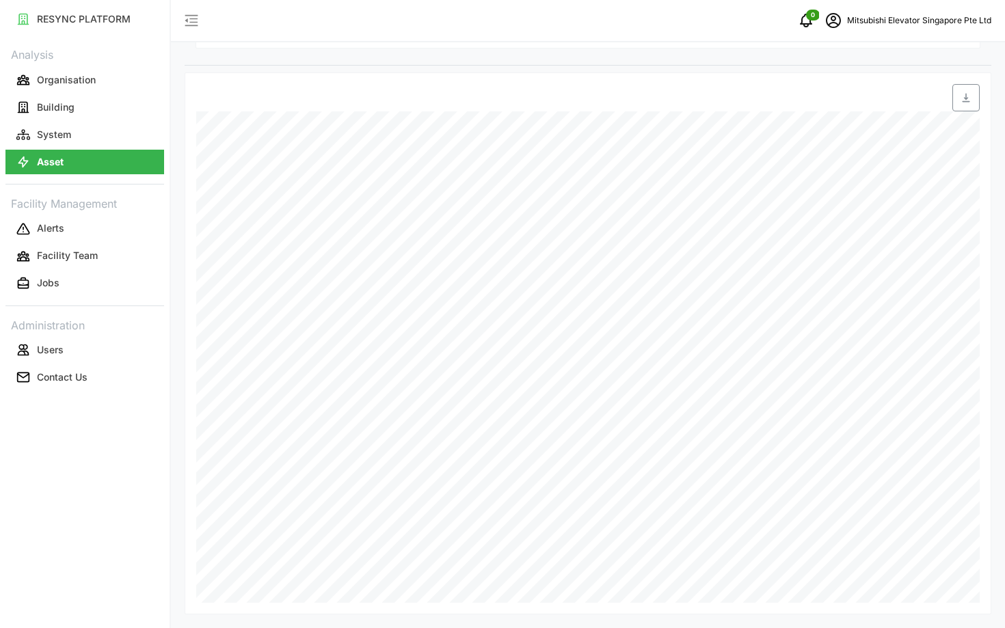
scroll to position [0, 0]
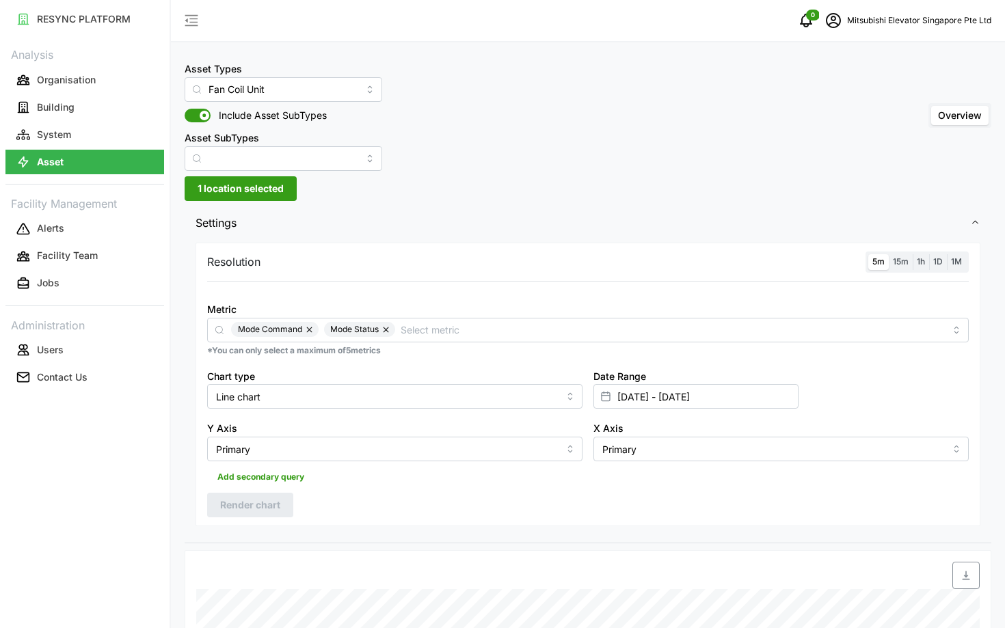
click at [214, 188] on span "1 location selected" at bounding box center [241, 188] width 86 height 23
type input "h"
click at [211, 267] on icon at bounding box center [213, 269] width 11 height 11
click at [505, 275] on div "Resolution 5m 15m 1h 1D 1M Metric Mode Command Mode Status *You can only select…" at bounding box center [587, 385] width 785 height 284
click at [229, 181] on span "1 location selected" at bounding box center [241, 188] width 86 height 23
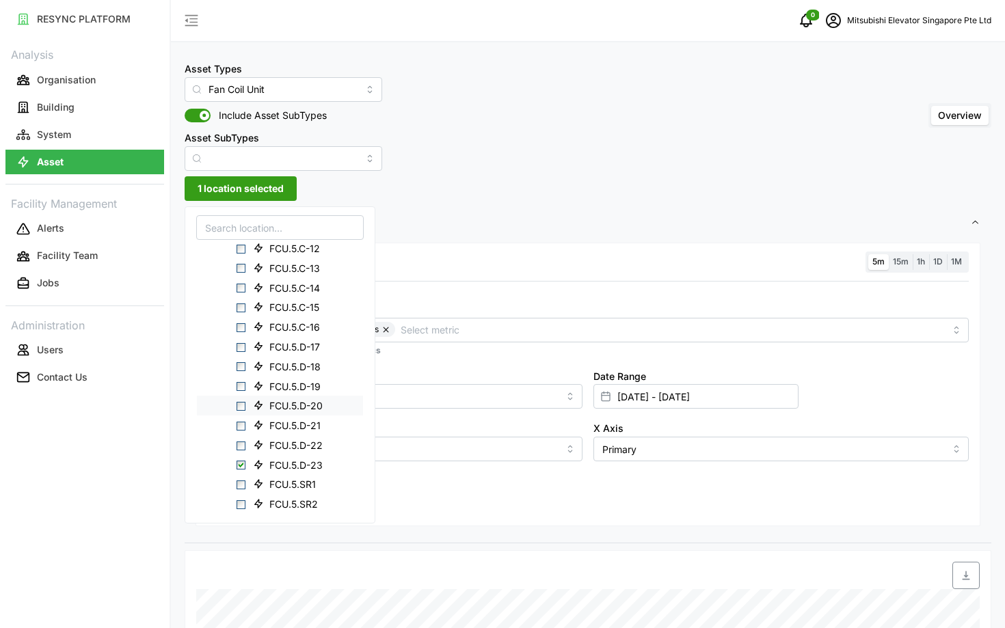
scroll to position [936, 0]
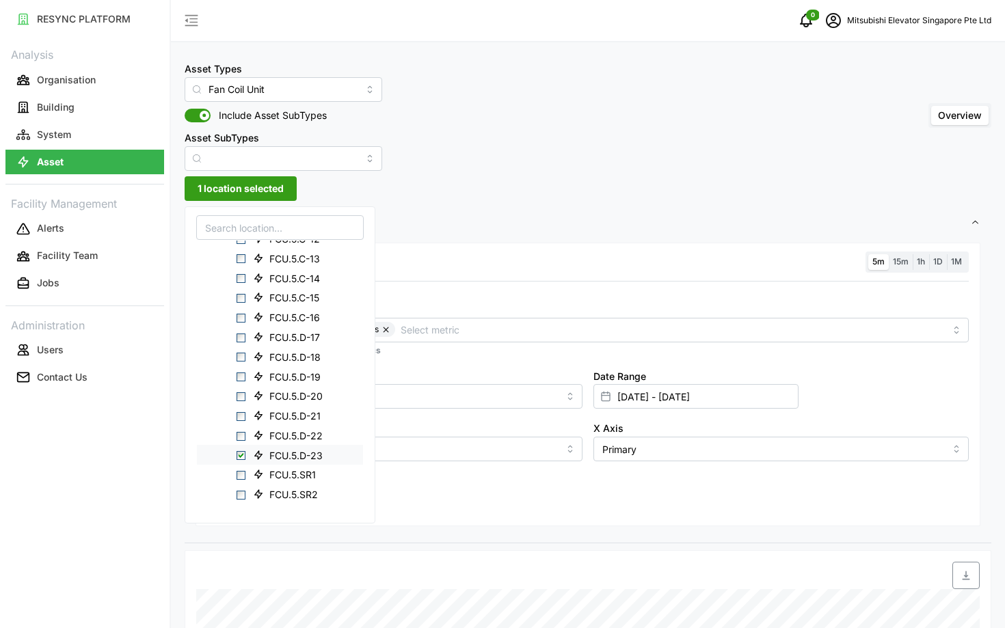
click at [241, 452] on span "Select FCU.5.D-23" at bounding box center [240, 455] width 9 height 9
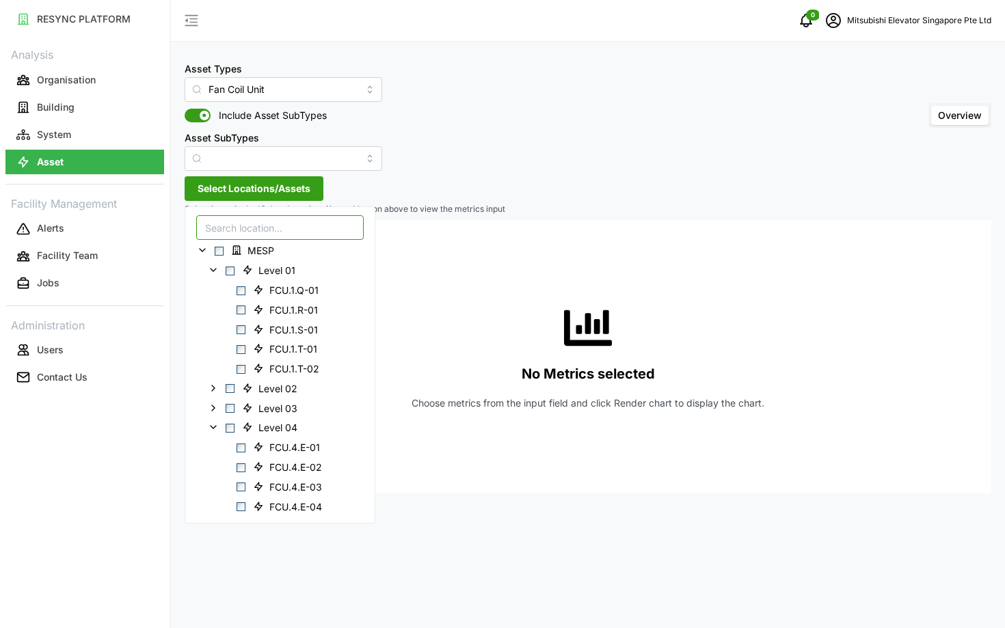
click at [232, 223] on input at bounding box center [279, 227] width 167 height 25
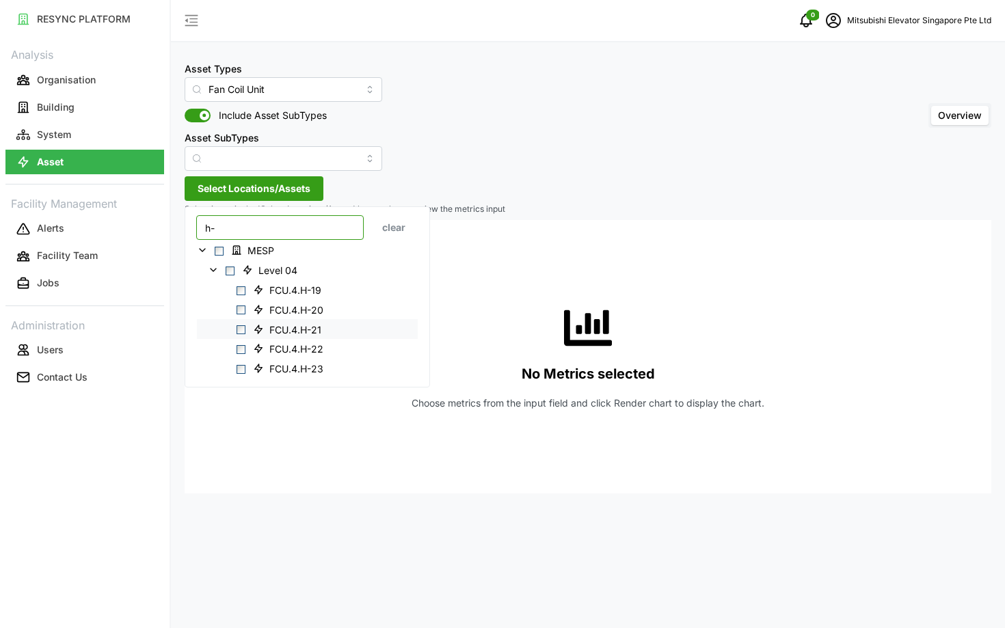
type input "h-"
click at [239, 326] on span "Select FCU.4.H-21" at bounding box center [240, 329] width 9 height 9
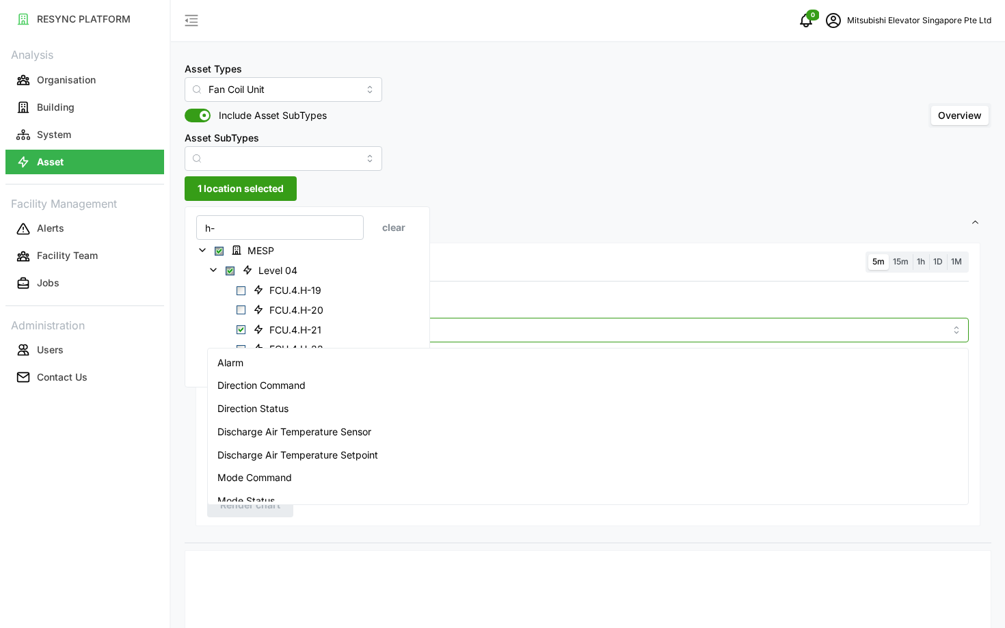
click at [502, 334] on input "Metric" at bounding box center [588, 329] width 714 height 15
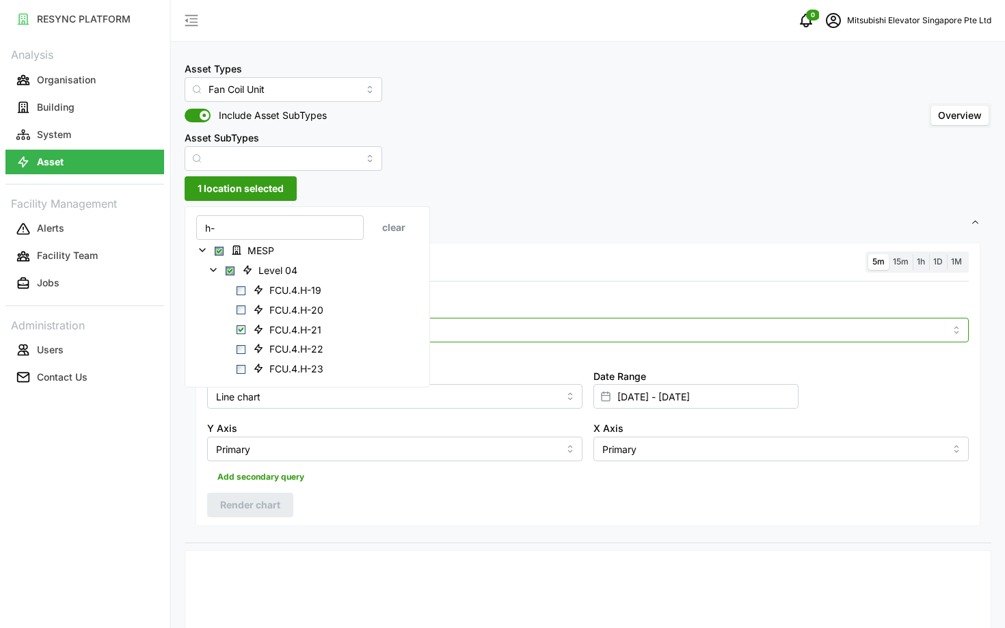
type input "on of"
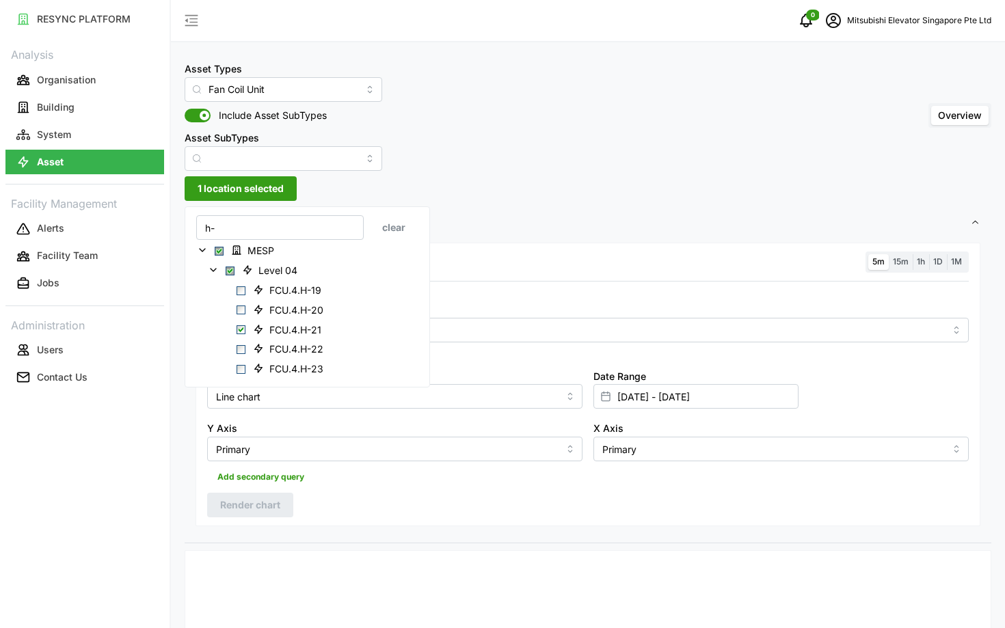
click at [185, 450] on div "Resolution 5m 15m 1h 1D 1M Metric *You can only select a maximum of 5 metrics C…" at bounding box center [588, 390] width 806 height 303
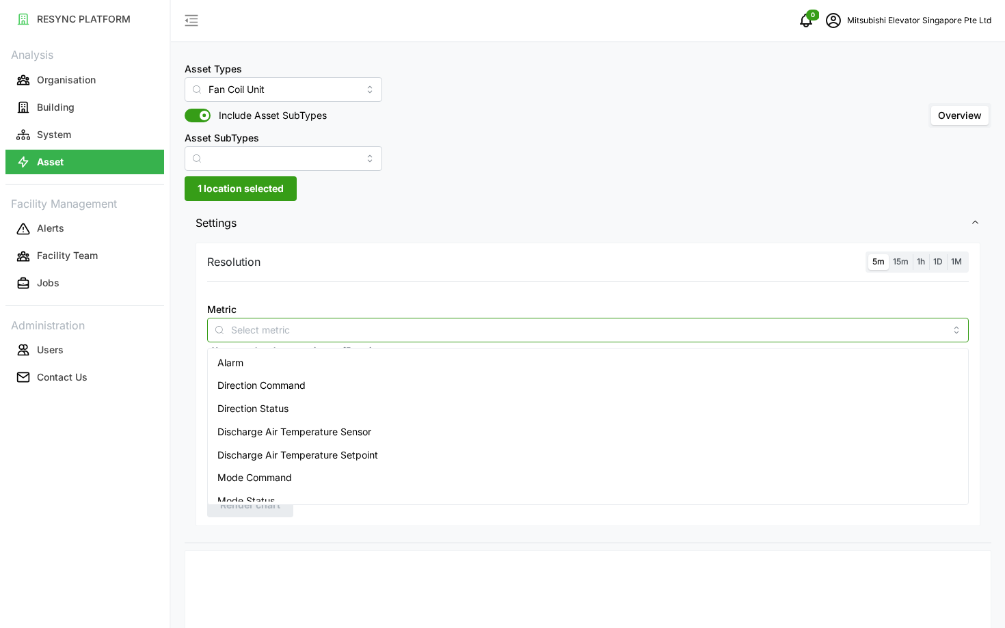
click at [330, 332] on input "Metric" at bounding box center [588, 329] width 714 height 15
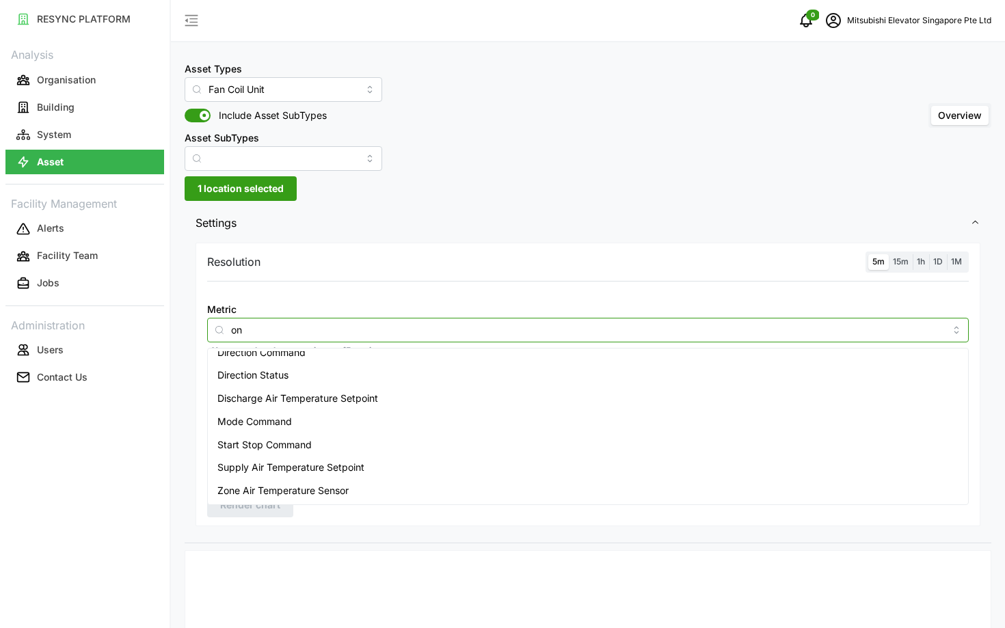
type input "o"
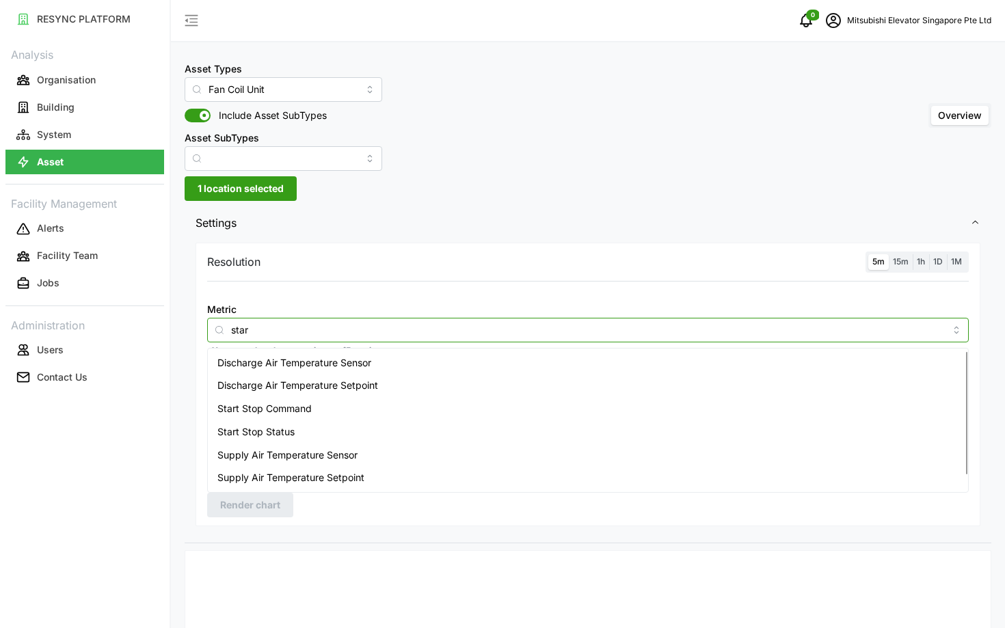
type input "start"
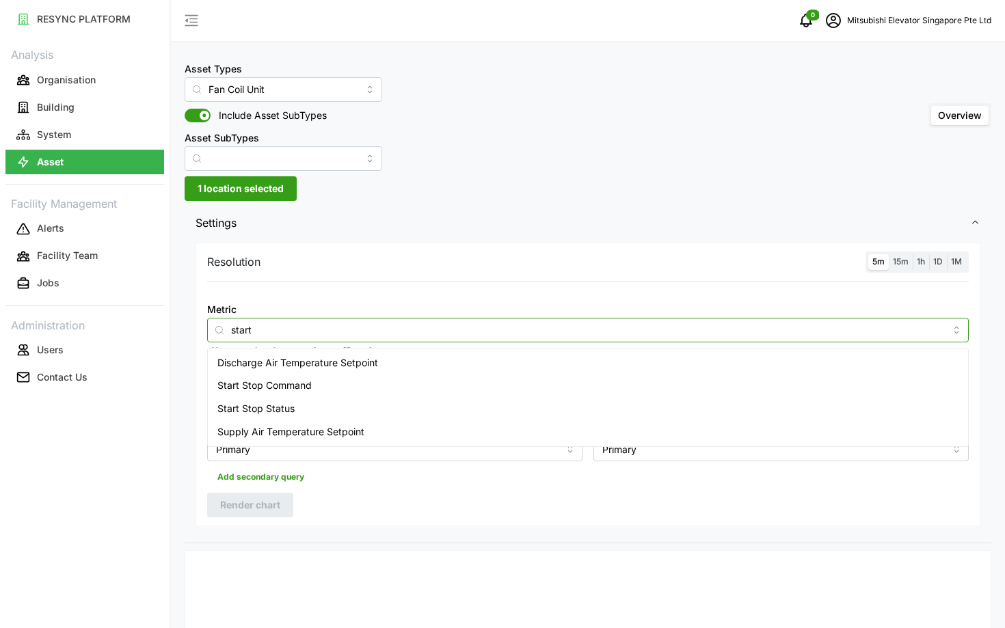
click at [286, 405] on span "Start Stop Status" at bounding box center [255, 408] width 77 height 15
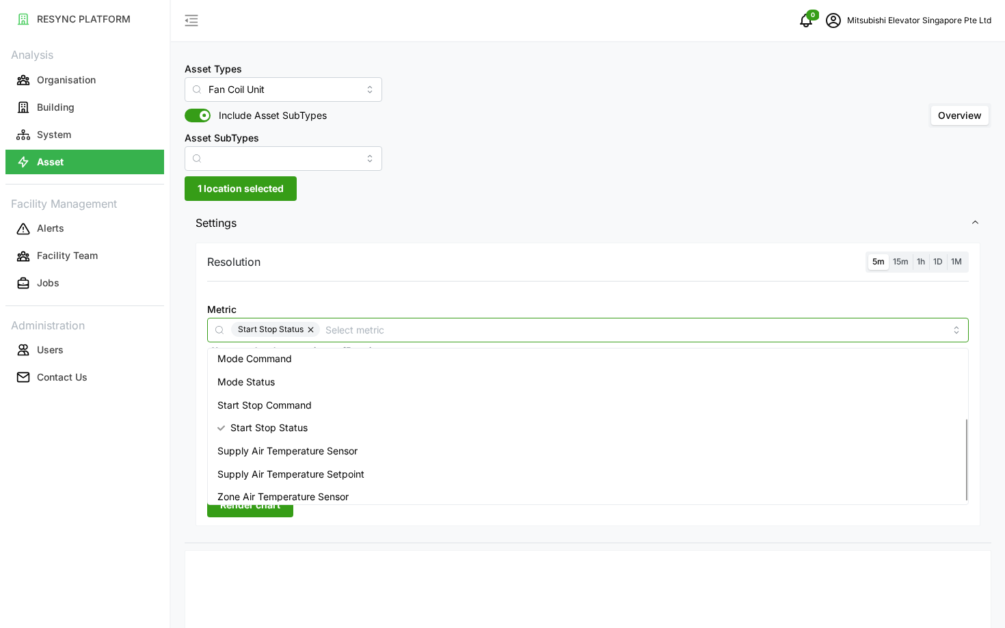
scroll to position [124, 0]
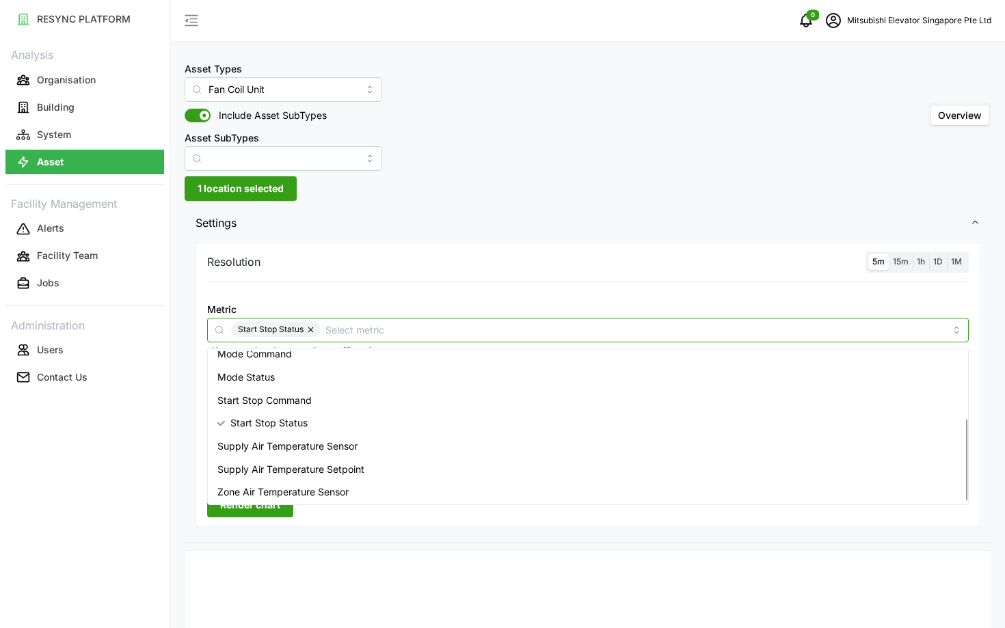
click at [285, 396] on span "Start Stop Command" at bounding box center [264, 400] width 94 height 15
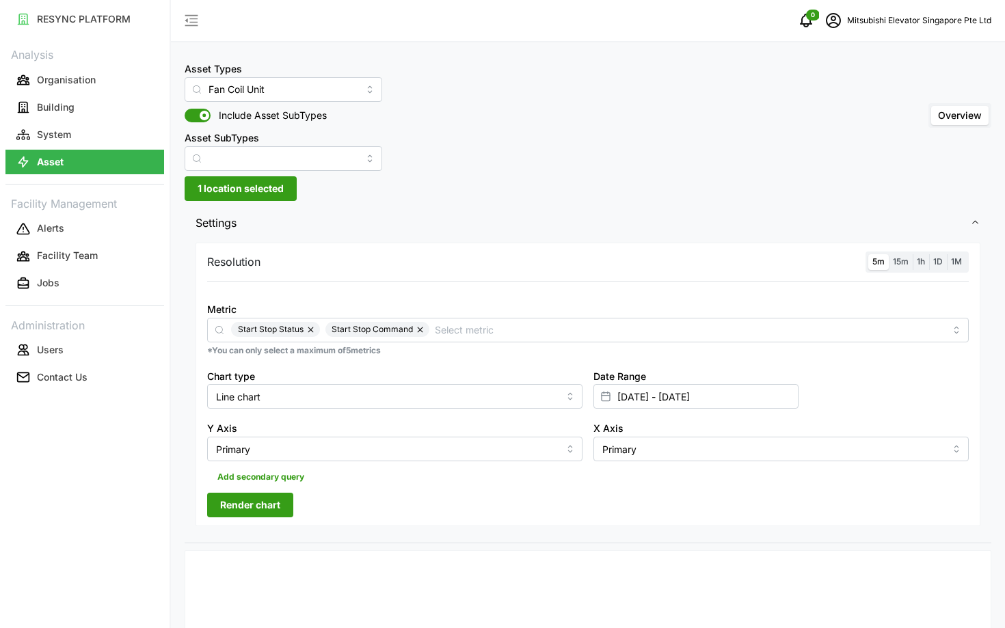
click at [80, 491] on div "RESYNC PLATFORM Analysis Organisation Building System Asset Facility Management…" at bounding box center [84, 314] width 169 height 628
click at [215, 498] on button "Render chart" at bounding box center [250, 505] width 86 height 25
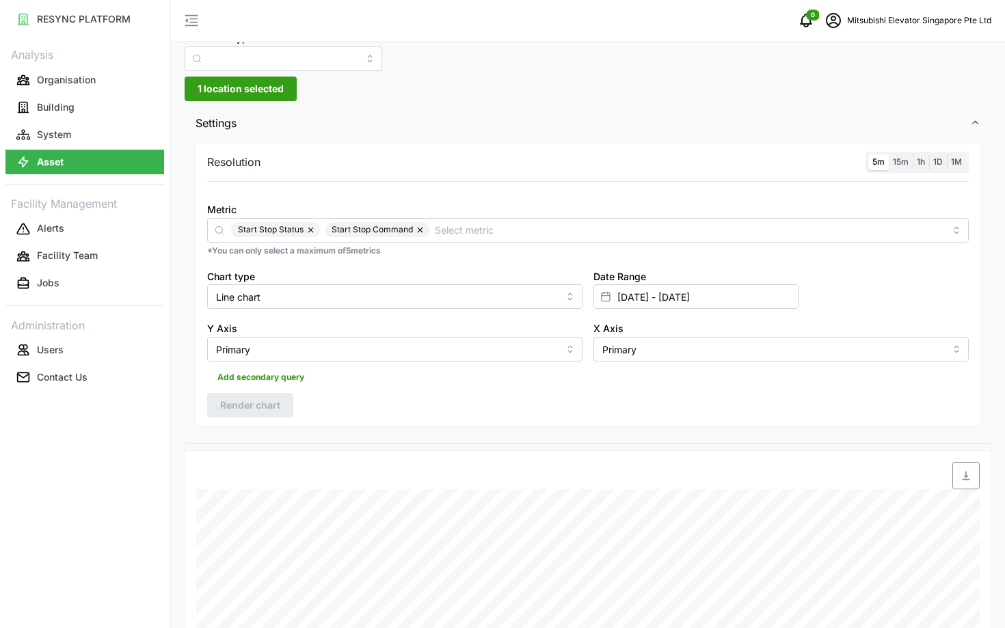
scroll to position [113, 0]
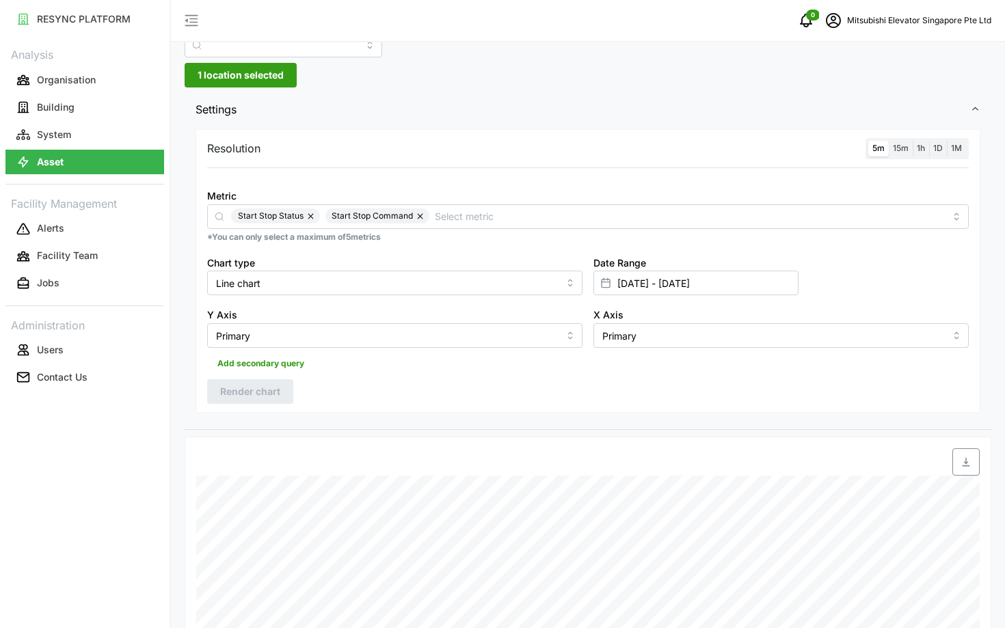
click at [906, 151] on span "15m" at bounding box center [901, 148] width 16 height 10
click at [888, 141] on input "15m" at bounding box center [888, 141] width 0 height 0
click at [879, 150] on span "5m" at bounding box center [878, 148] width 12 height 10
click at [868, 141] on input "5m" at bounding box center [868, 141] width 0 height 0
click at [234, 398] on span "Render chart" at bounding box center [250, 391] width 60 height 23
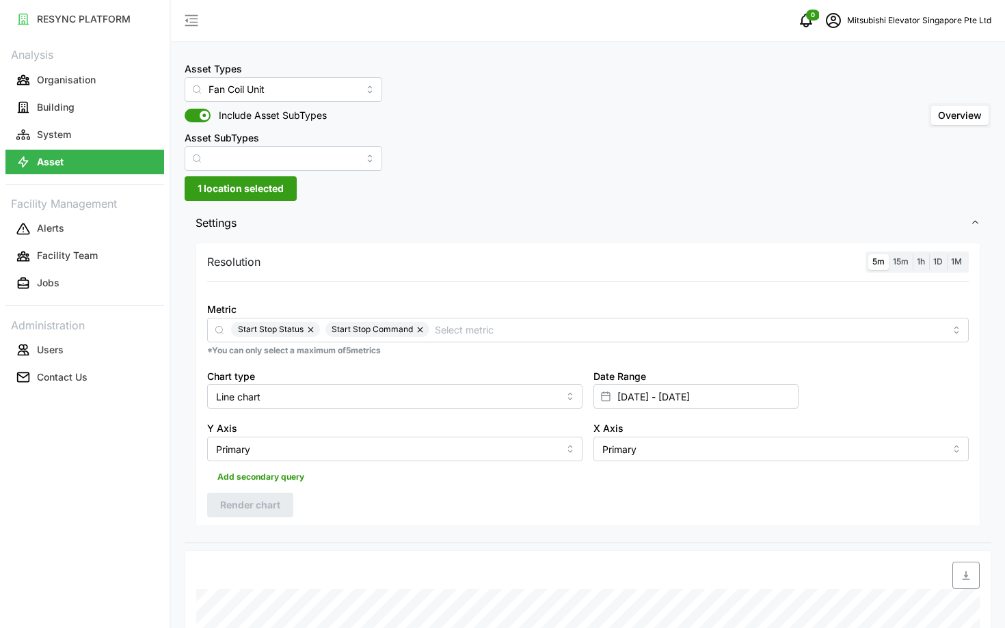
click at [897, 261] on span "15m" at bounding box center [901, 261] width 16 height 10
click at [888, 254] on input "15m" at bounding box center [888, 254] width 0 height 0
click at [871, 260] on label "5m" at bounding box center [878, 262] width 21 height 16
click at [868, 254] on input "5m" at bounding box center [868, 254] width 0 height 0
click at [238, 496] on span "Render chart" at bounding box center [250, 504] width 60 height 23
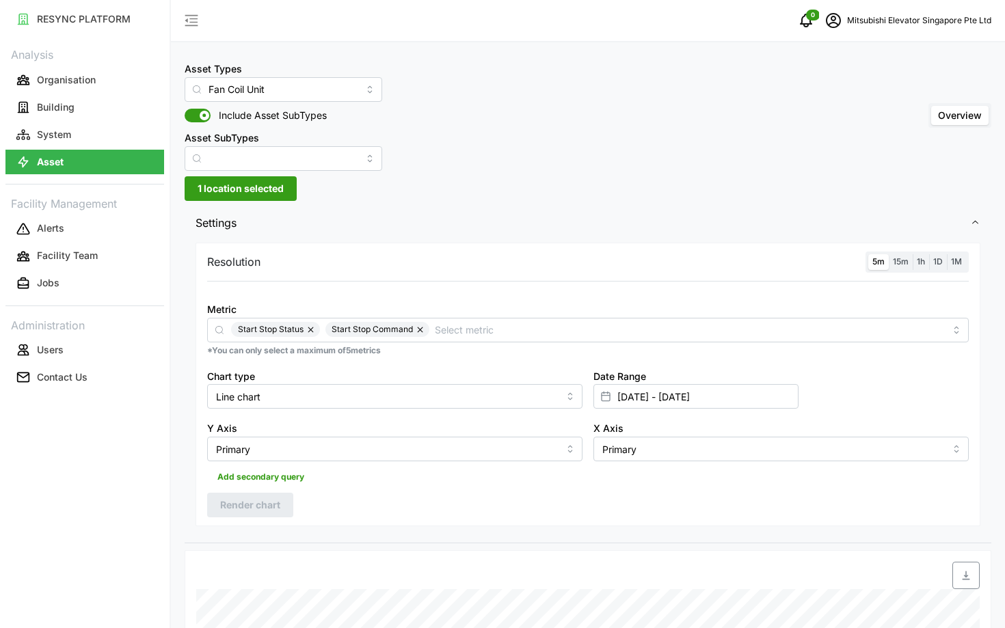
click at [903, 269] on label "15m" at bounding box center [900, 262] width 24 height 16
click at [888, 254] on input "15m" at bounding box center [888, 254] width 0 height 0
click at [879, 261] on span "5m" at bounding box center [878, 261] width 12 height 10
click at [868, 254] on input "5m" at bounding box center [868, 254] width 0 height 0
click at [256, 501] on span "Render chart" at bounding box center [250, 504] width 60 height 23
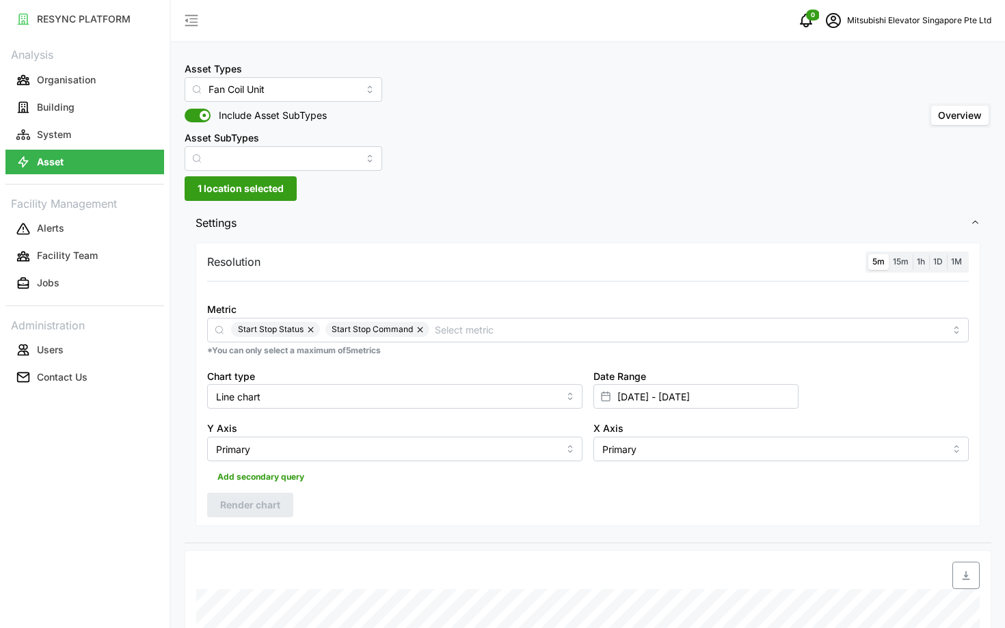
click at [899, 267] on label "15m" at bounding box center [900, 262] width 24 height 16
click at [888, 254] on input "15m" at bounding box center [888, 254] width 0 height 0
click at [875, 267] on span "5m" at bounding box center [878, 261] width 12 height 10
click at [868, 254] on input "5m" at bounding box center [868, 254] width 0 height 0
click at [258, 508] on span "Render chart" at bounding box center [250, 504] width 60 height 23
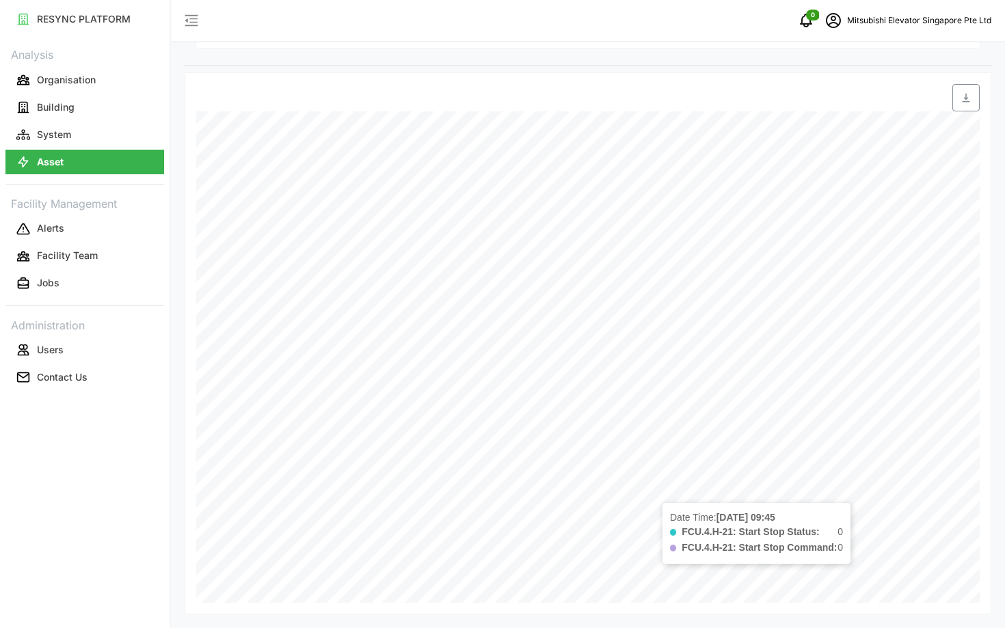
scroll to position [478, 0]
